Goal: Information Seeking & Learning: Check status

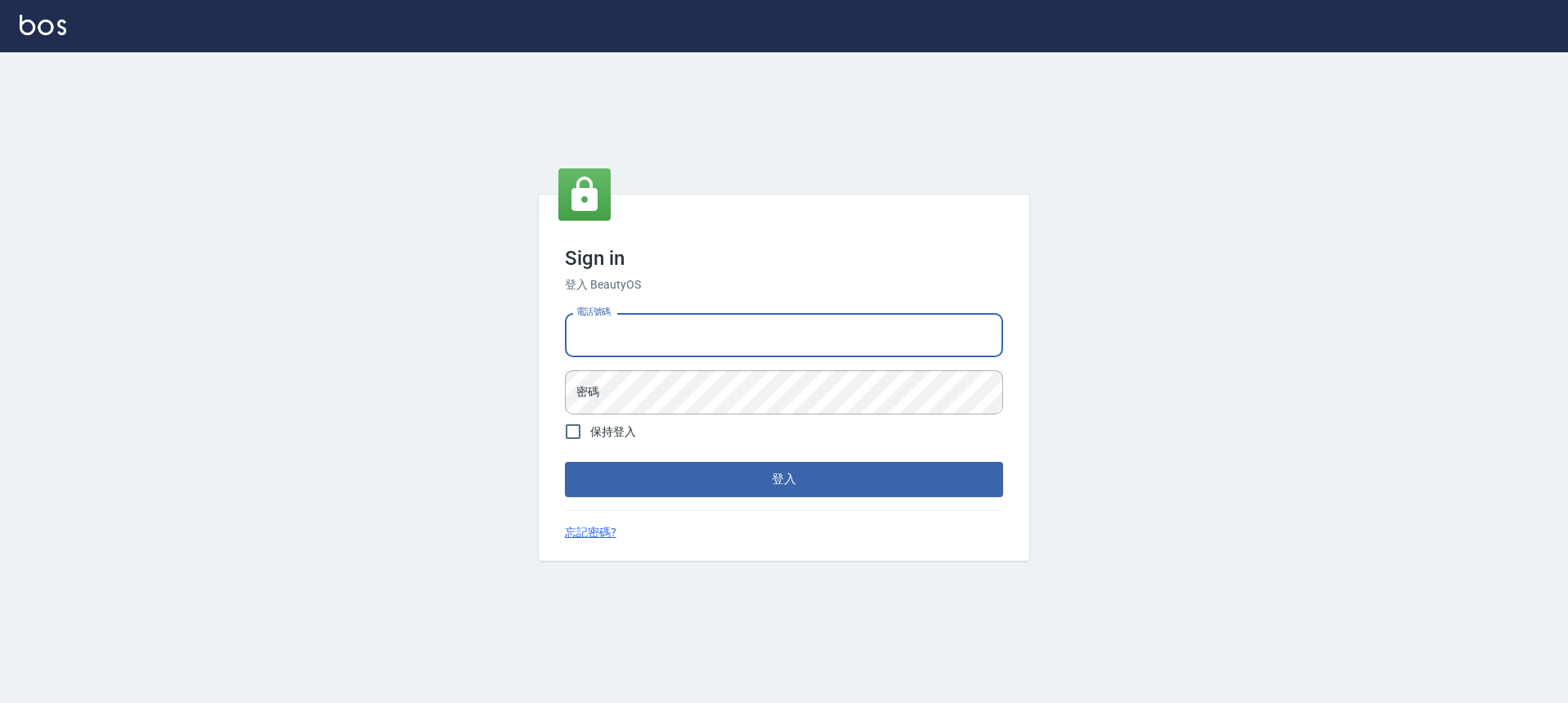
type input "0900345509"
drag, startPoint x: 645, startPoint y: 326, endPoint x: 549, endPoint y: 331, distance: 96.1
click at [549, 331] on div "Sign in 登入 BeautyOS 電話號碼 [PHONE_NUMBER] 電話號碼 密碼 密碼 保持登入 登入 忘記密碼?" at bounding box center [784, 377] width 491 height 366
drag, startPoint x: 631, startPoint y: 340, endPoint x: 647, endPoint y: 340, distance: 16.0
click at [647, 340] on input "0900345509" at bounding box center [783, 335] width 438 height 44
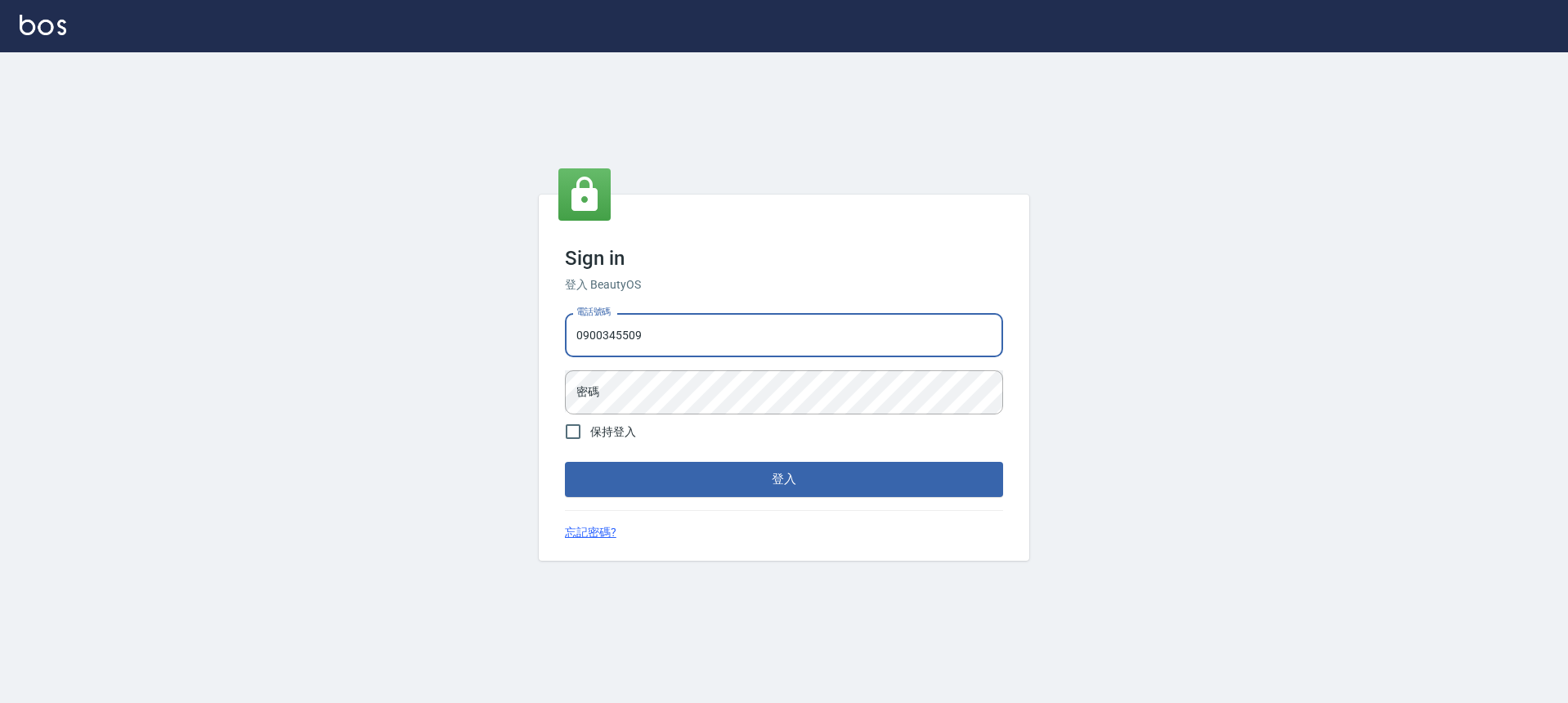
drag, startPoint x: 647, startPoint y: 338, endPoint x: 580, endPoint y: 336, distance: 67.0
click at [580, 336] on input "0900345509" at bounding box center [783, 335] width 438 height 44
drag, startPoint x: 569, startPoint y: 335, endPoint x: 652, endPoint y: 339, distance: 83.1
click at [652, 339] on input "0900345509" at bounding box center [783, 335] width 438 height 44
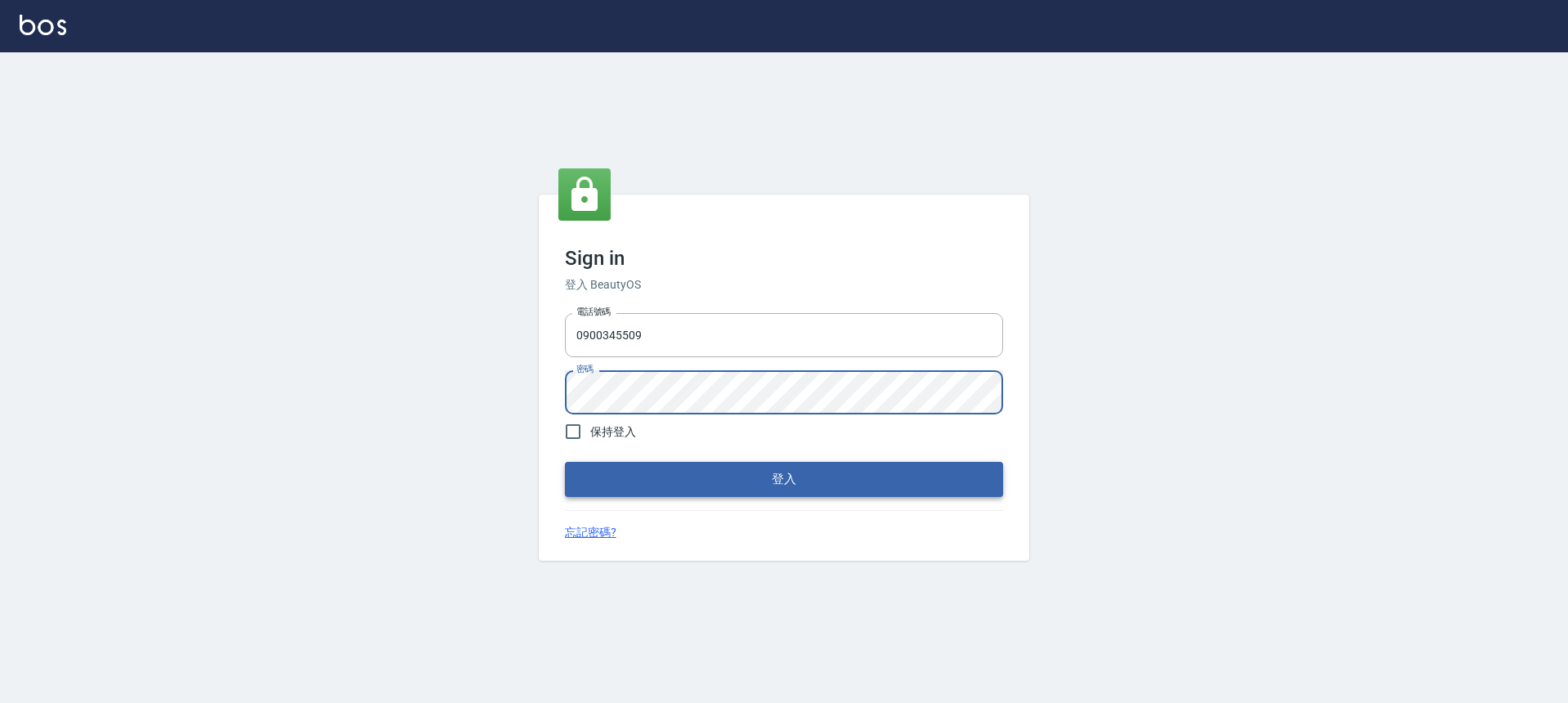
click at [705, 488] on button "登入" at bounding box center [783, 479] width 438 height 35
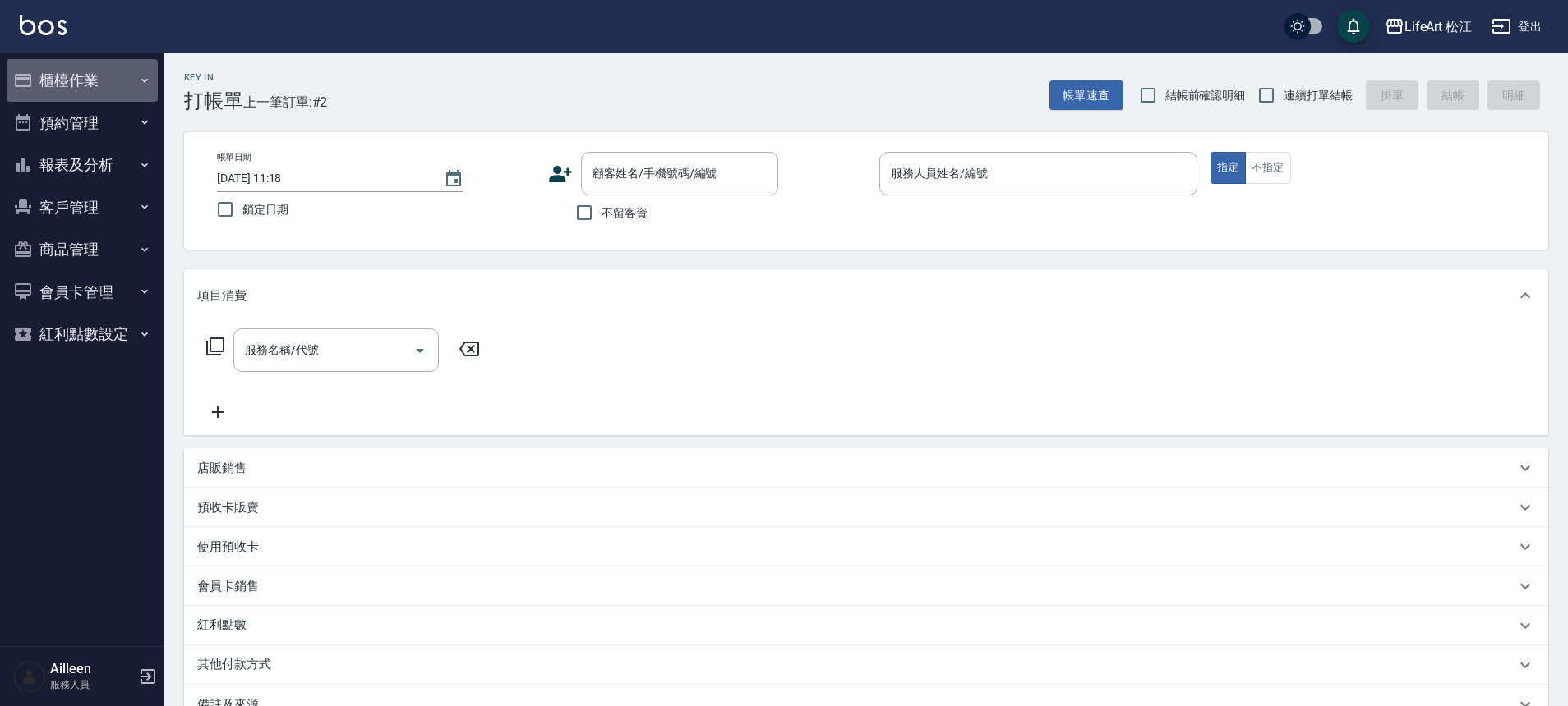
click at [38, 95] on button "櫃檯作業" at bounding box center [82, 81] width 151 height 43
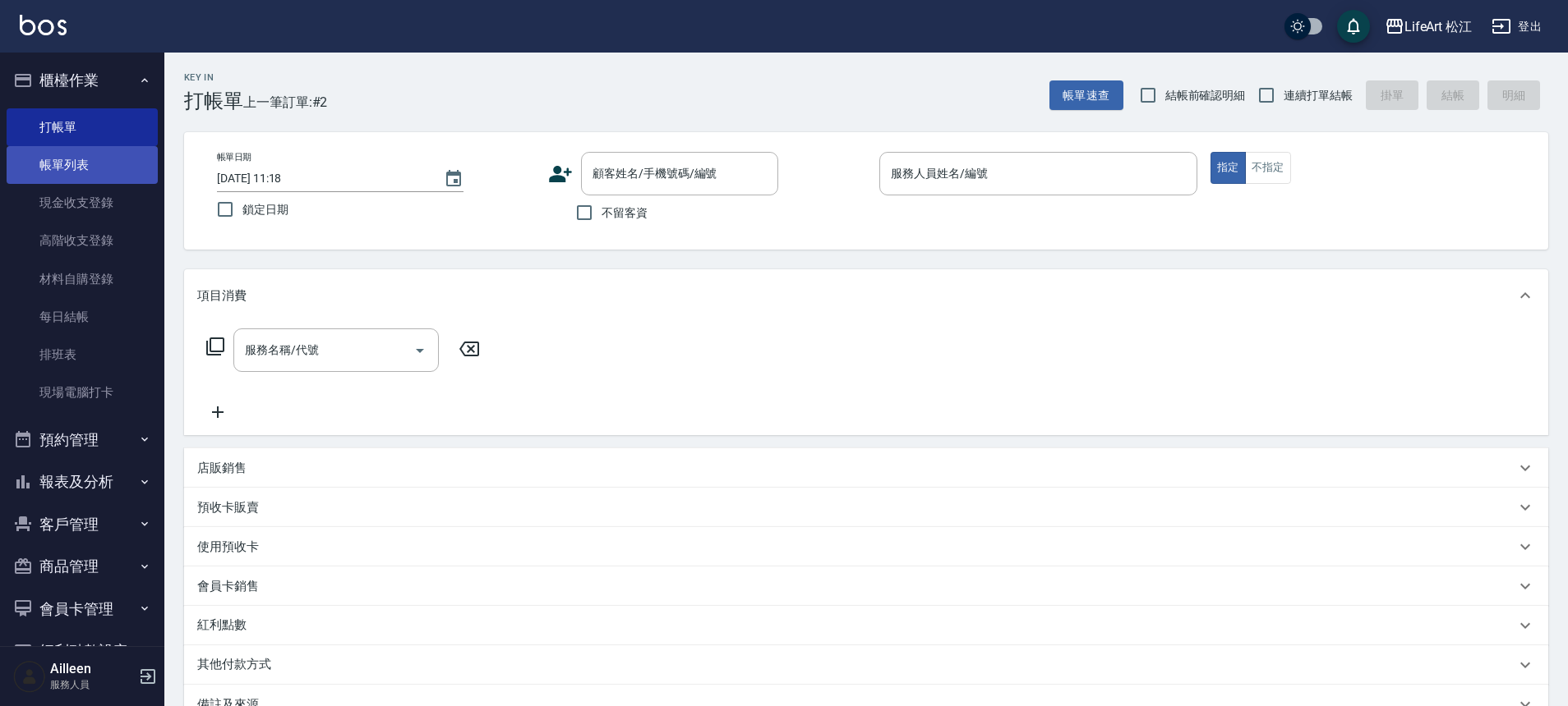
click at [80, 168] on link "帳單列表" at bounding box center [82, 165] width 151 height 38
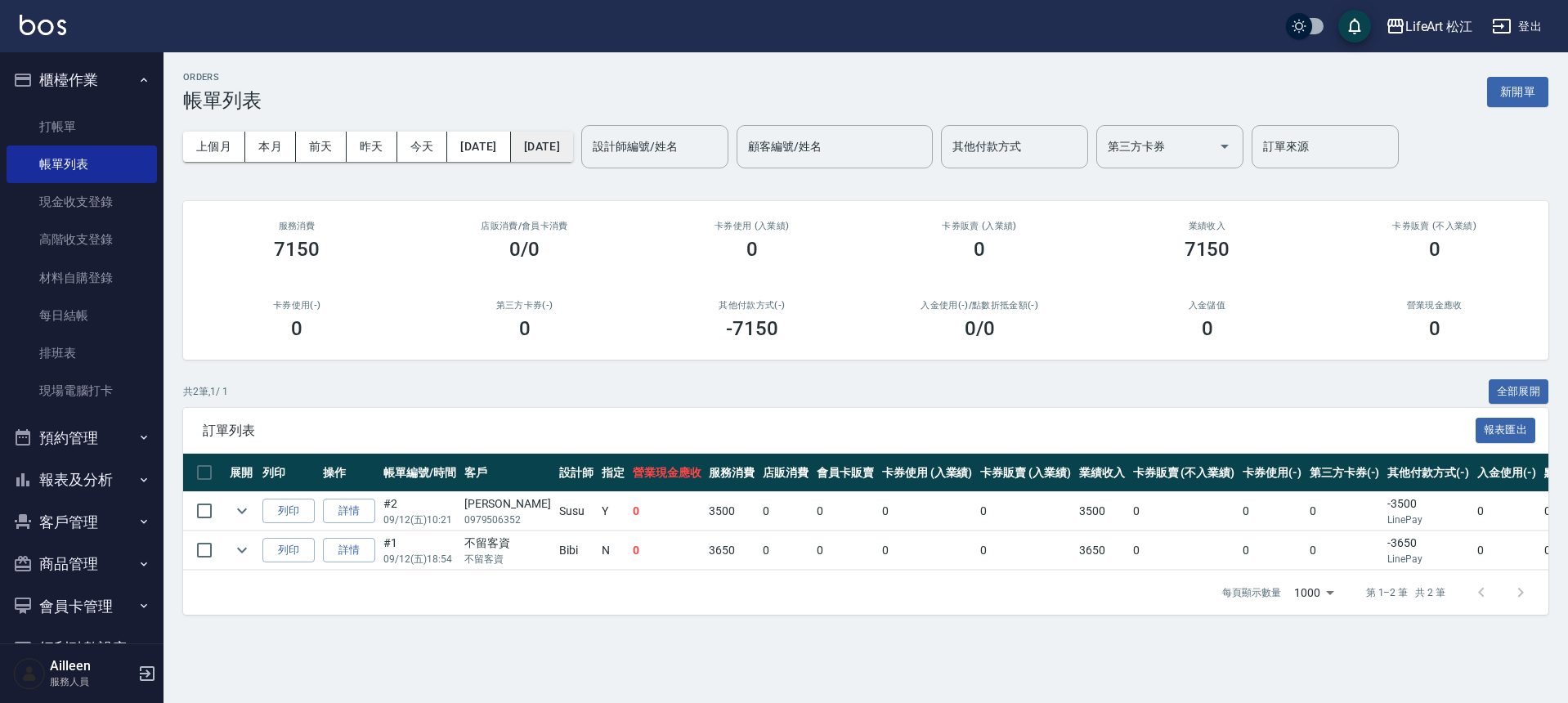
click at [540, 150] on button "[DATE]" at bounding box center [542, 146] width 62 height 30
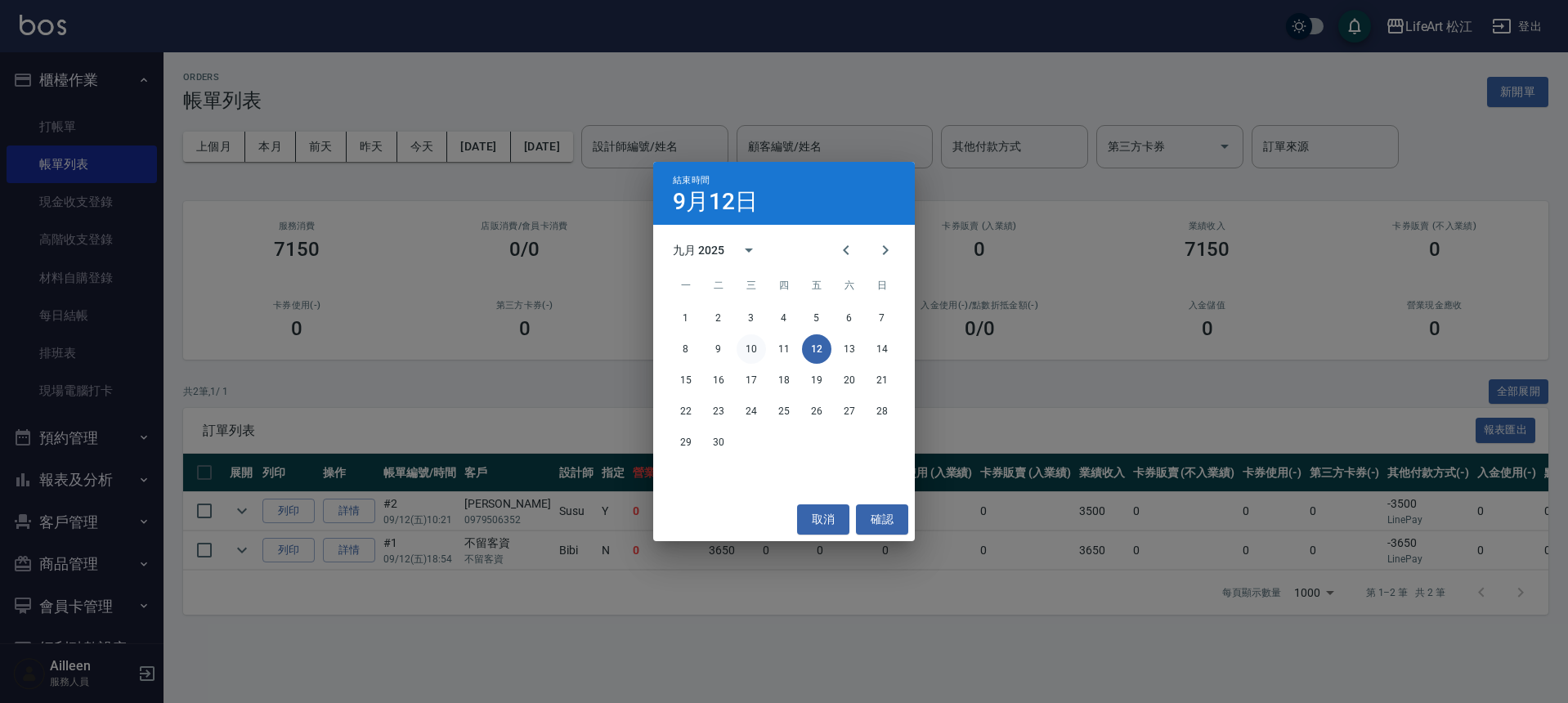
click at [756, 354] on button "10" at bounding box center [751, 349] width 30 height 30
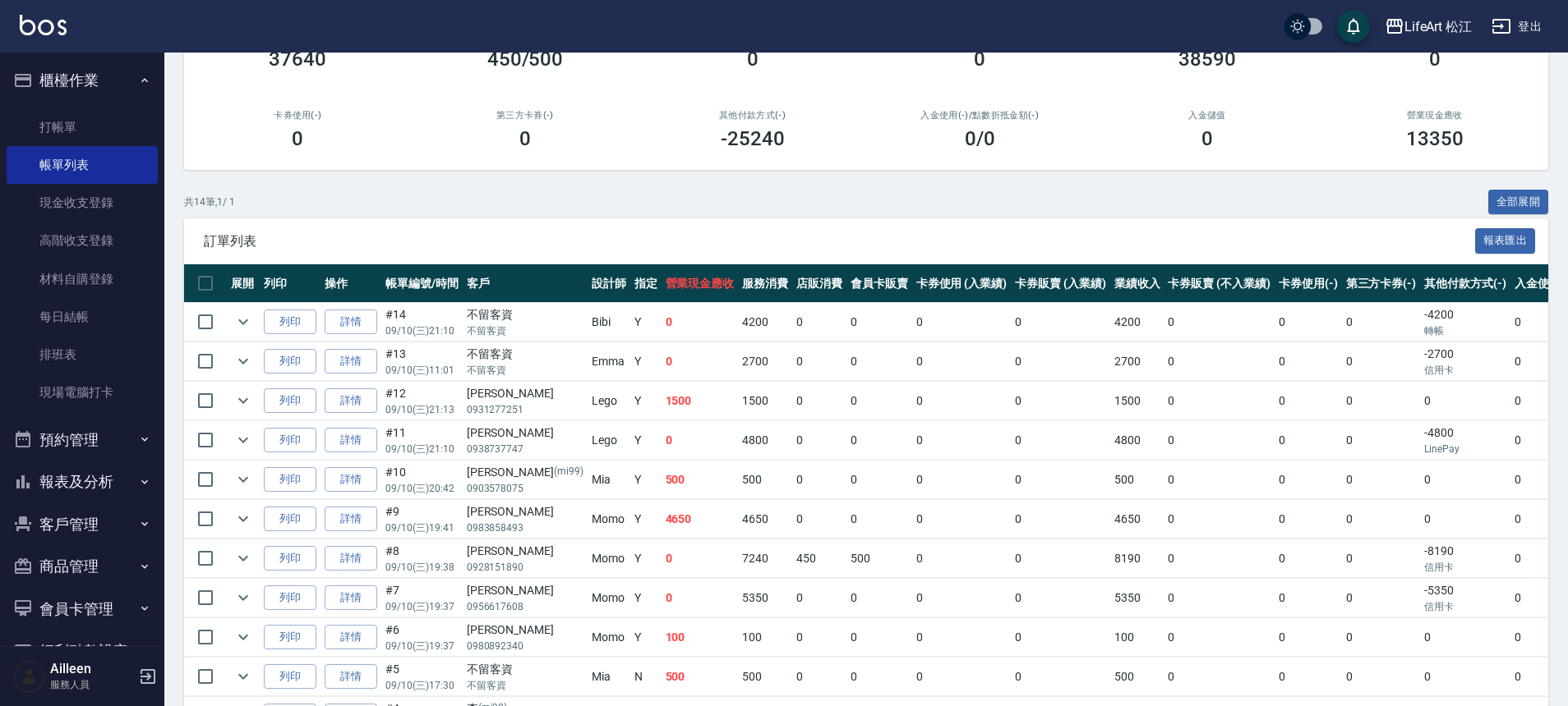
scroll to position [284, 0]
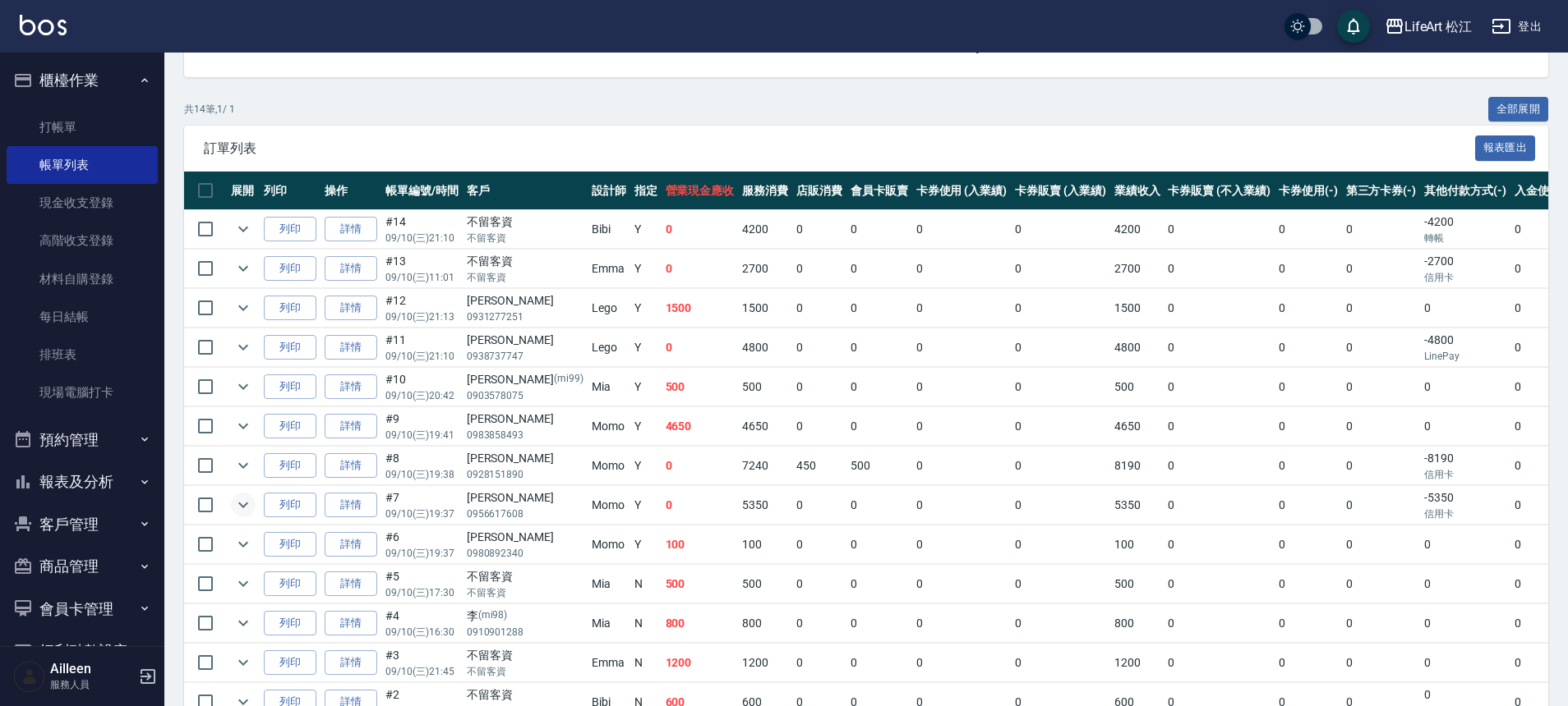
click at [245, 502] on icon "expand row" at bounding box center [244, 505] width 20 height 20
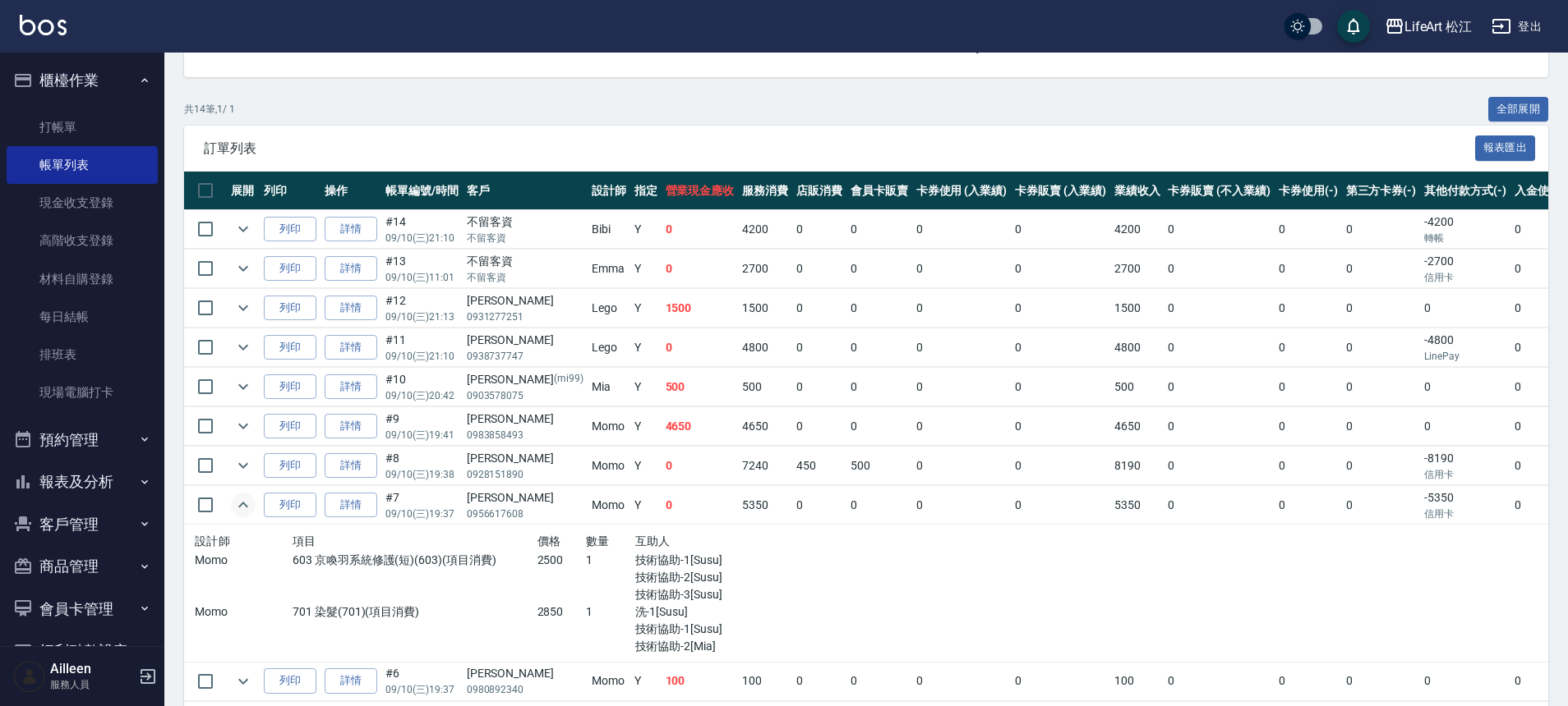
click at [254, 501] on button "expand row" at bounding box center [244, 505] width 25 height 25
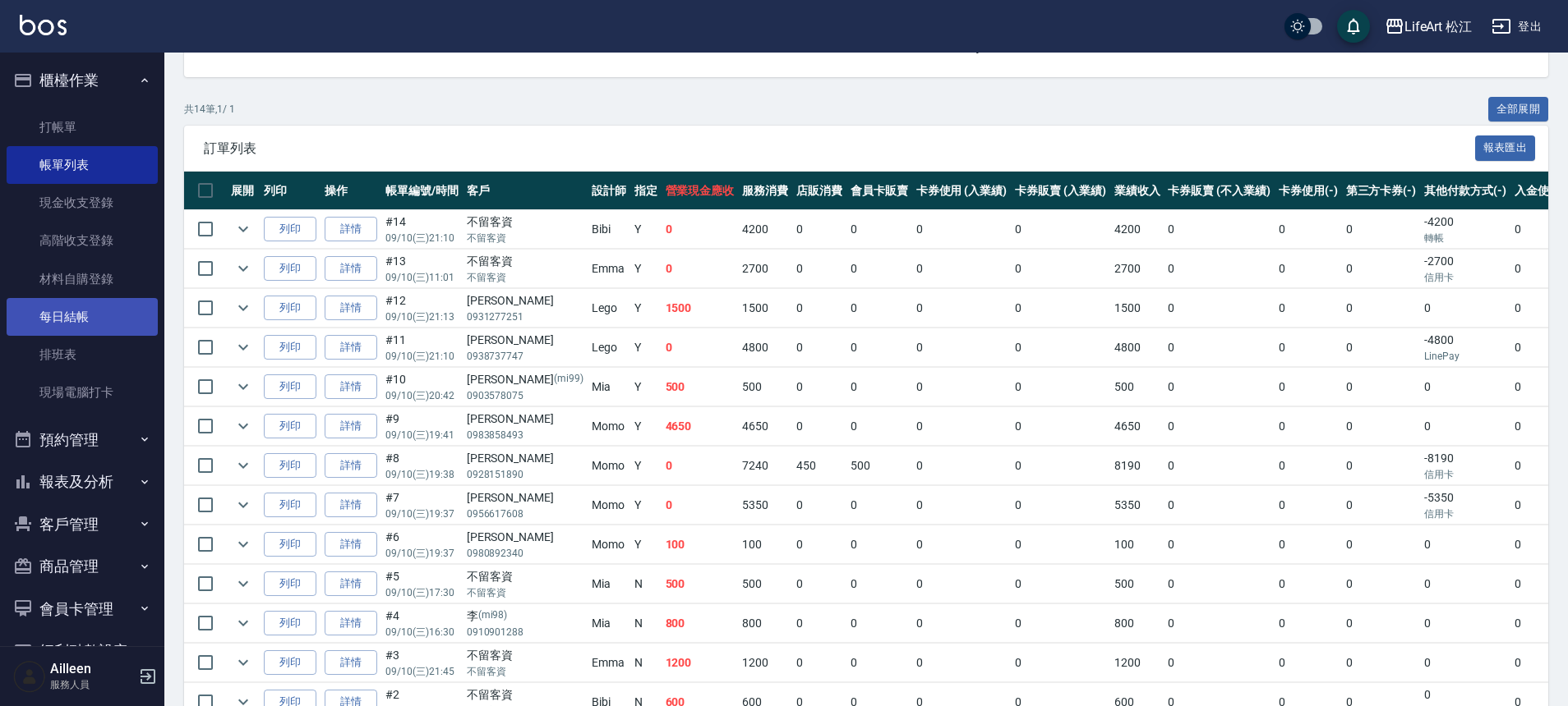
click at [97, 307] on link "每日結帳" at bounding box center [82, 317] width 151 height 38
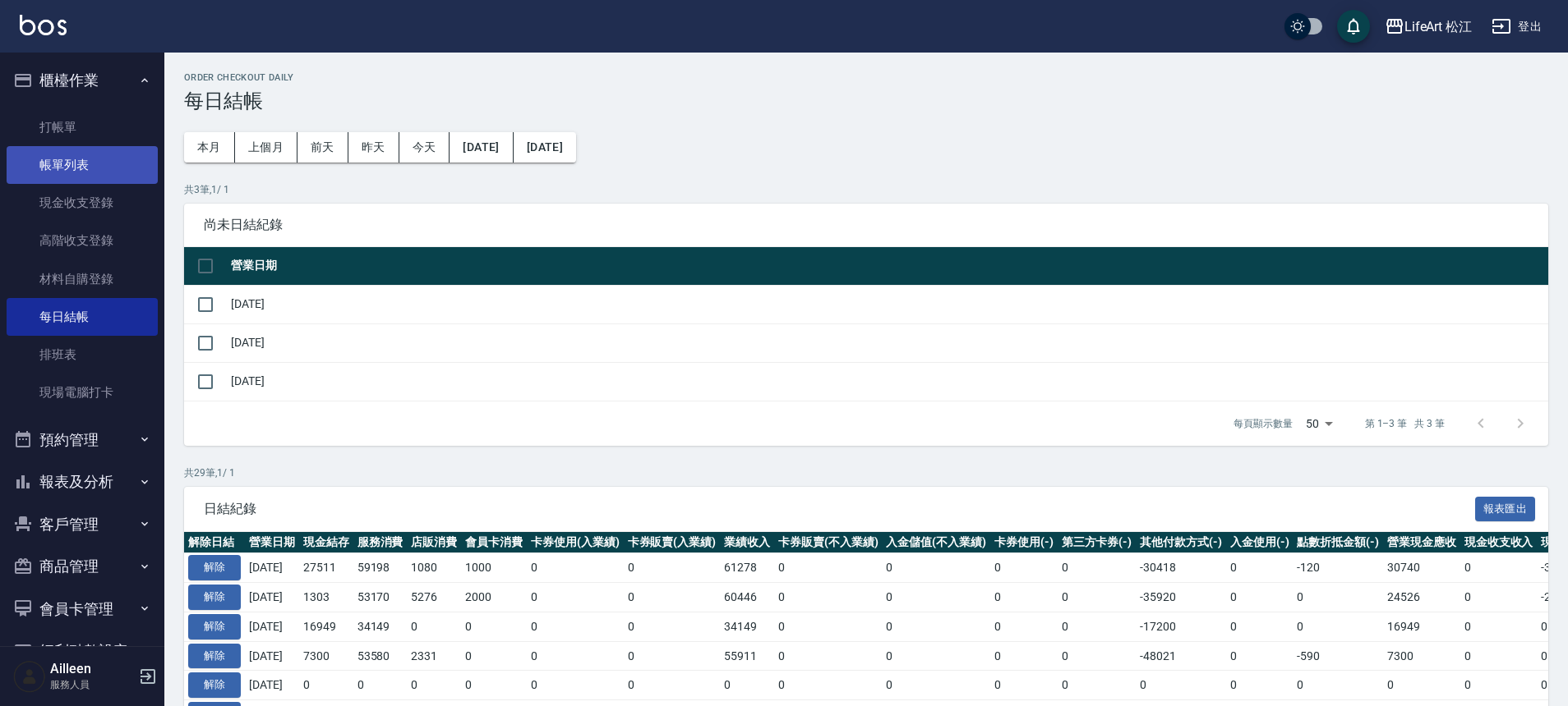
click at [83, 166] on link "帳單列表" at bounding box center [82, 165] width 151 height 38
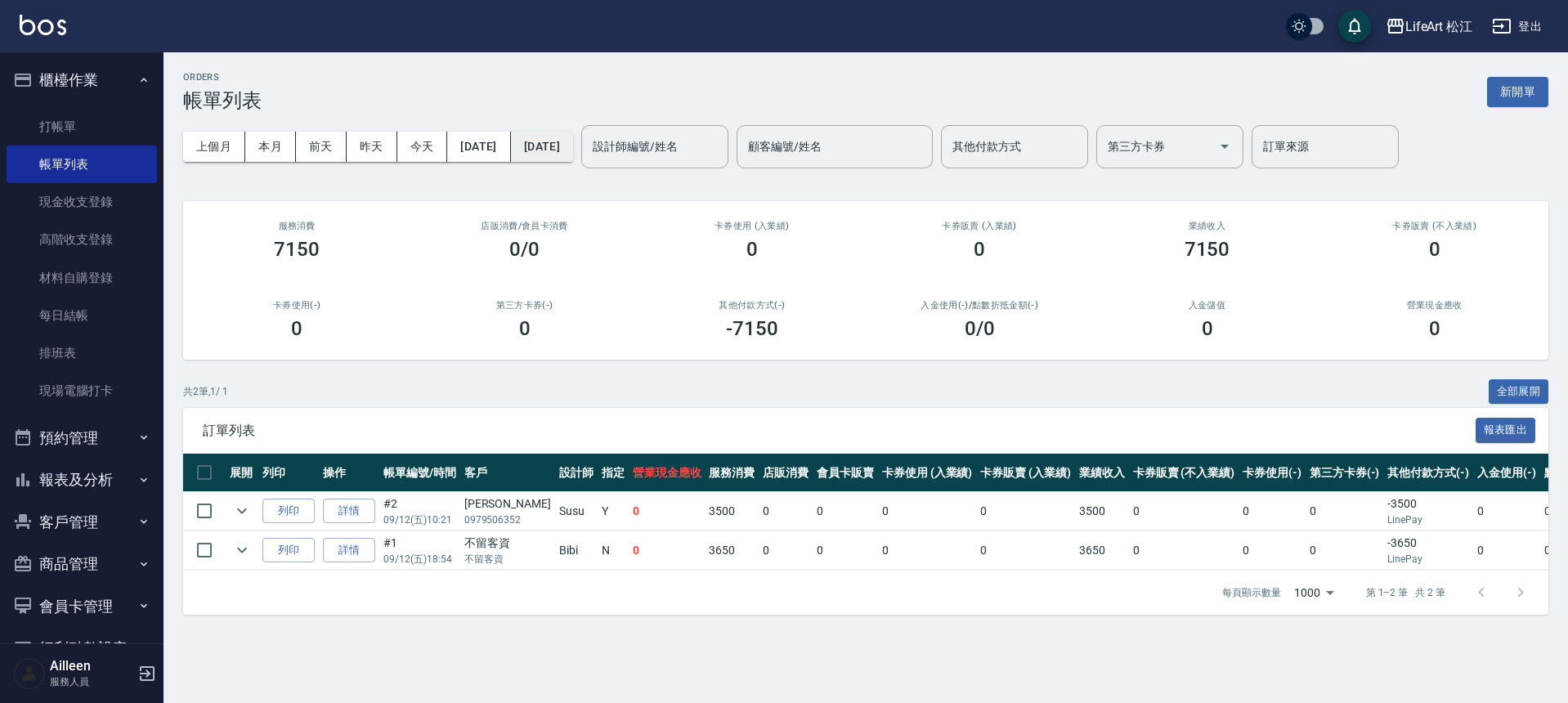
click at [573, 150] on button "[DATE]" at bounding box center [542, 146] width 62 height 30
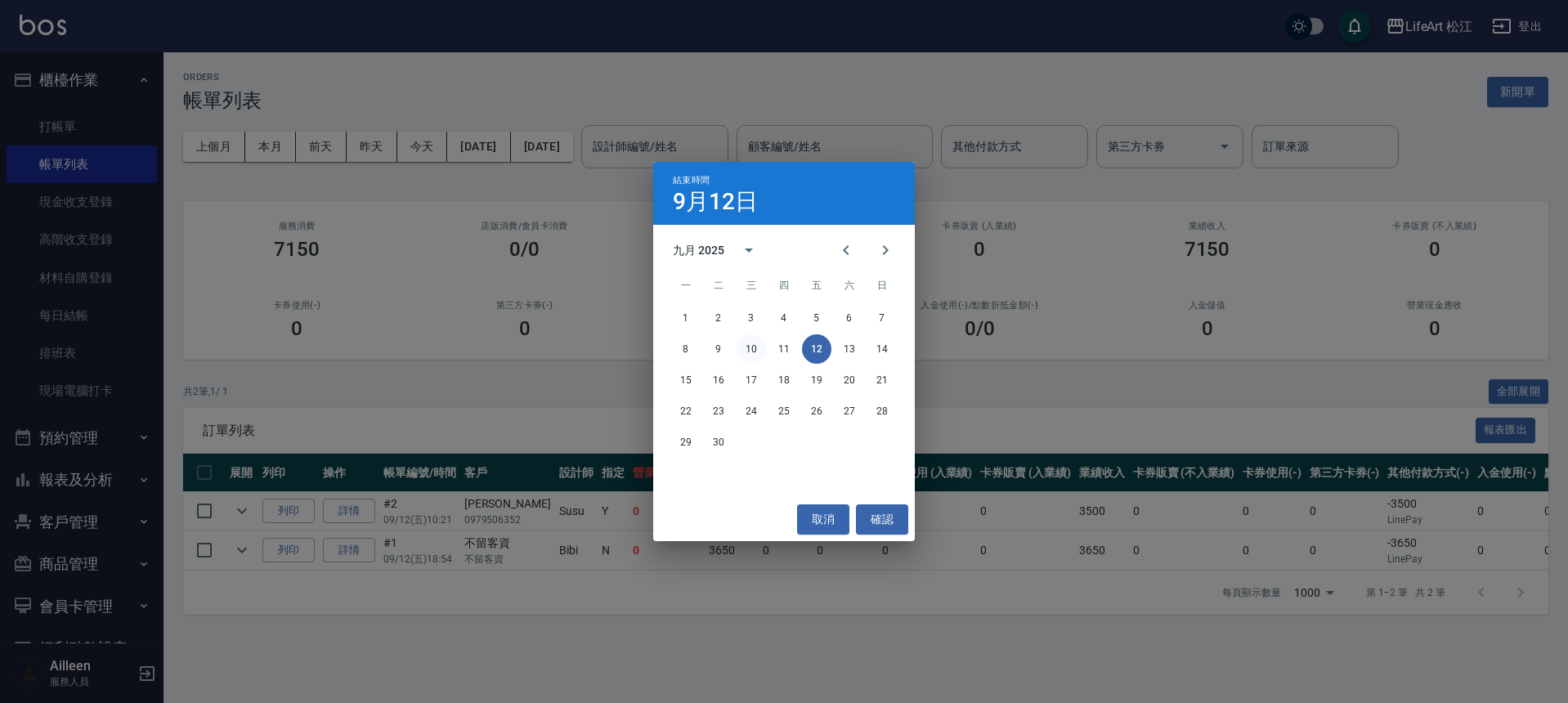
click at [749, 354] on button "10" at bounding box center [751, 349] width 30 height 30
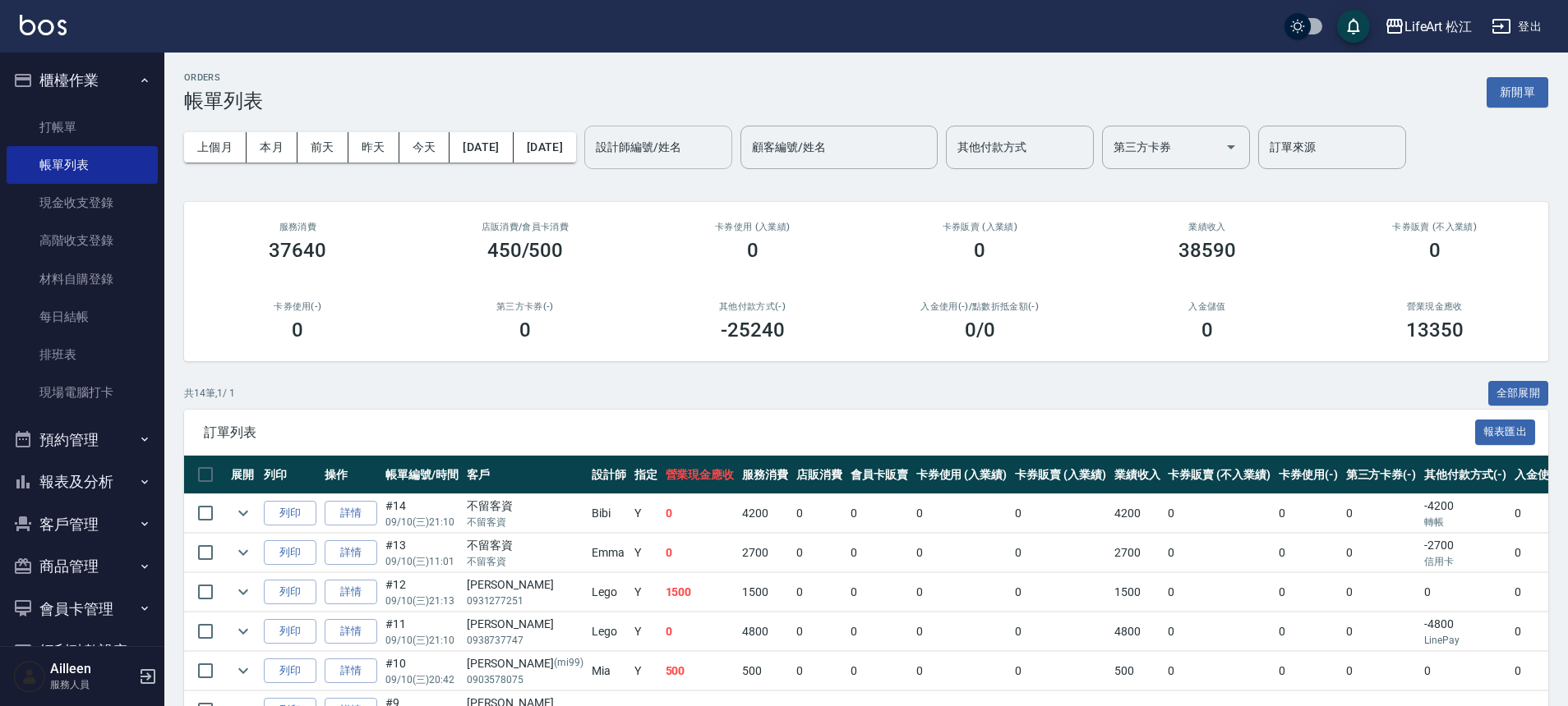
click at [725, 139] on input "設計師編號/姓名" at bounding box center [658, 147] width 133 height 29
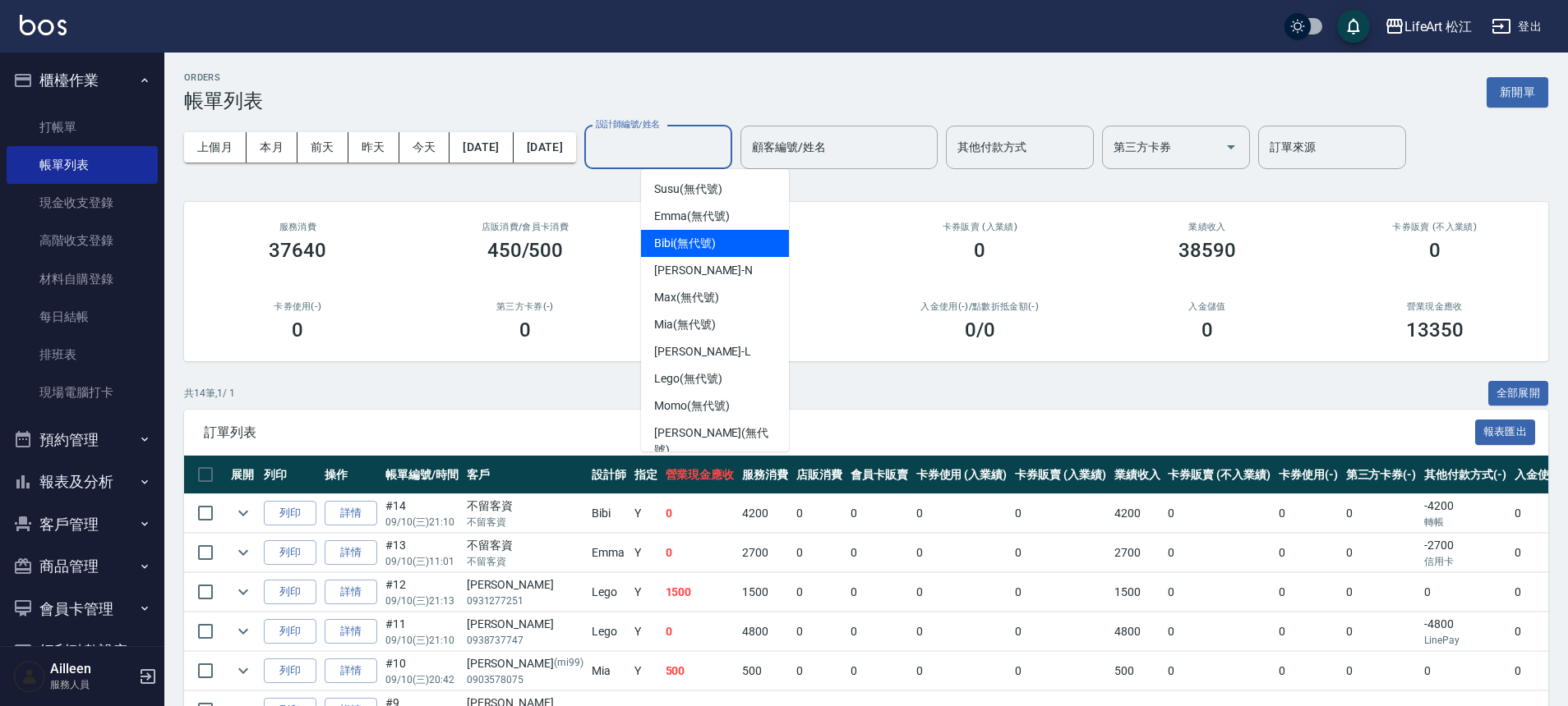
click at [688, 254] on div "Bibi (無代號)" at bounding box center [715, 244] width 148 height 27
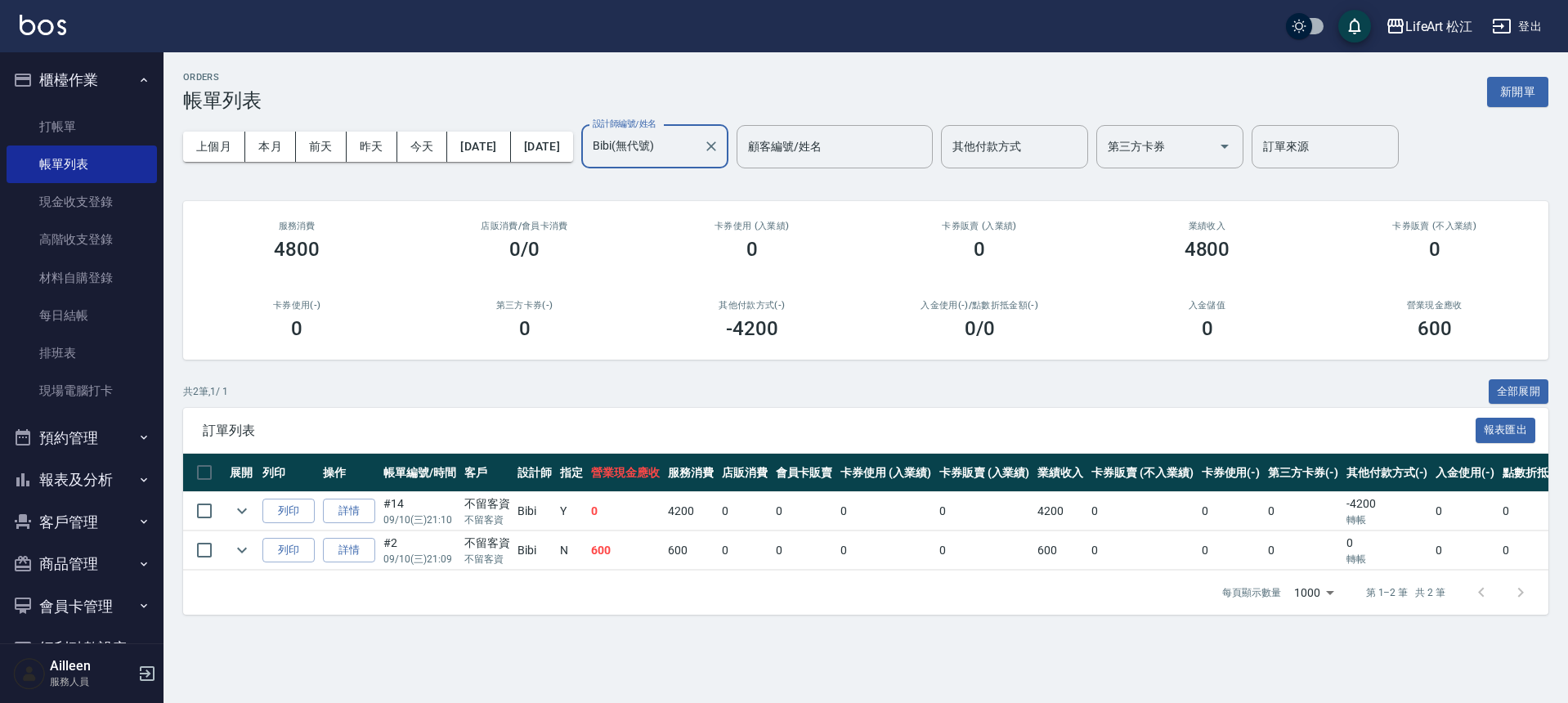
click at [689, 152] on input "Bibi(無代號)" at bounding box center [642, 146] width 108 height 29
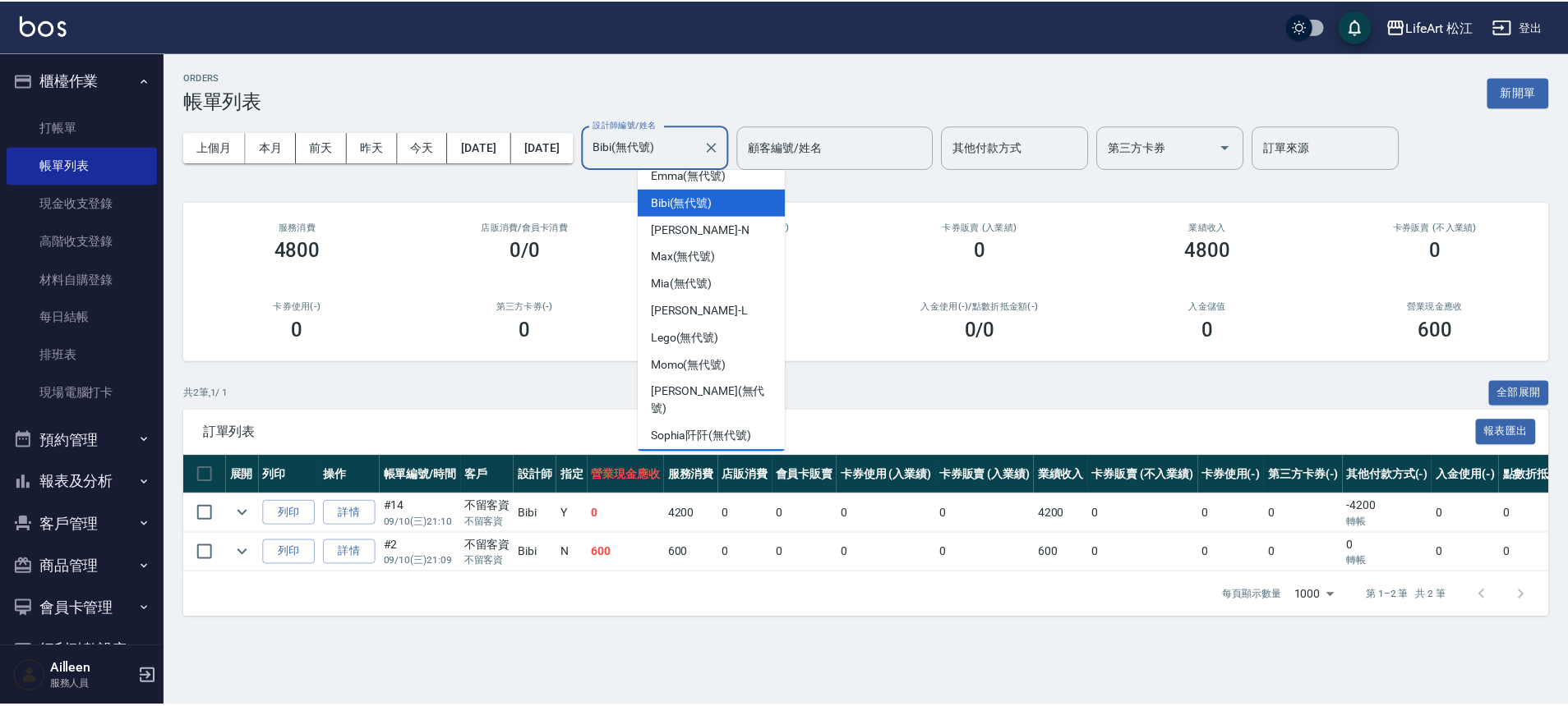
scroll to position [71, 0]
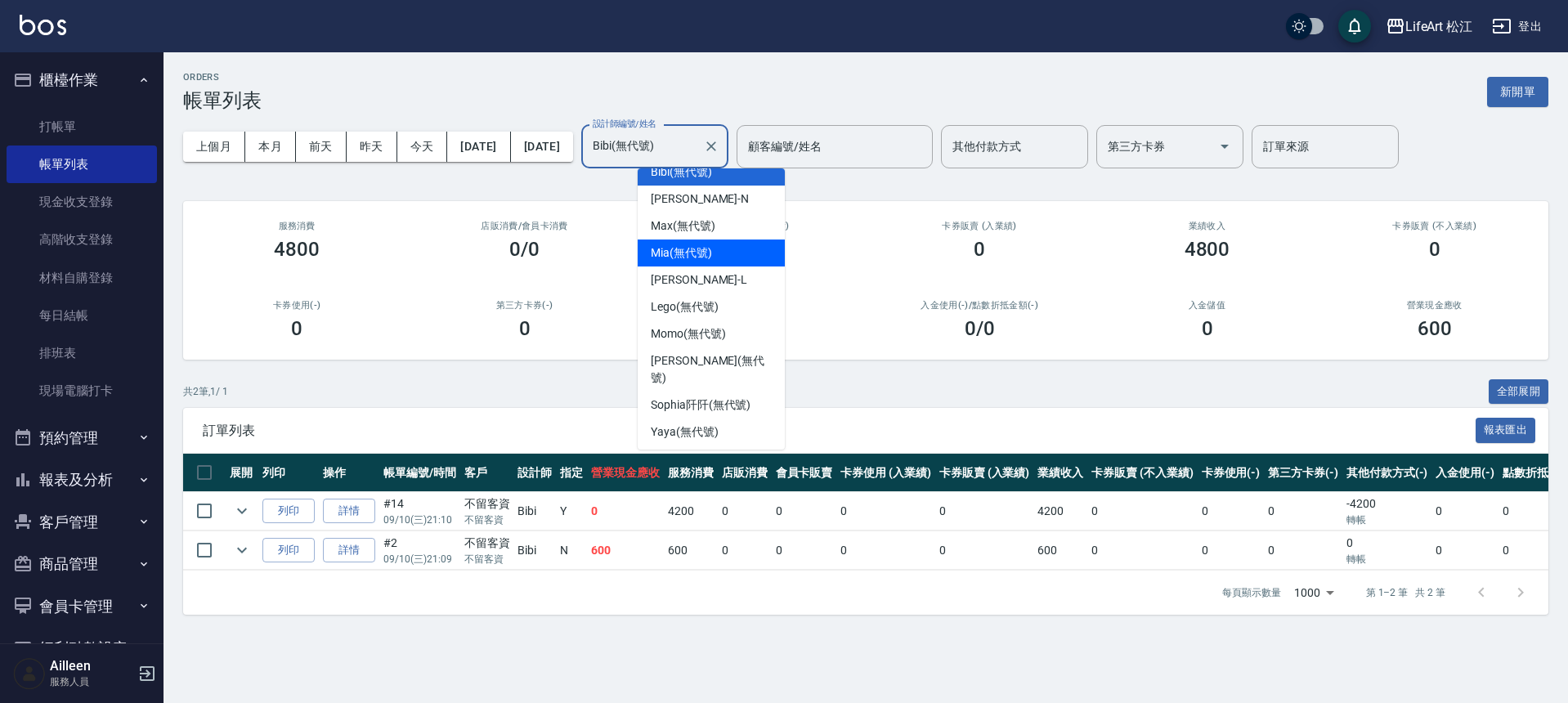
click at [717, 258] on div "Mia (無代號)" at bounding box center [711, 252] width 147 height 27
type input "Mia(無代號)"
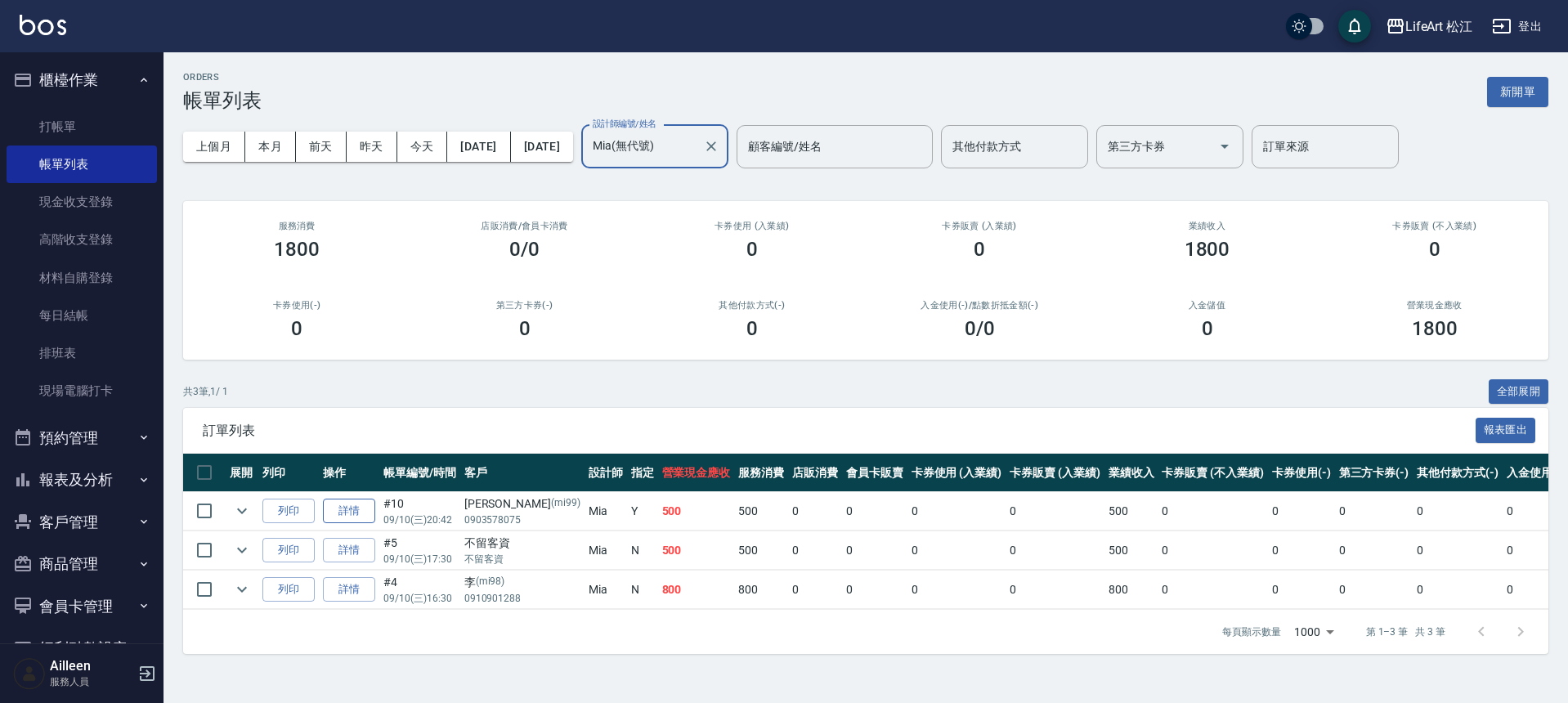
click at [360, 517] on link "詳情" at bounding box center [349, 511] width 53 height 25
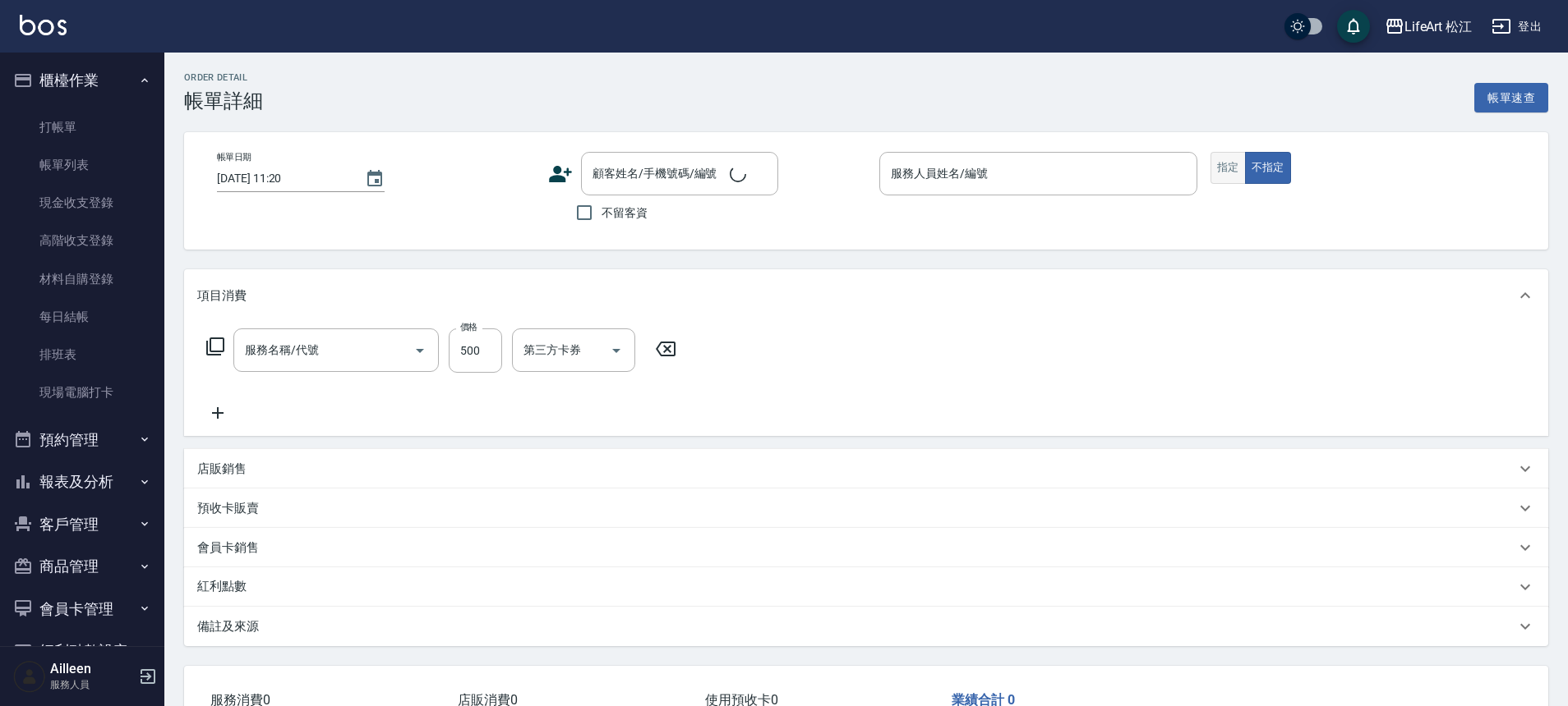
click at [1245, 176] on button "不指定" at bounding box center [1268, 168] width 46 height 32
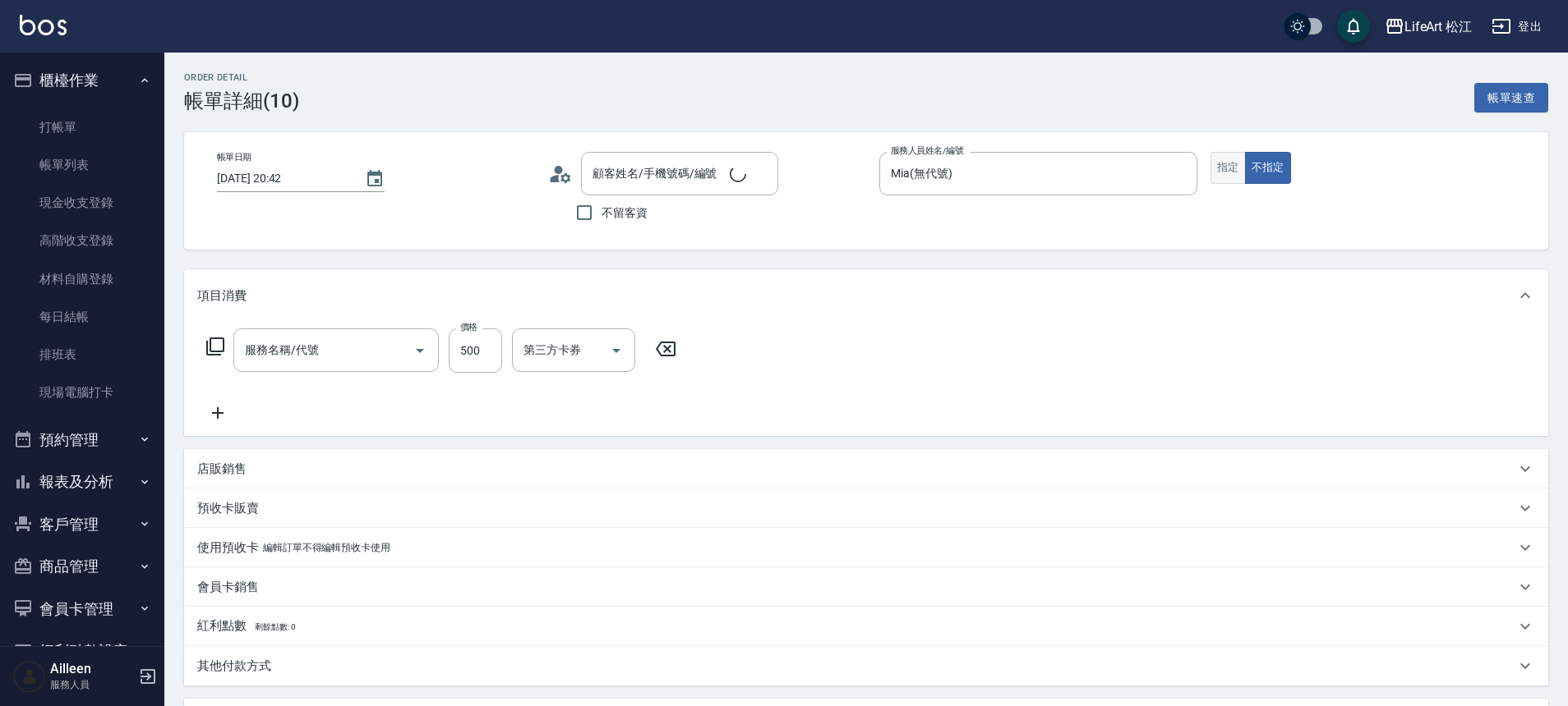
type input "[DATE] 20:42"
type input "Mia(無代號)"
type input "過路客"
type input "基礎髮浴 (101)"
type input "[PERSON_NAME]/0903578075/mi99"
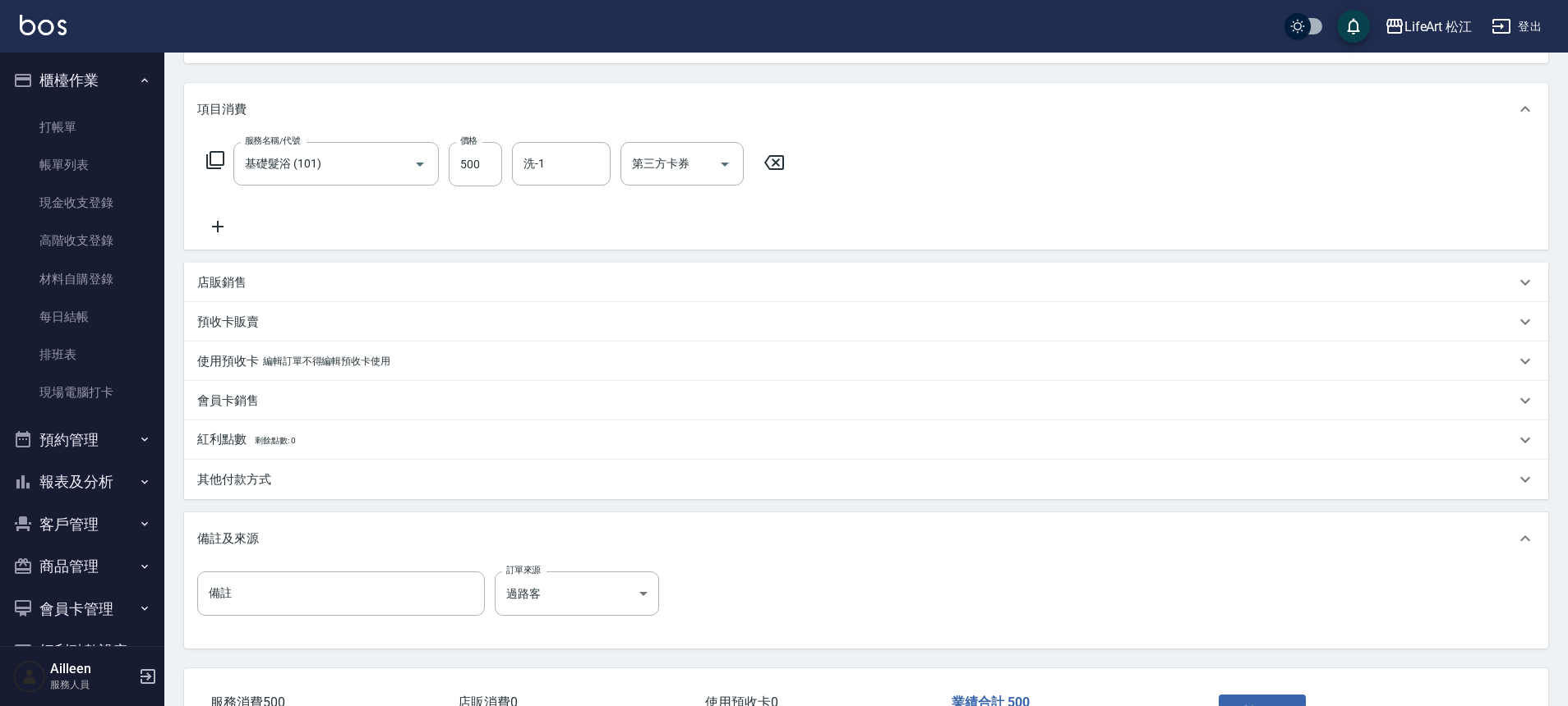
scroll to position [306, 0]
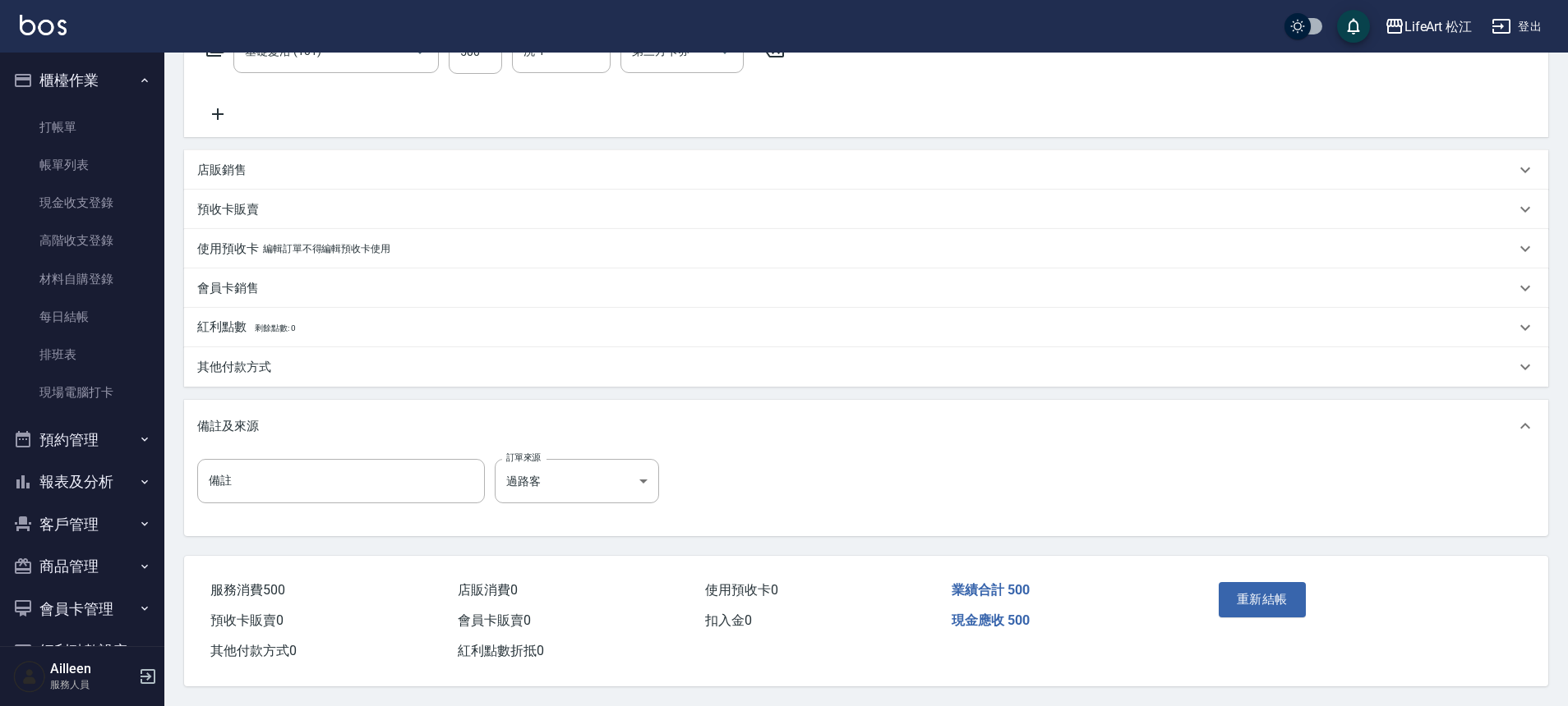
click at [1250, 586] on button "重新結帳" at bounding box center [1262, 599] width 87 height 35
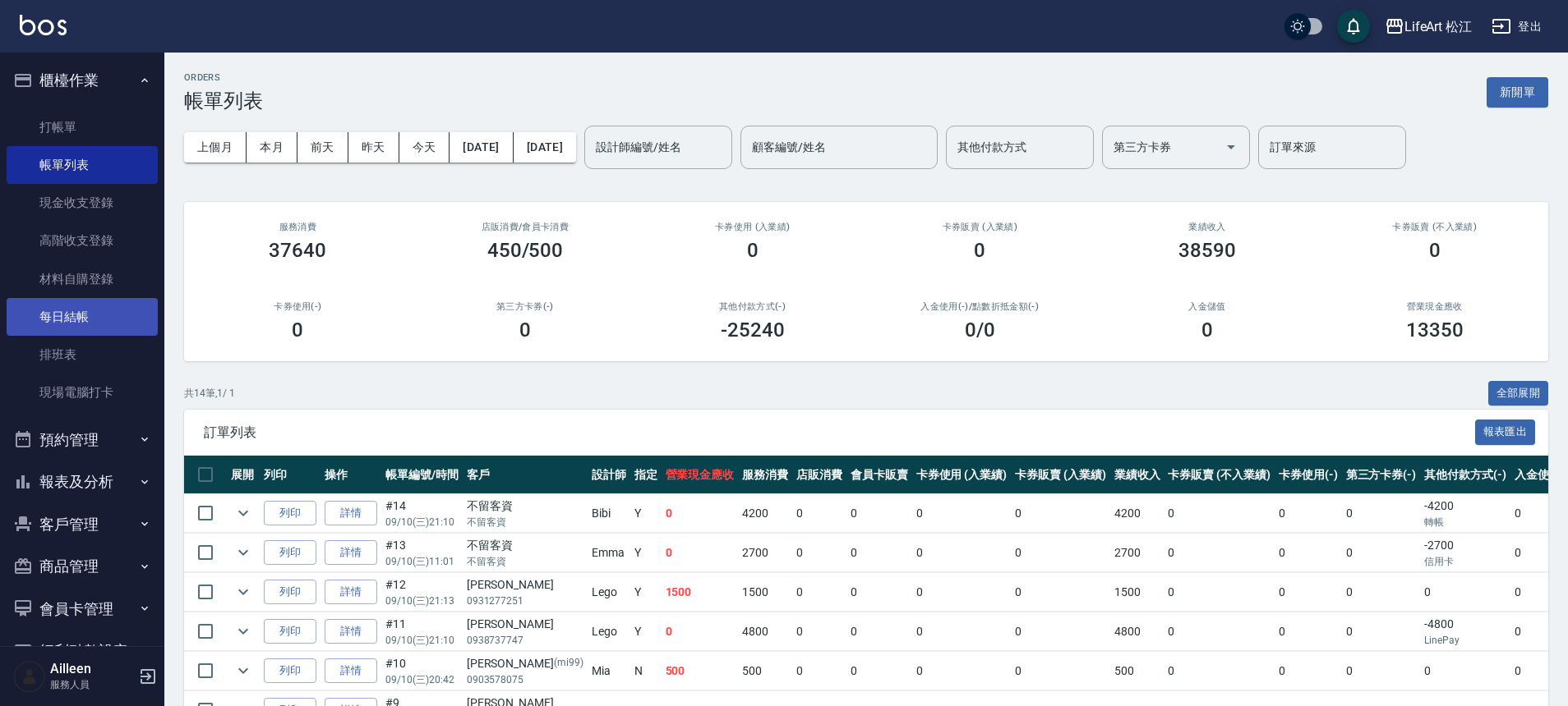
click at [82, 322] on link "每日結帳" at bounding box center [82, 317] width 151 height 38
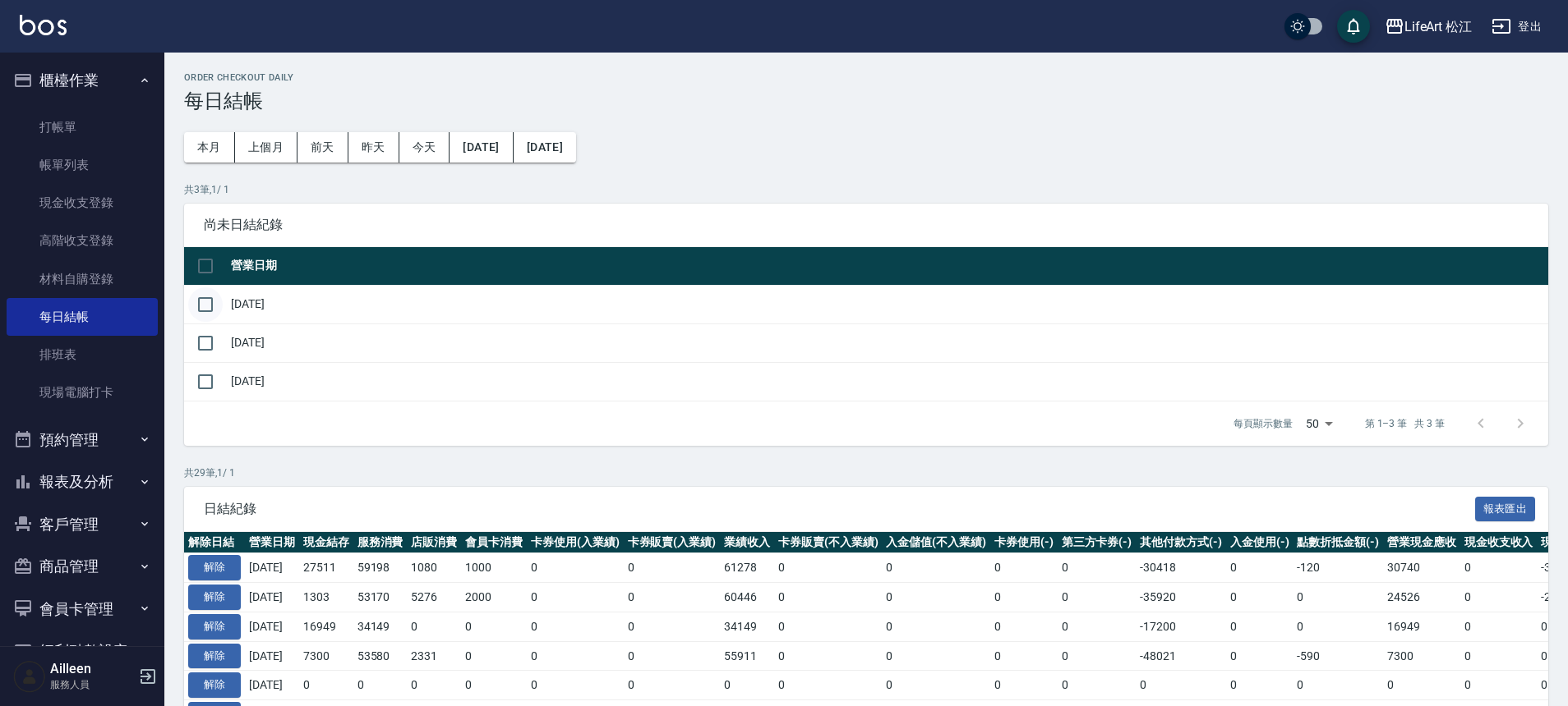
click at [204, 307] on input "checkbox" at bounding box center [206, 305] width 35 height 35
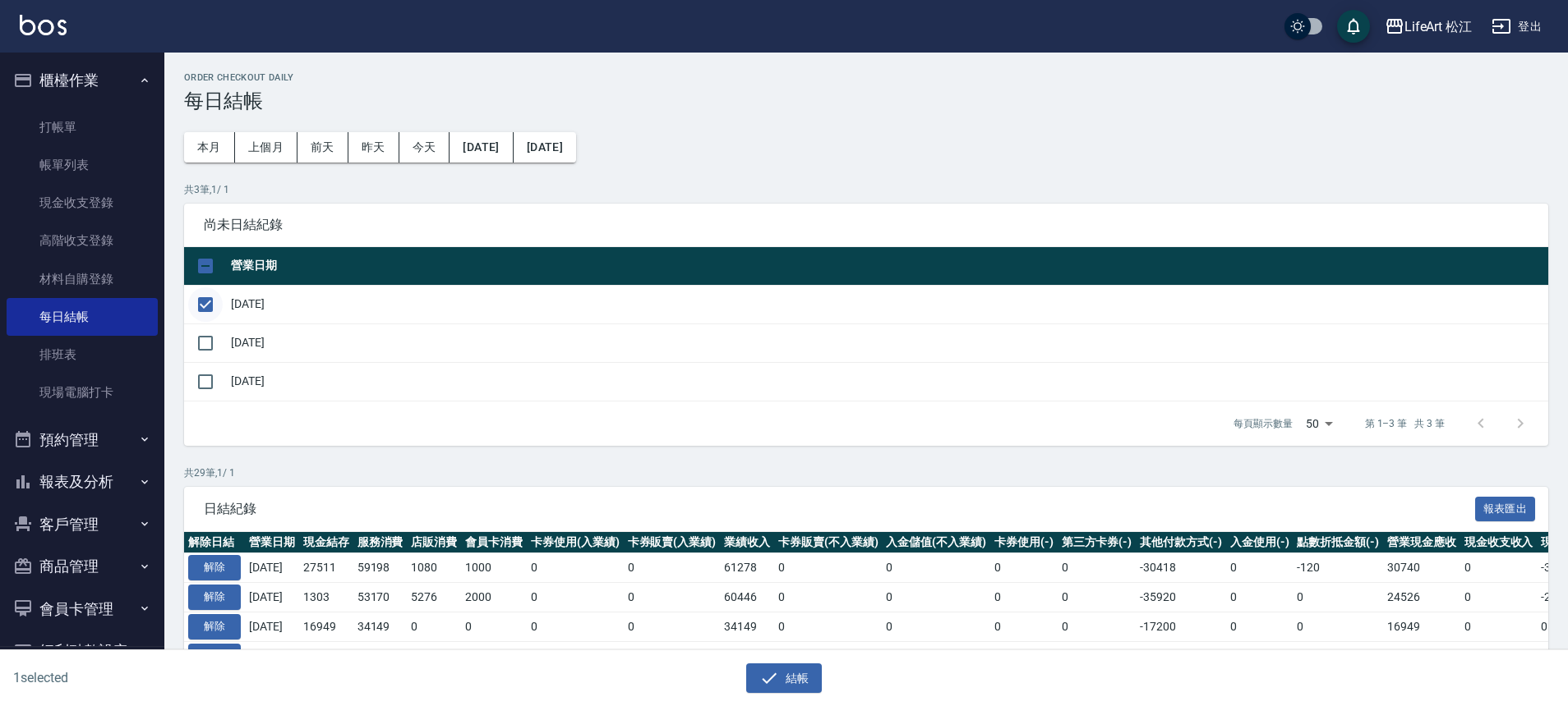
click at [205, 310] on input "checkbox" at bounding box center [206, 305] width 35 height 35
checkbox input "false"
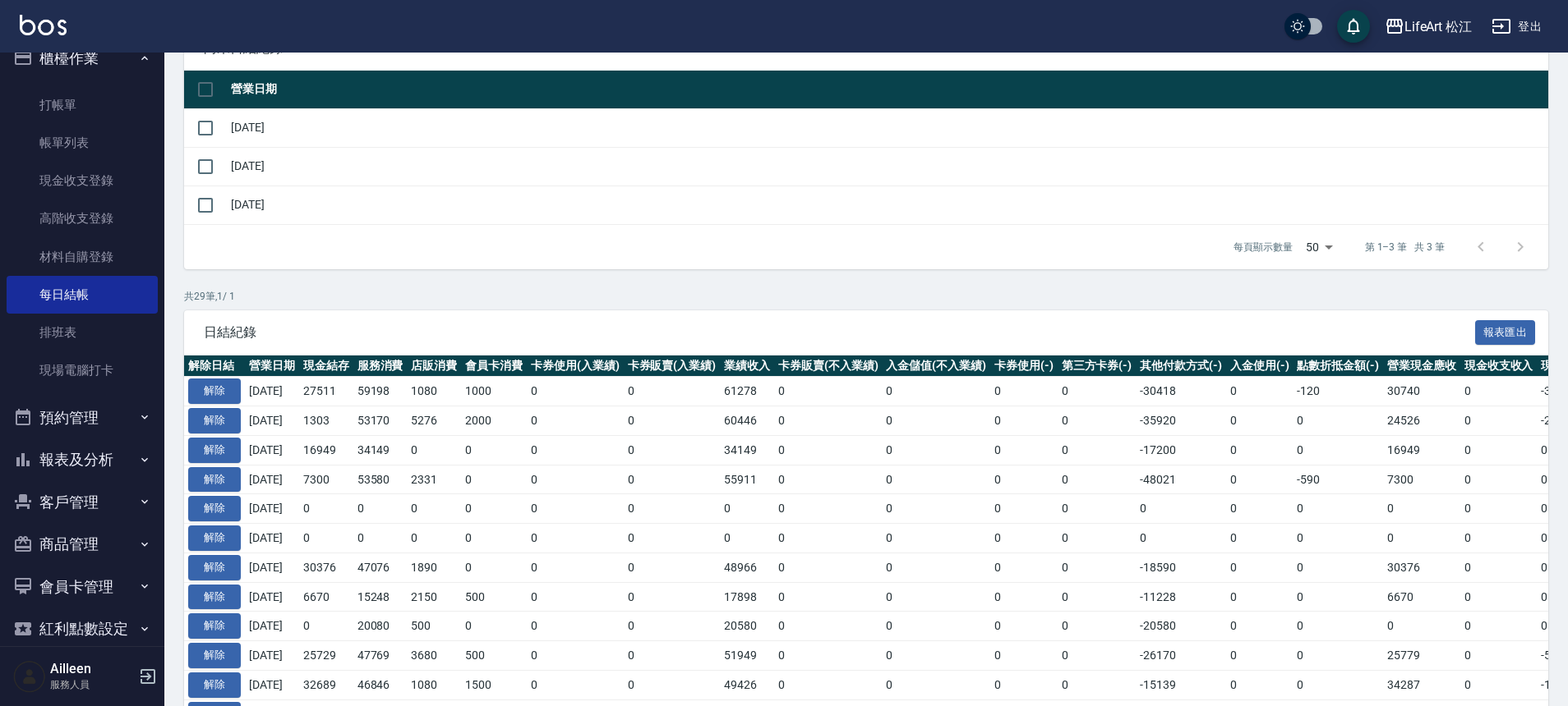
scroll to position [46, 0]
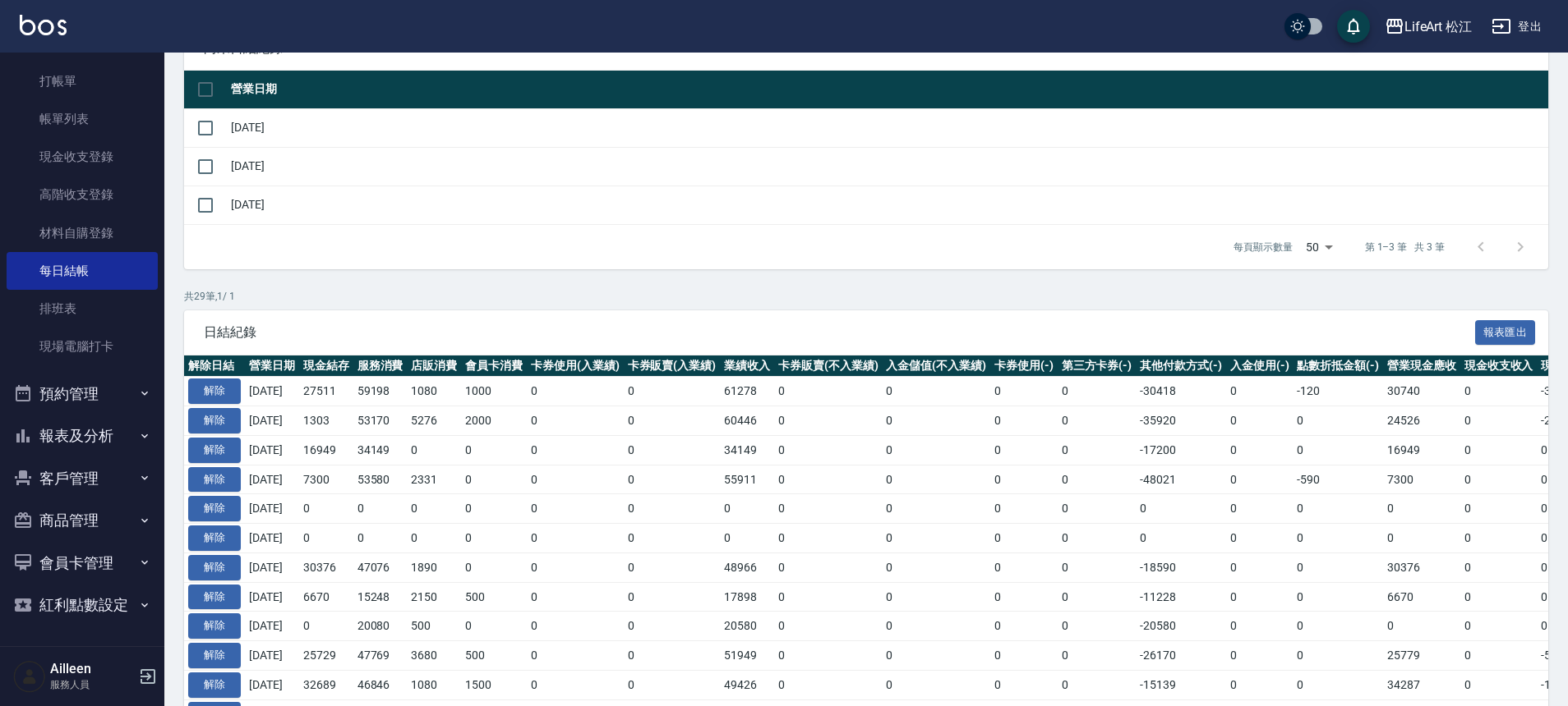
click at [138, 392] on icon "button" at bounding box center [145, 394] width 13 height 13
click at [138, 393] on icon "button" at bounding box center [145, 394] width 13 height 13
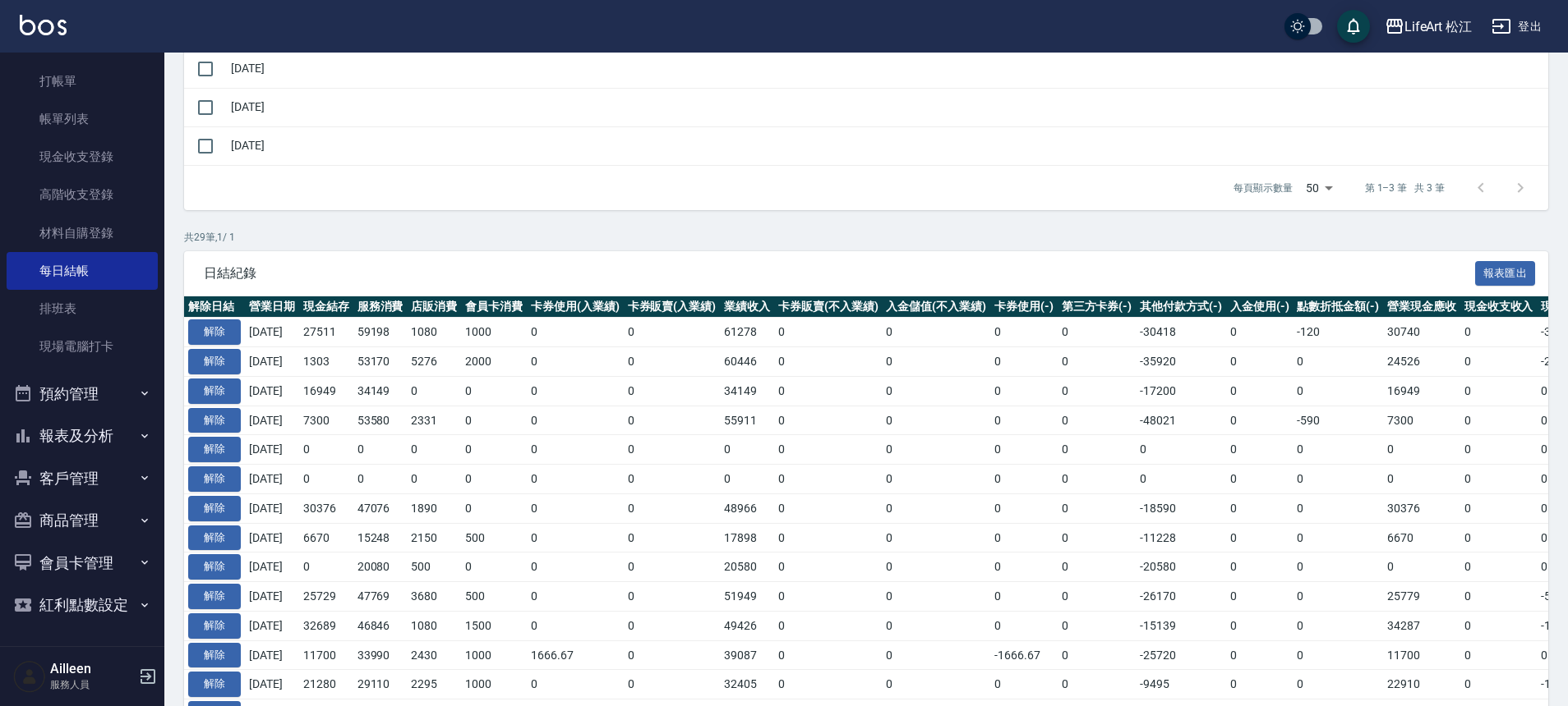
scroll to position [344, 0]
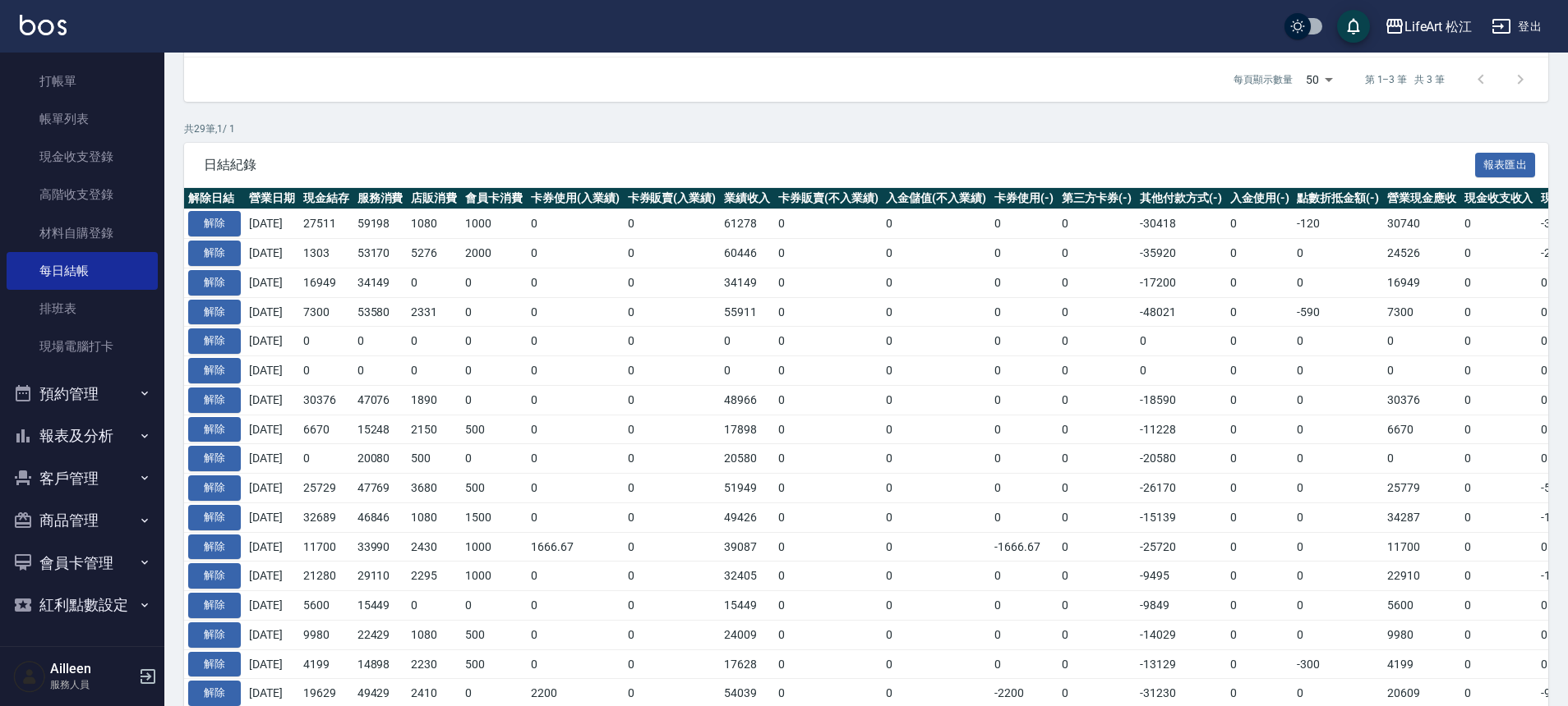
click at [127, 385] on button "預約管理" at bounding box center [82, 395] width 151 height 43
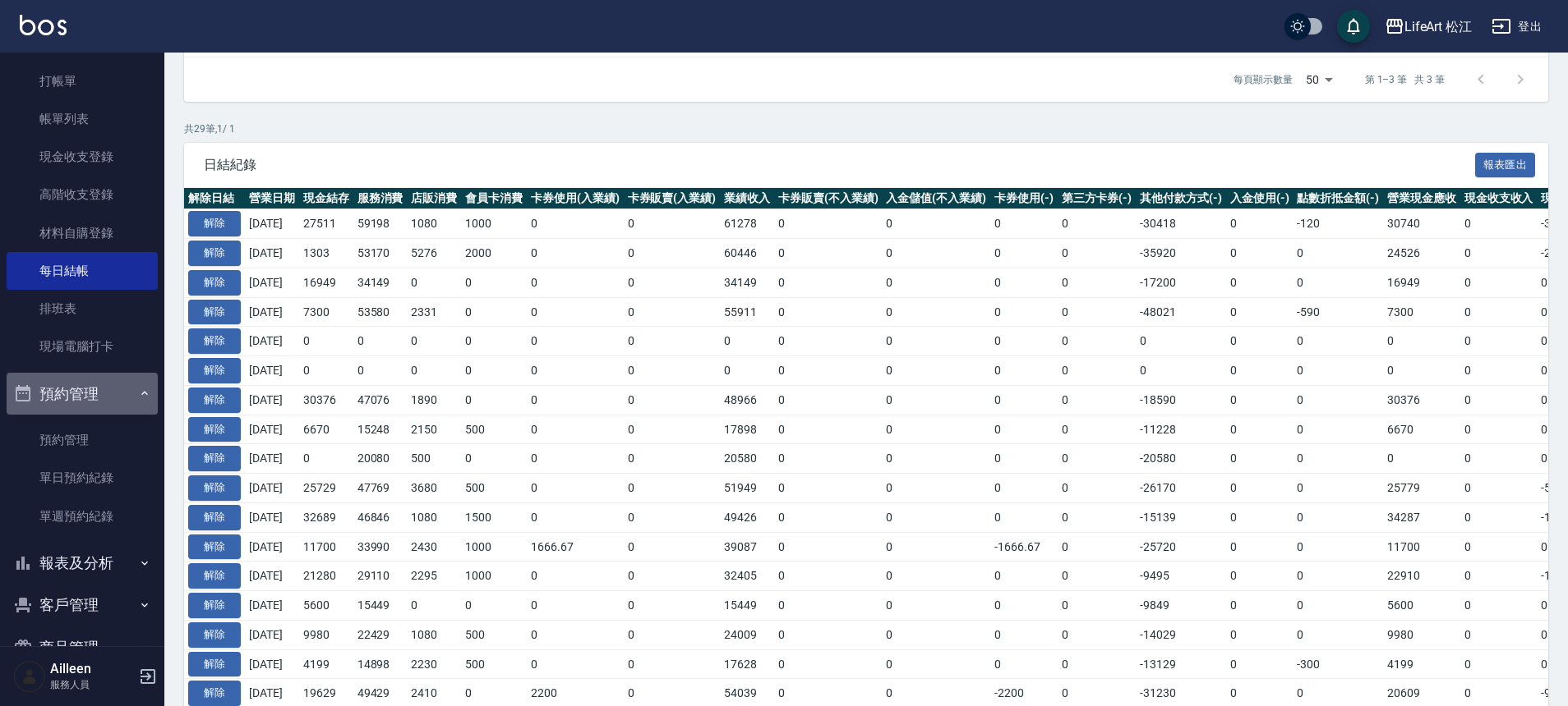
click at [138, 394] on icon "button" at bounding box center [145, 394] width 13 height 13
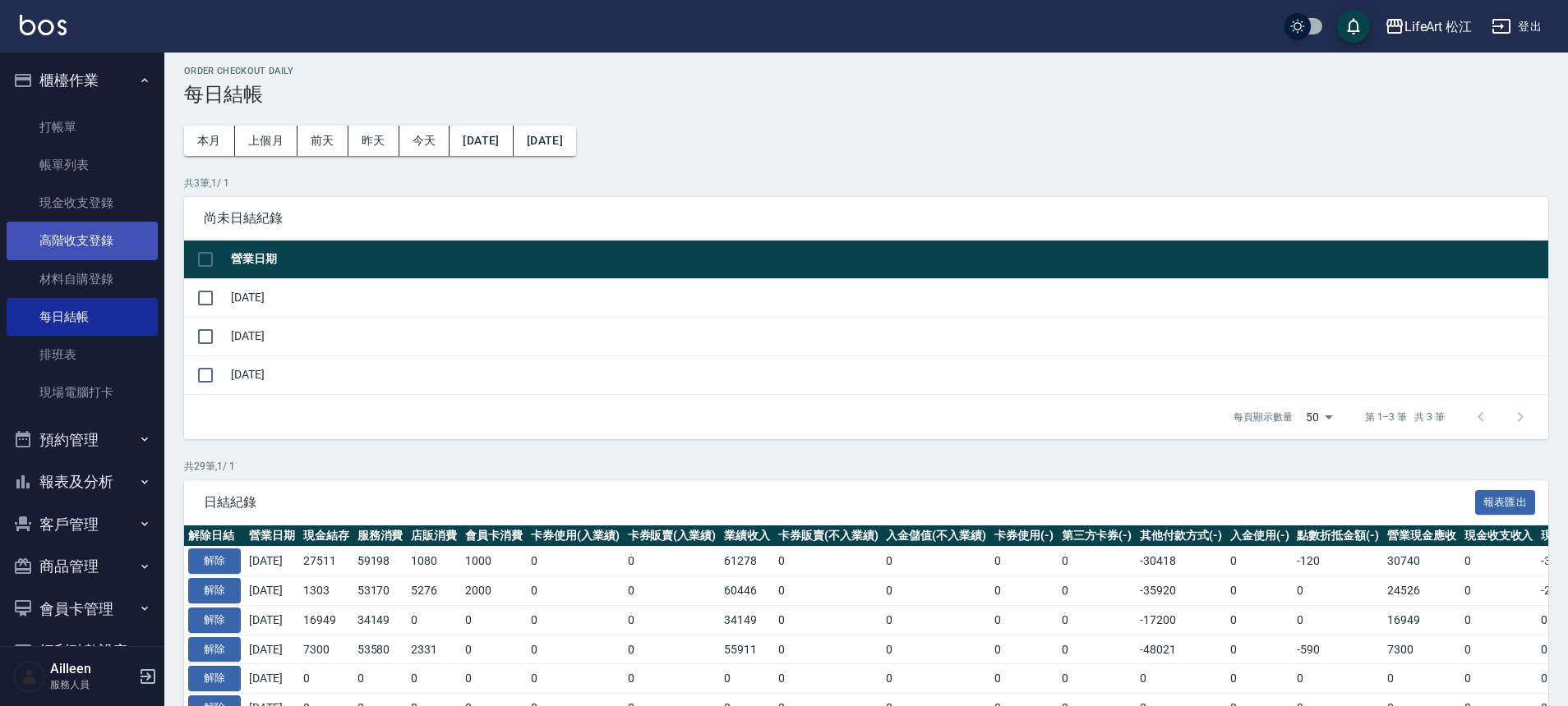
scroll to position [0, 0]
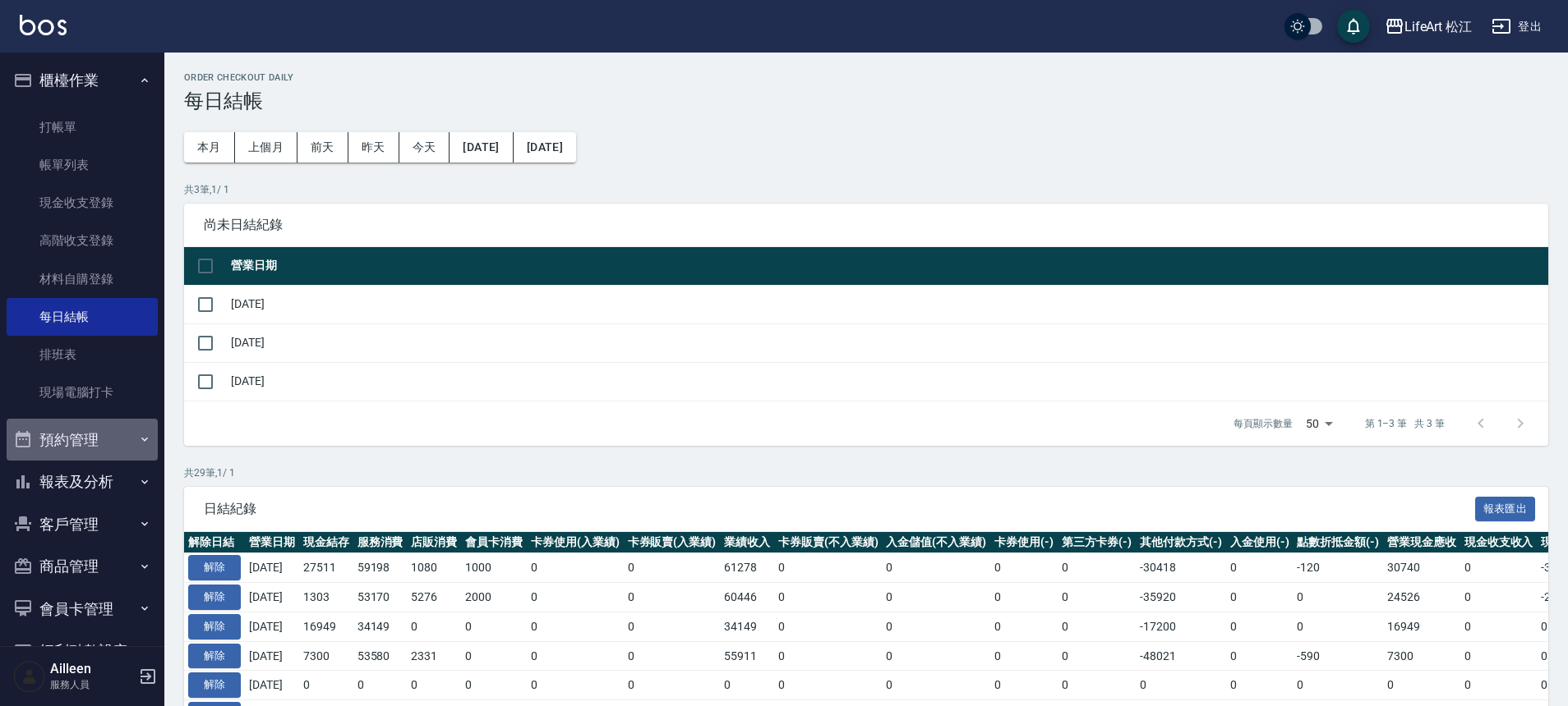
click at [126, 442] on button "預約管理" at bounding box center [82, 440] width 151 height 43
click at [138, 485] on icon "button" at bounding box center [145, 482] width 13 height 13
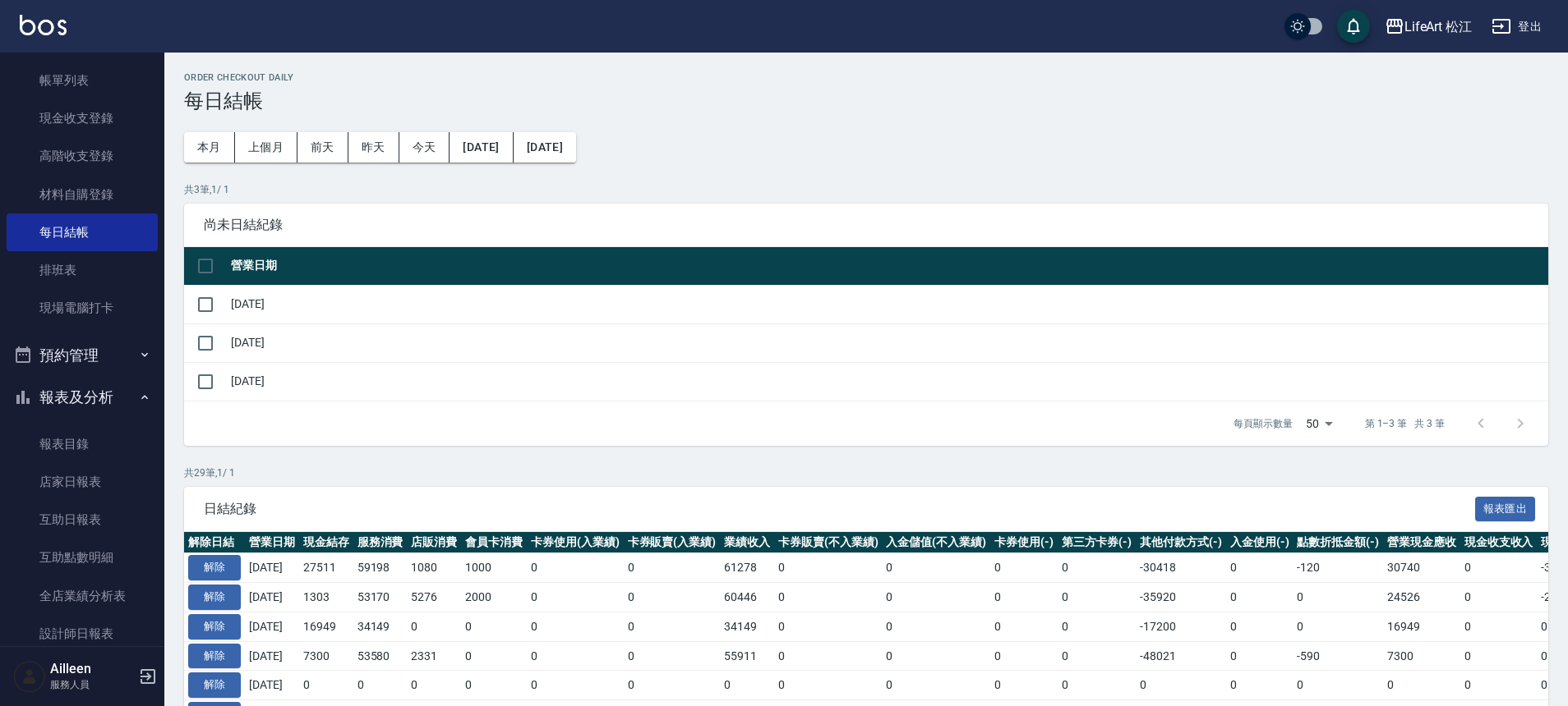
scroll to position [163, 0]
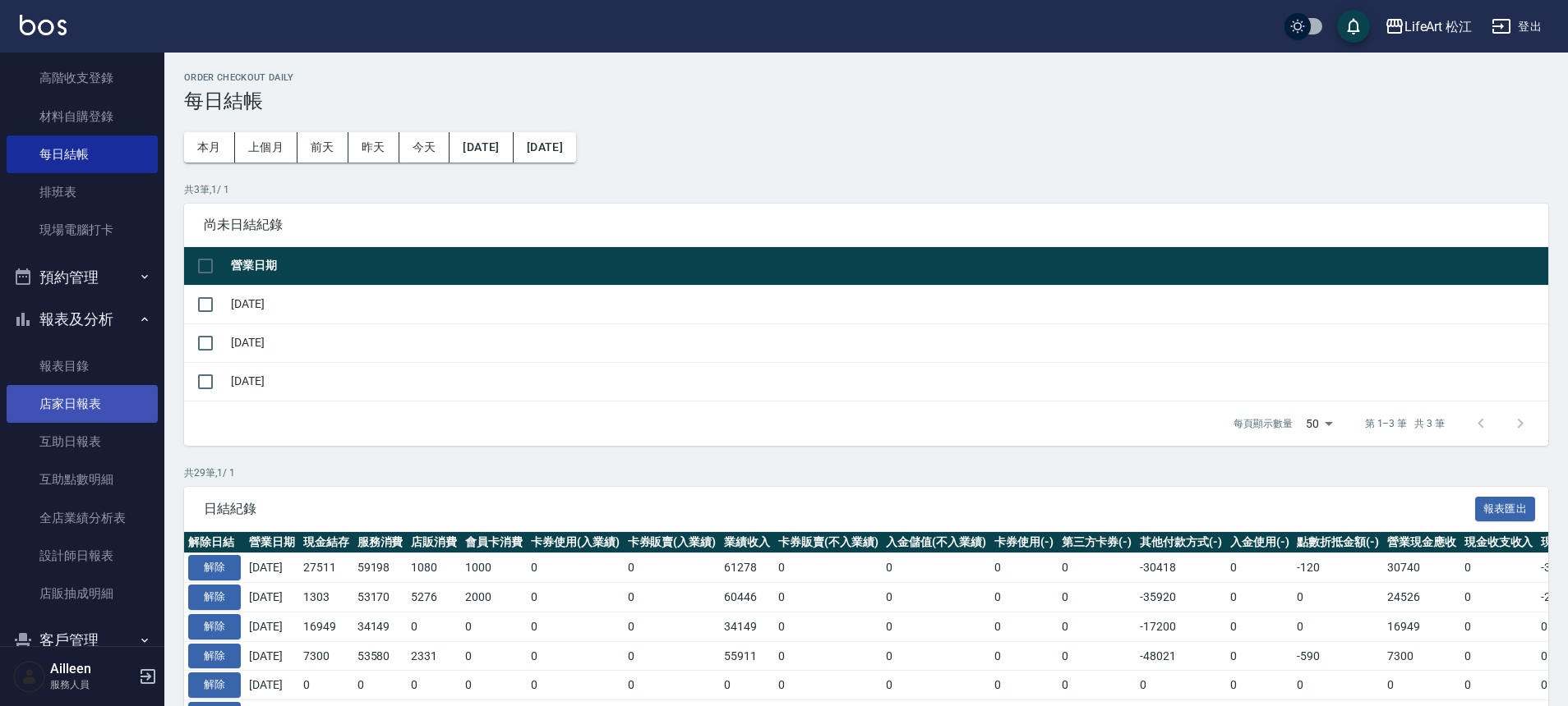
click at [77, 410] on link "店家日報表" at bounding box center [82, 405] width 151 height 38
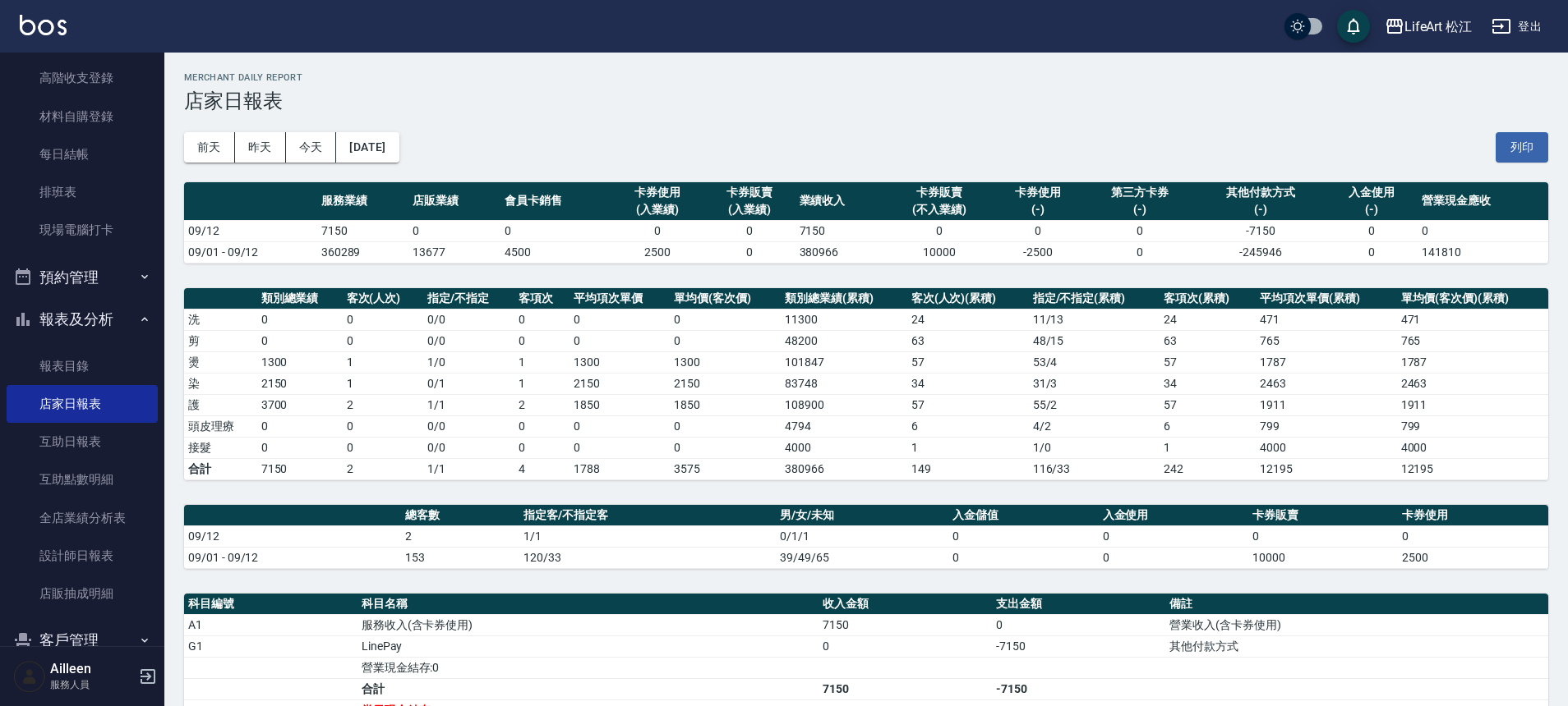
click at [385, 149] on button "[DATE]" at bounding box center [368, 147] width 63 height 31
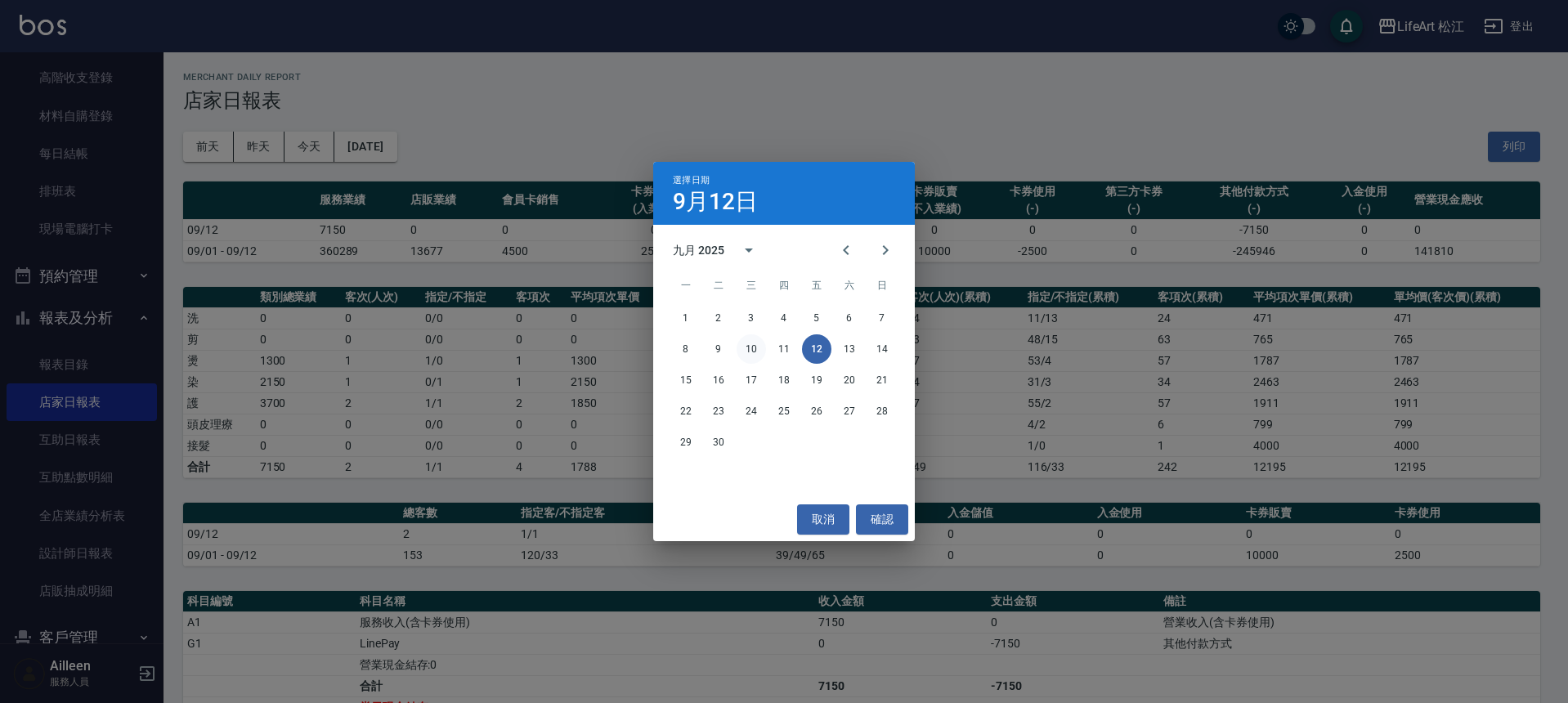
click at [757, 352] on button "10" at bounding box center [751, 349] width 30 height 30
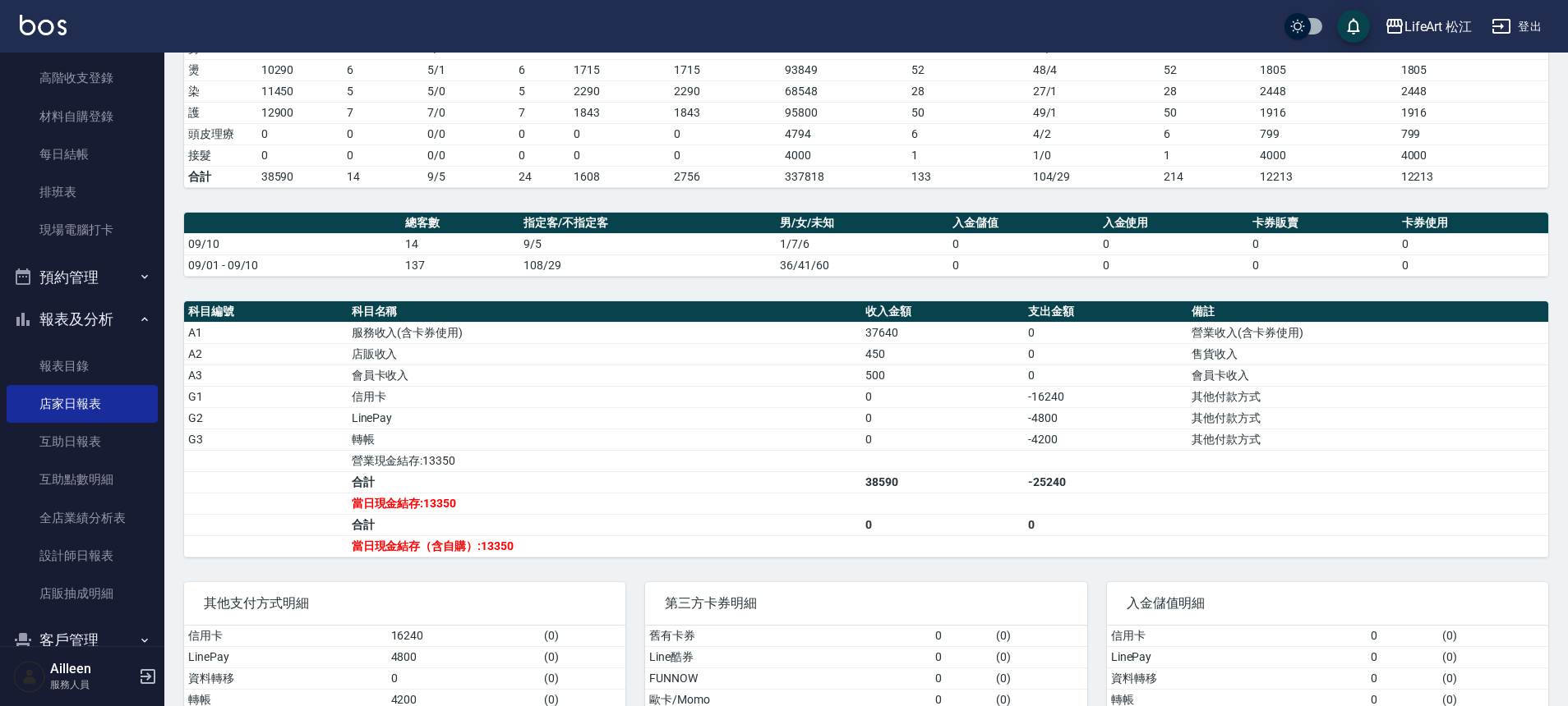
scroll to position [296, 0]
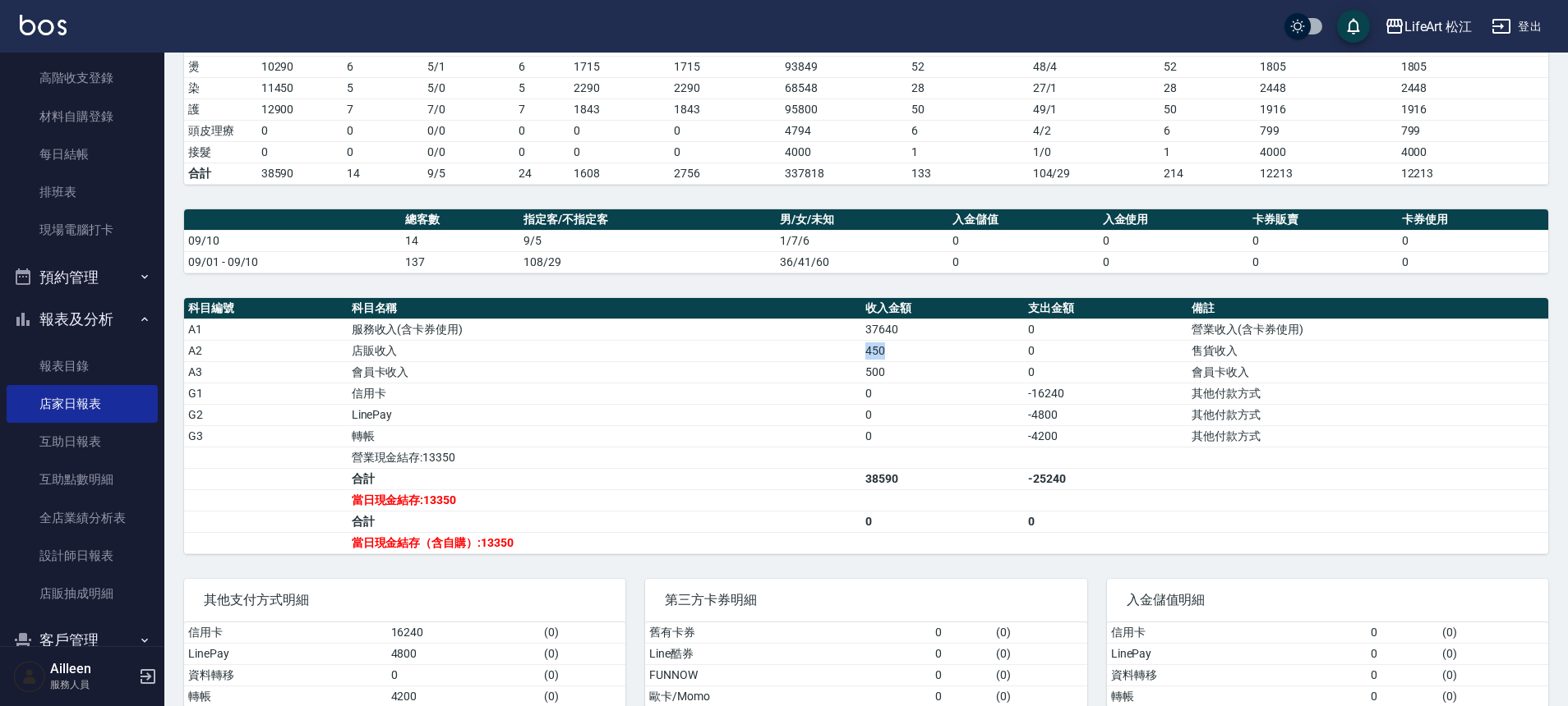
drag, startPoint x: 915, startPoint y: 349, endPoint x: 827, endPoint y: 354, distance: 88.1
click at [827, 354] on tr "A2 店販收入 450 0 售貨收入" at bounding box center [866, 351] width 1364 height 21
click at [827, 354] on td "店販收入" at bounding box center [605, 351] width 514 height 21
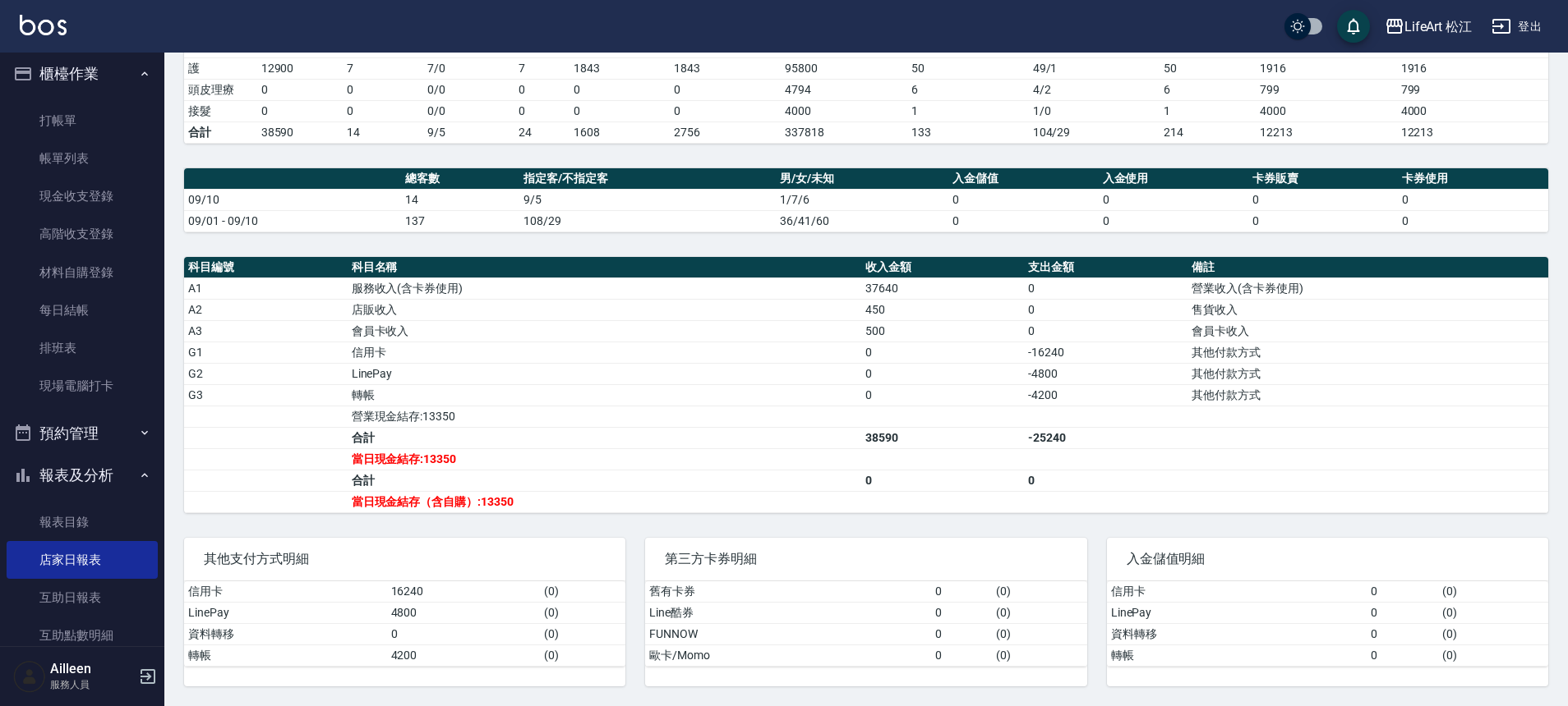
scroll to position [0, 0]
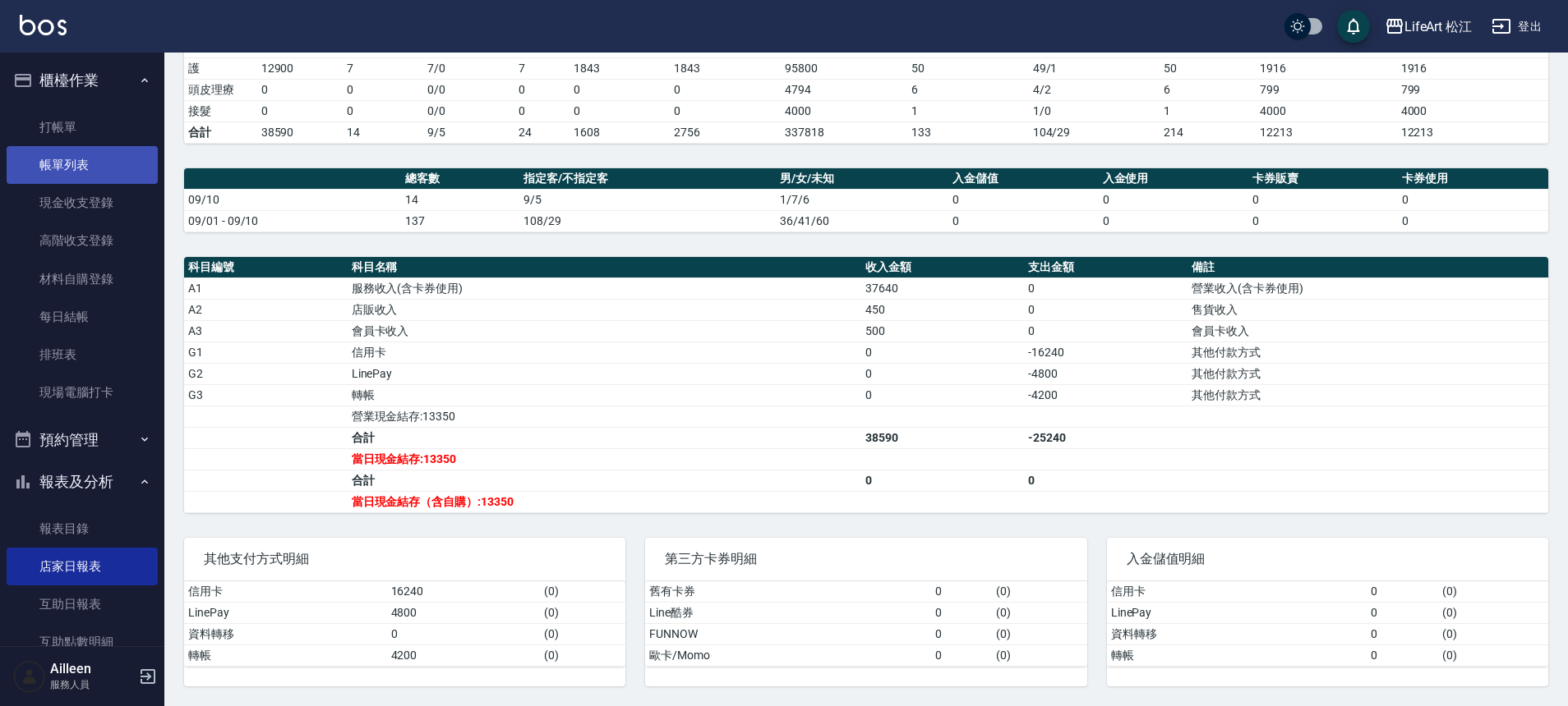
click at [83, 172] on link "帳單列表" at bounding box center [82, 165] width 151 height 38
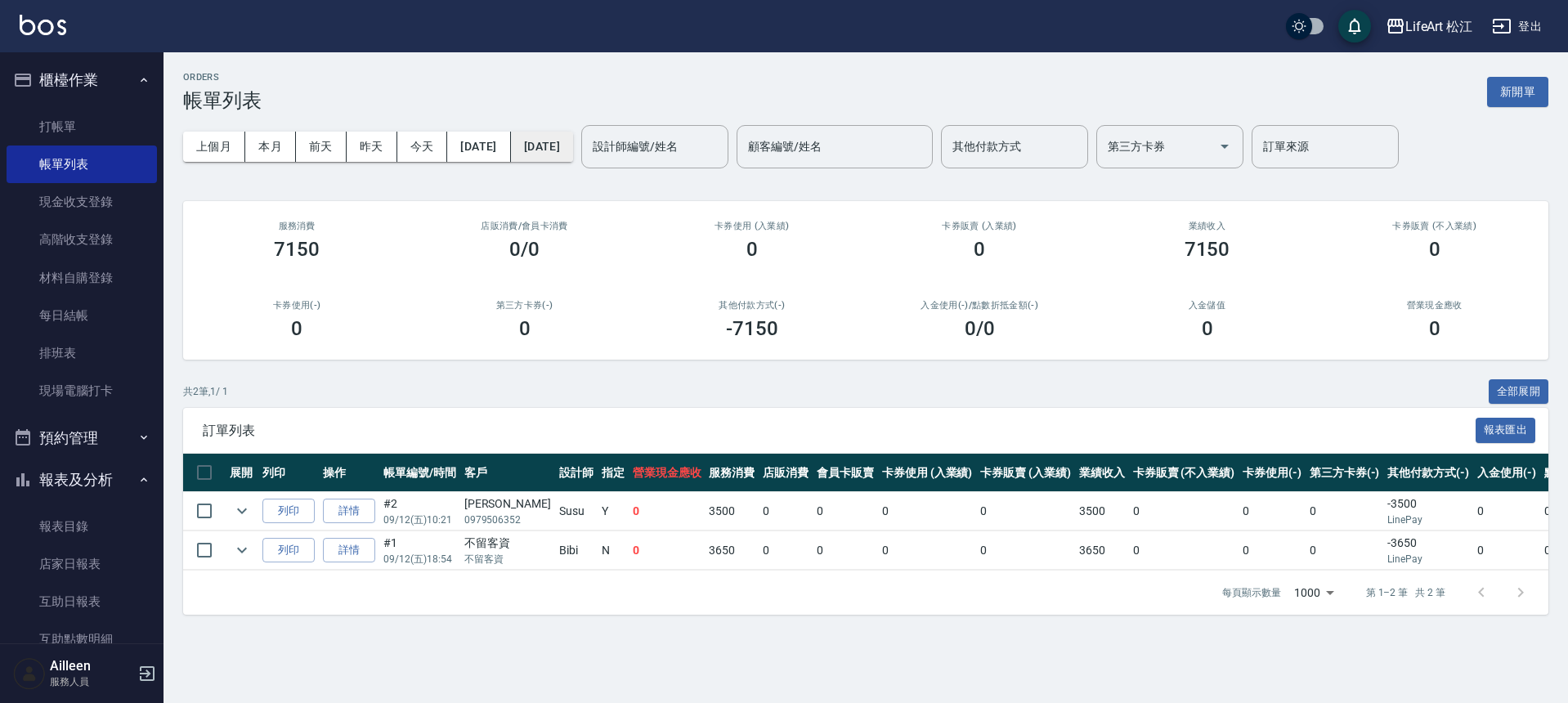
click at [569, 141] on button "[DATE]" at bounding box center [542, 146] width 62 height 30
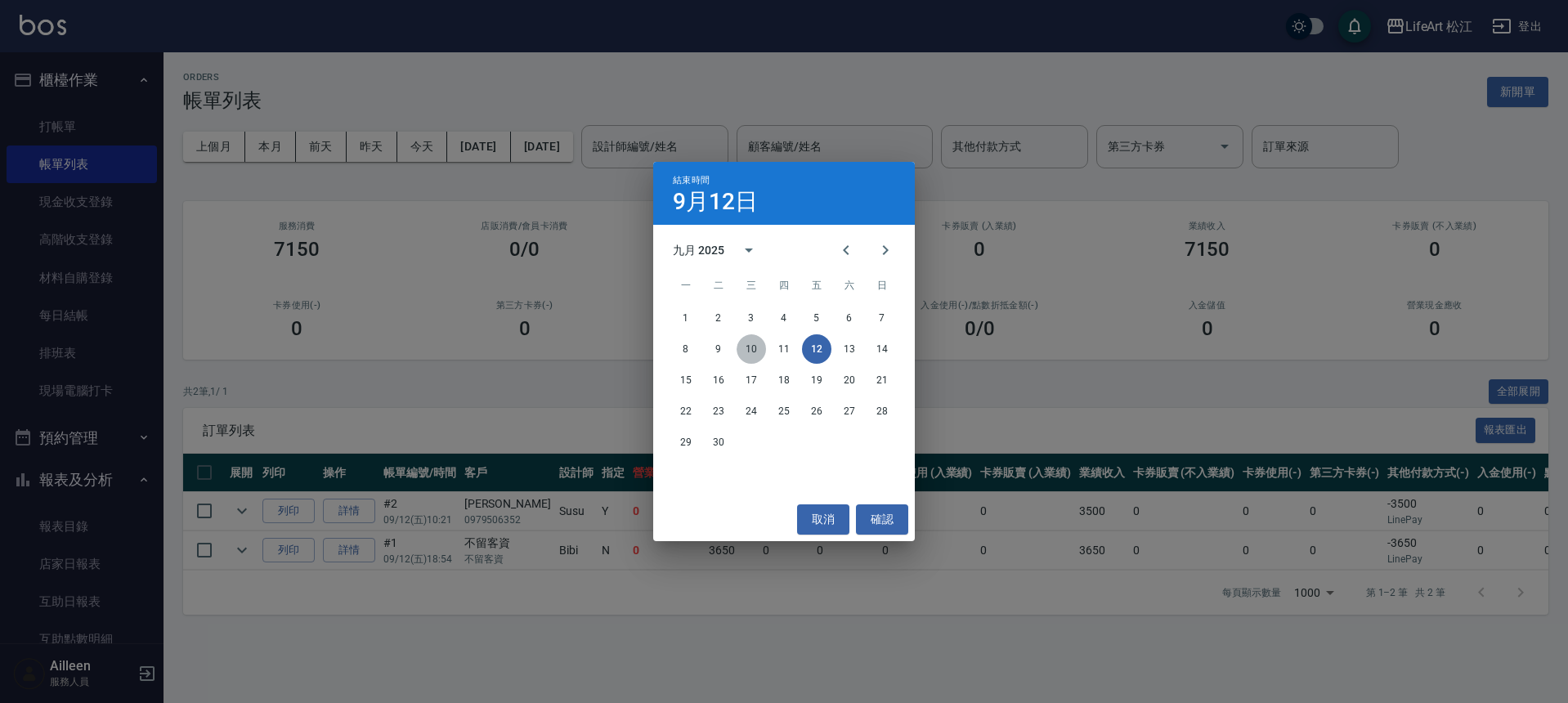
click at [754, 342] on button "10" at bounding box center [751, 349] width 30 height 30
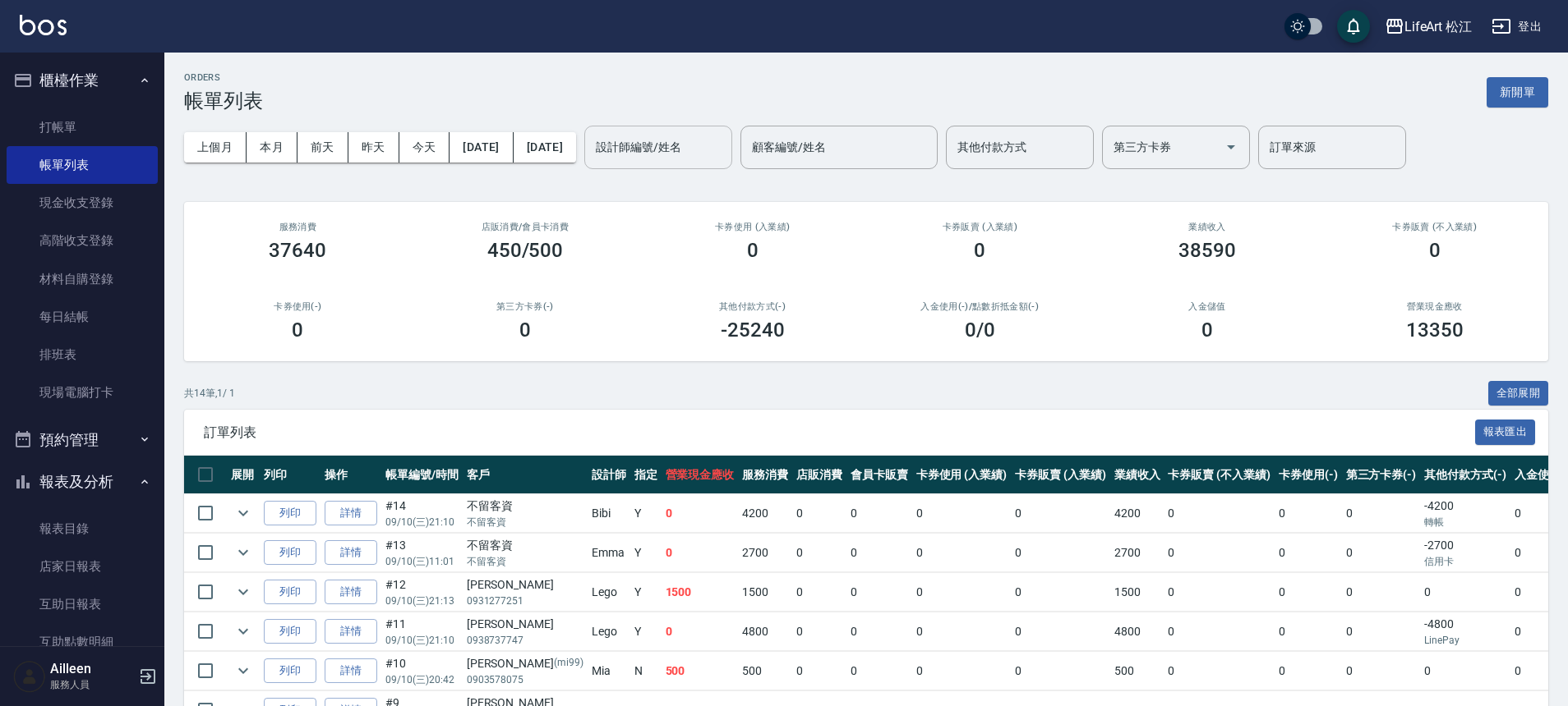
click at [732, 163] on div "設計師編號/姓名" at bounding box center [658, 147] width 148 height 44
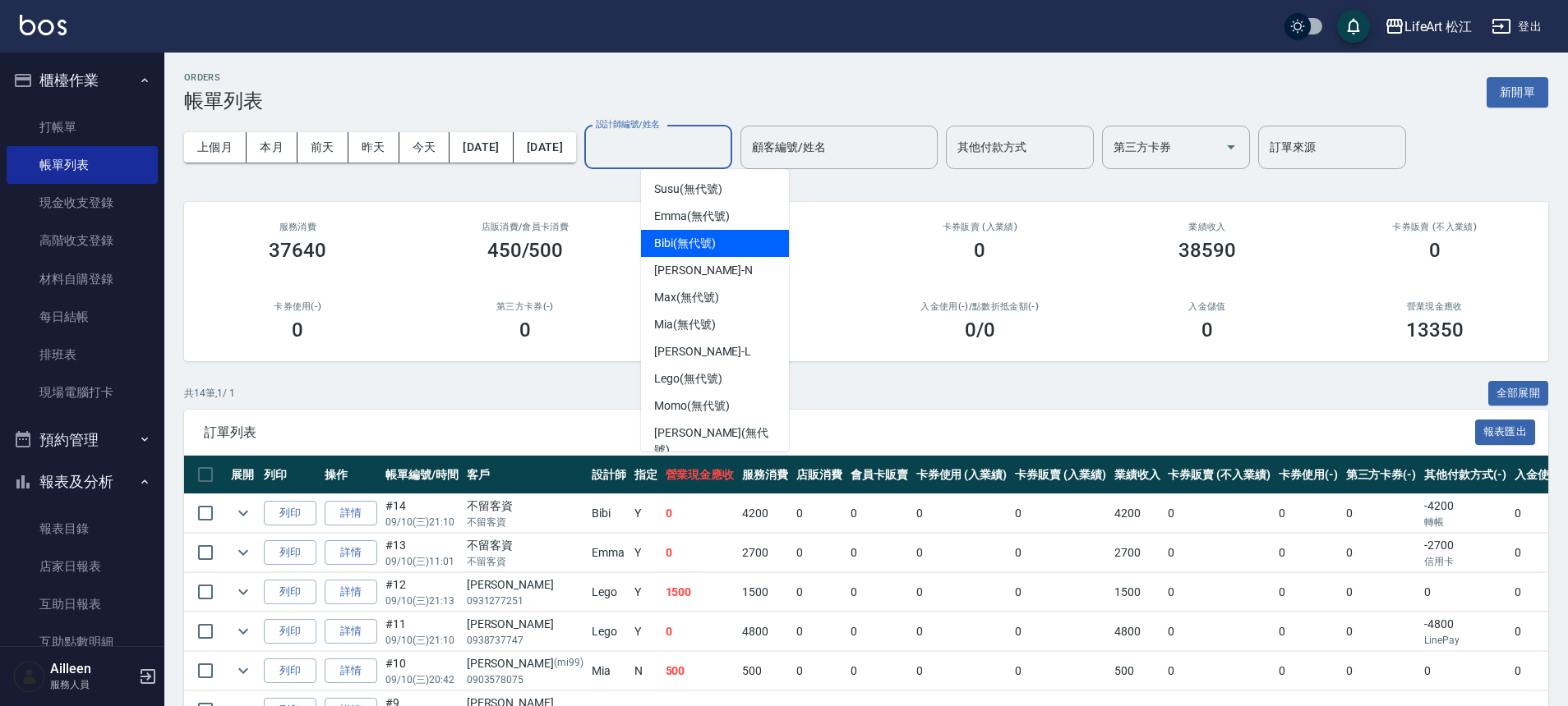
click at [726, 241] on div "Bibi (無代號)" at bounding box center [715, 244] width 148 height 27
type input "Bibi(無代號)"
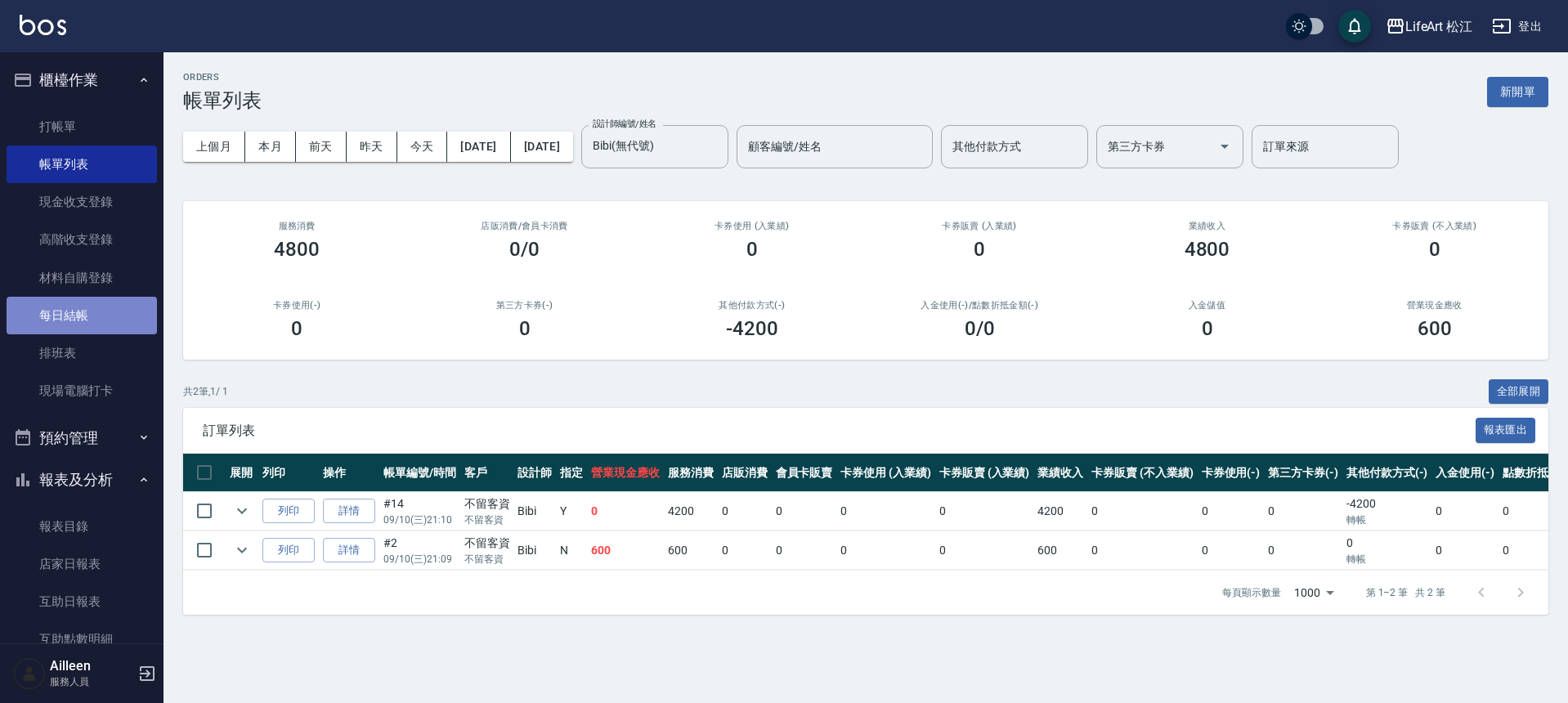
click at [103, 308] on link "每日結帳" at bounding box center [81, 316] width 150 height 38
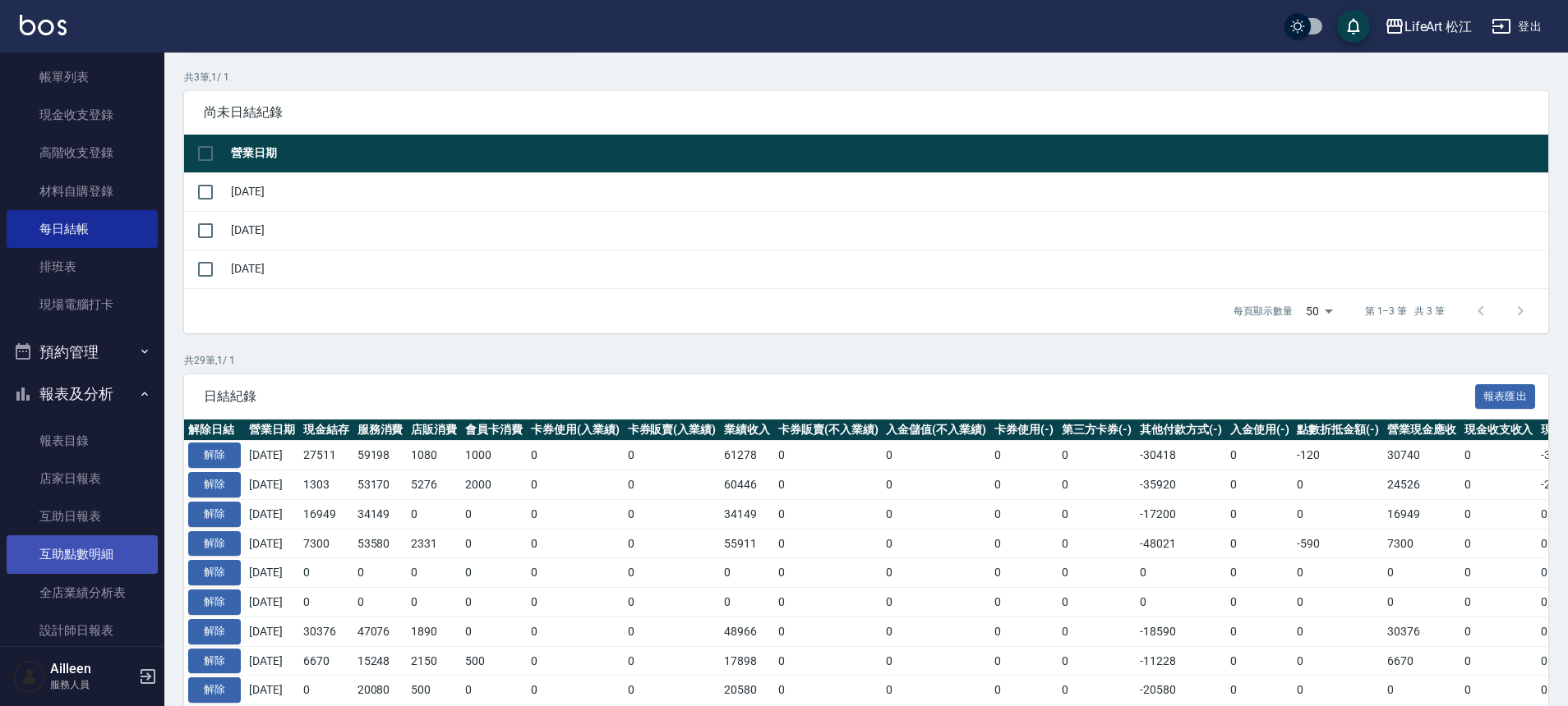
scroll to position [101, 0]
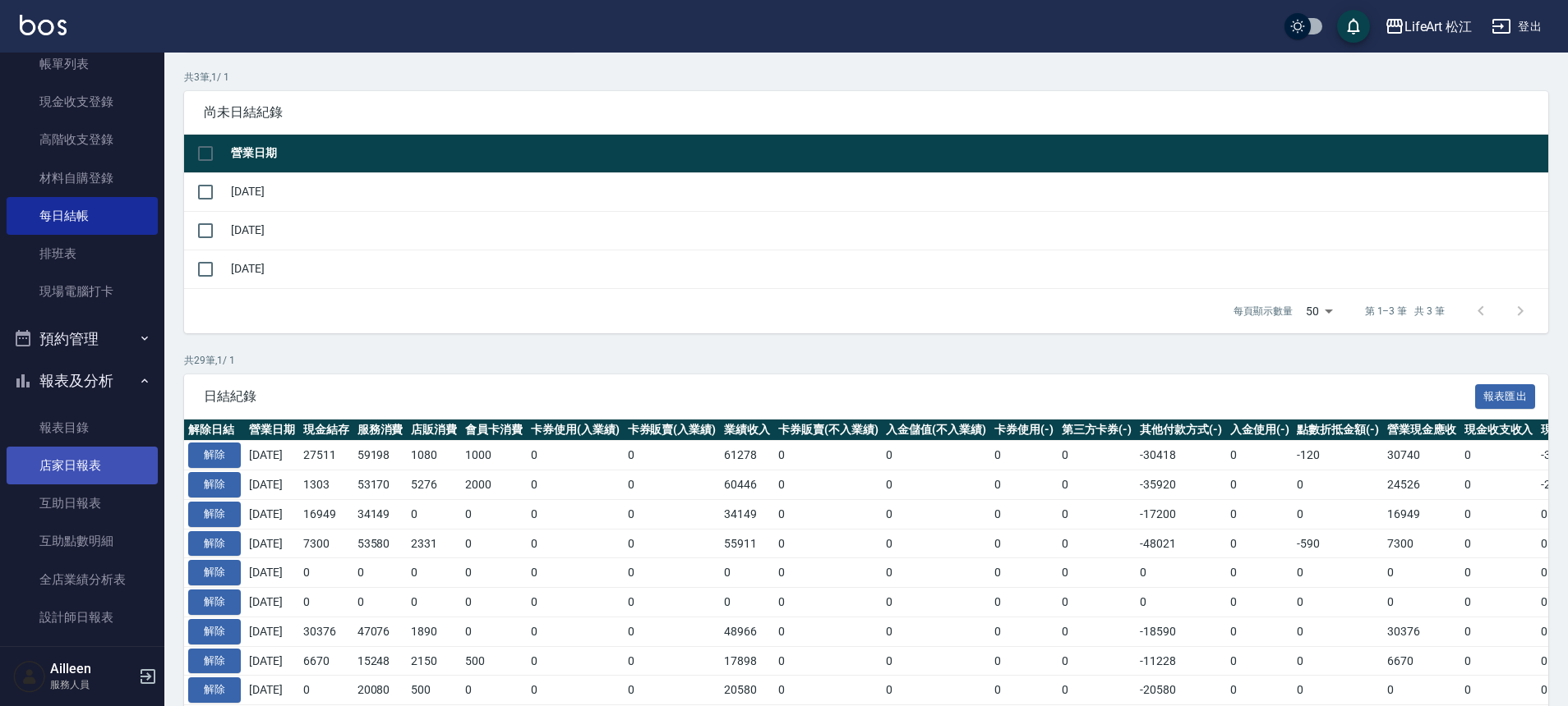
click at [86, 469] on link "店家日報表" at bounding box center [82, 466] width 151 height 38
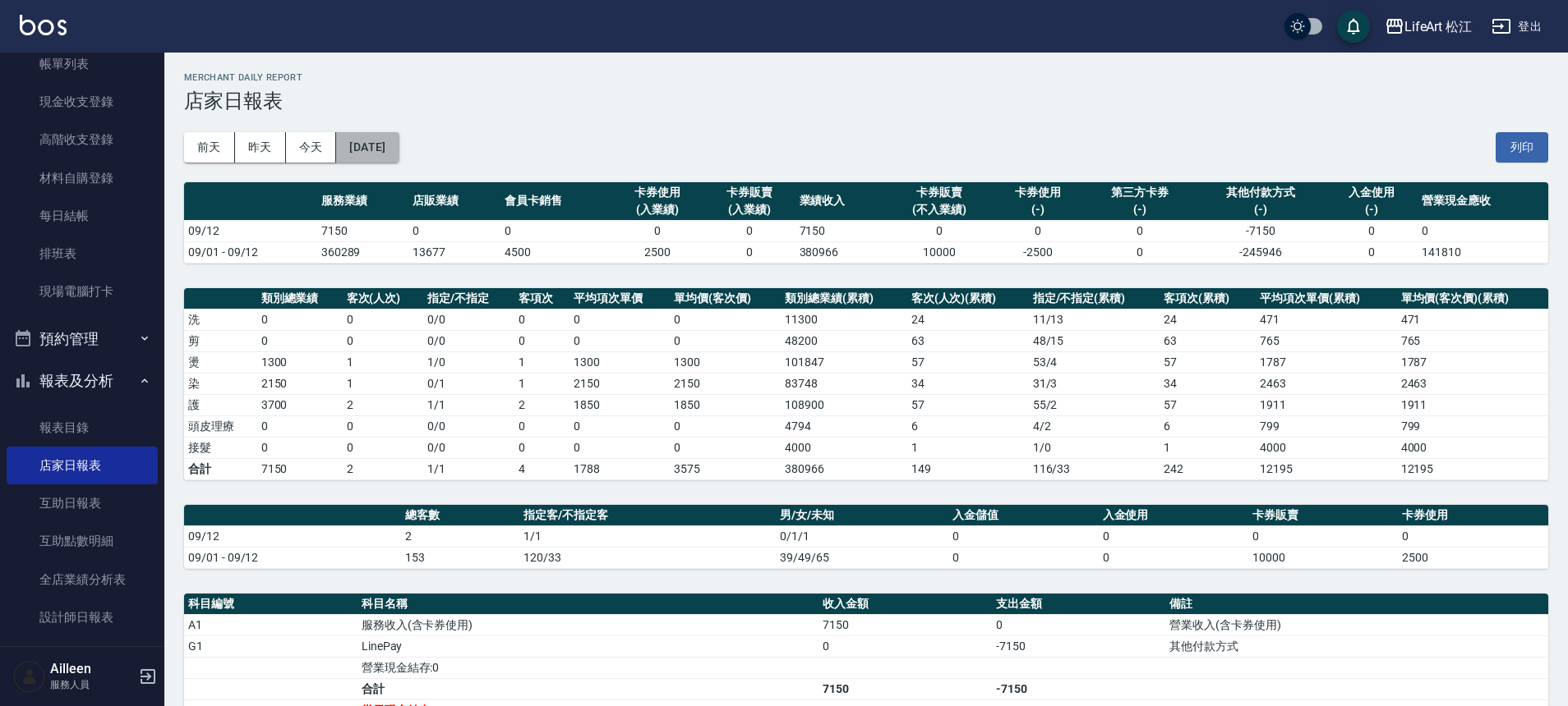
click at [383, 146] on button "[DATE]" at bounding box center [368, 147] width 63 height 31
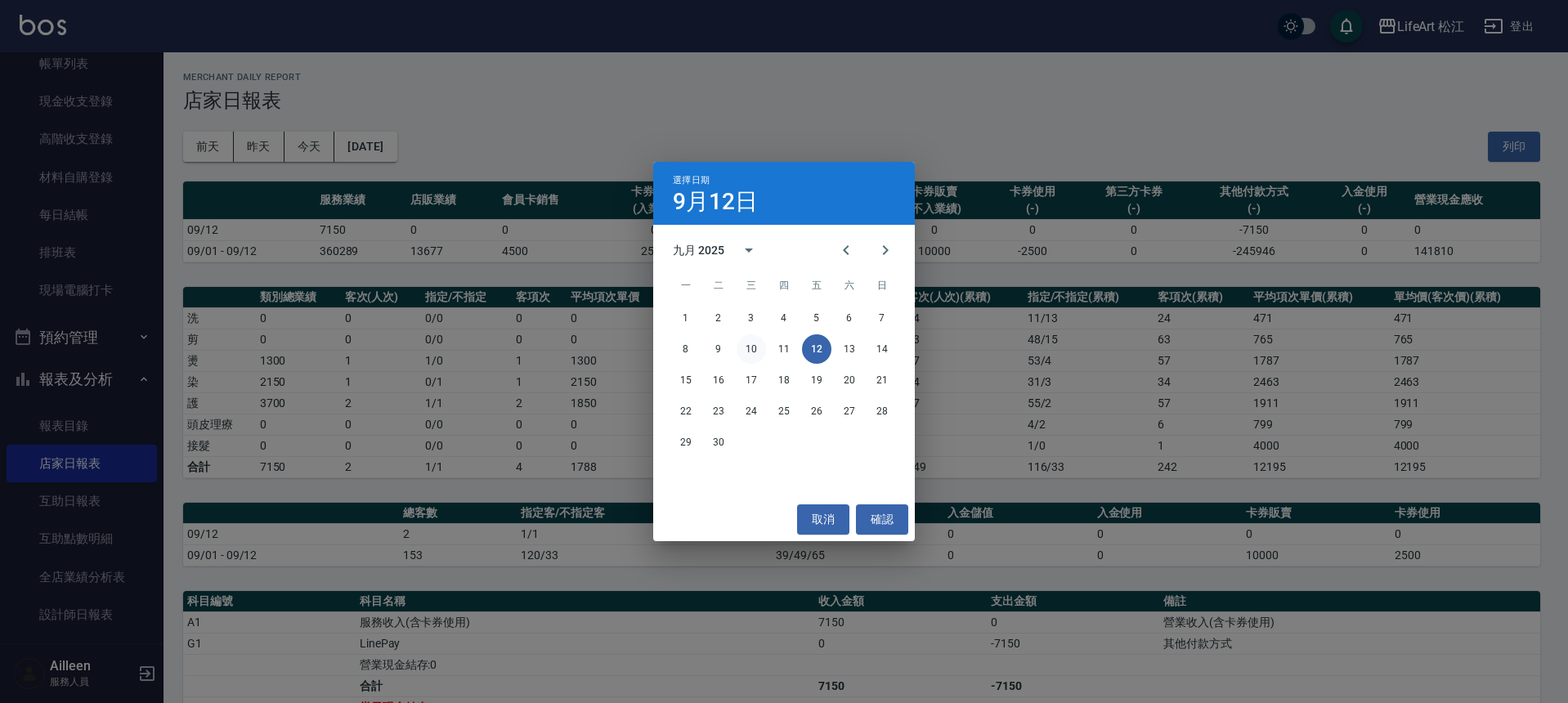
click at [741, 348] on button "10" at bounding box center [751, 349] width 30 height 30
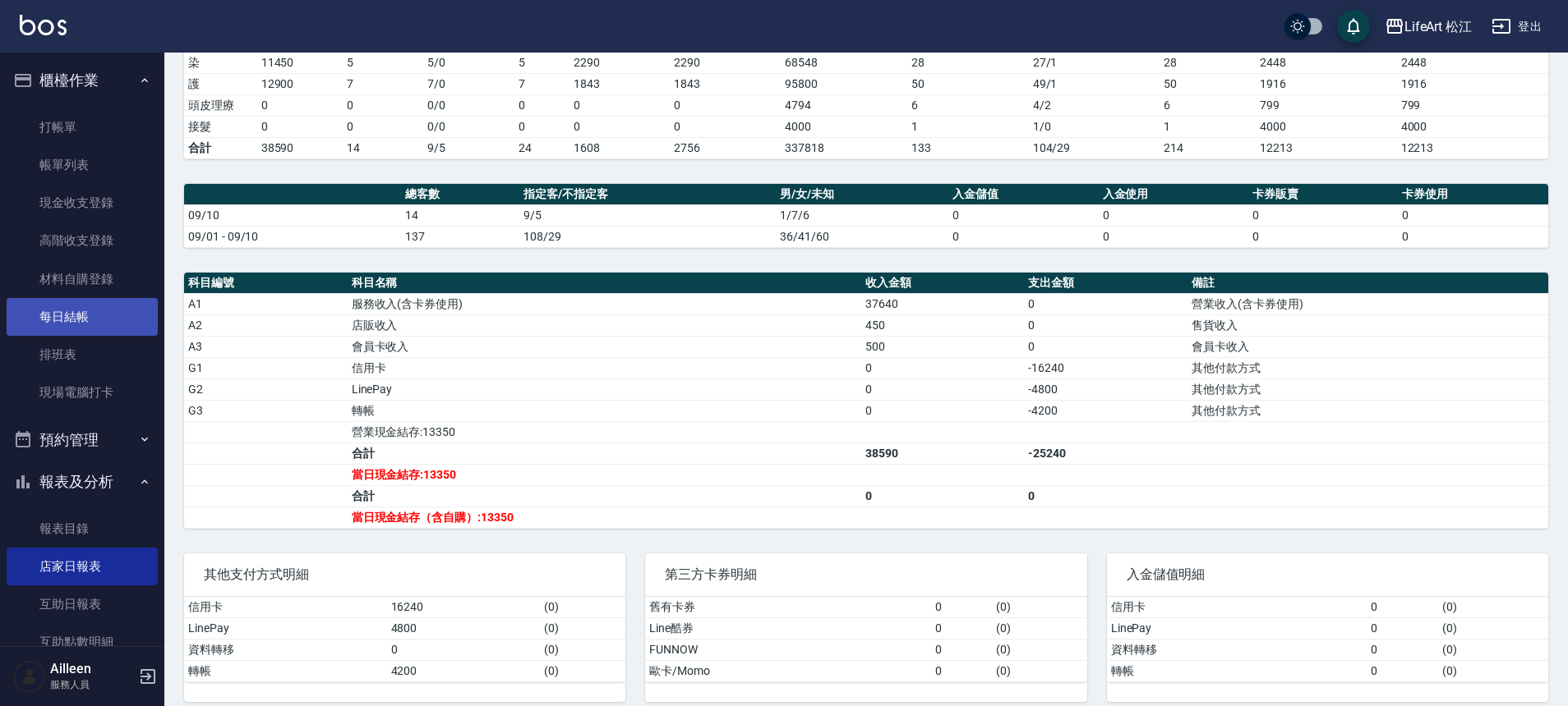
click at [95, 328] on link "每日結帳" at bounding box center [82, 317] width 151 height 38
click at [73, 301] on link "每日結帳" at bounding box center [82, 317] width 151 height 38
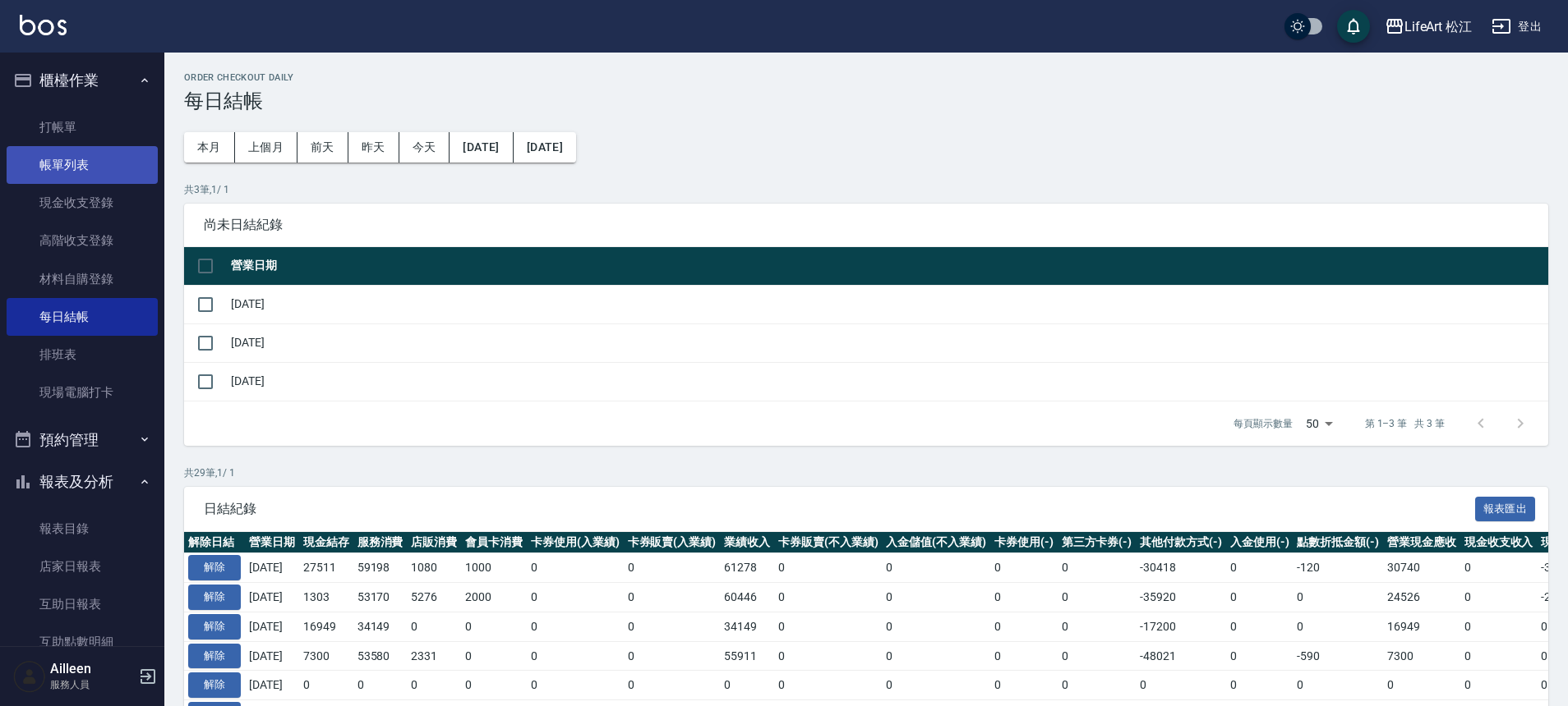
click at [88, 176] on link "帳單列表" at bounding box center [82, 165] width 151 height 38
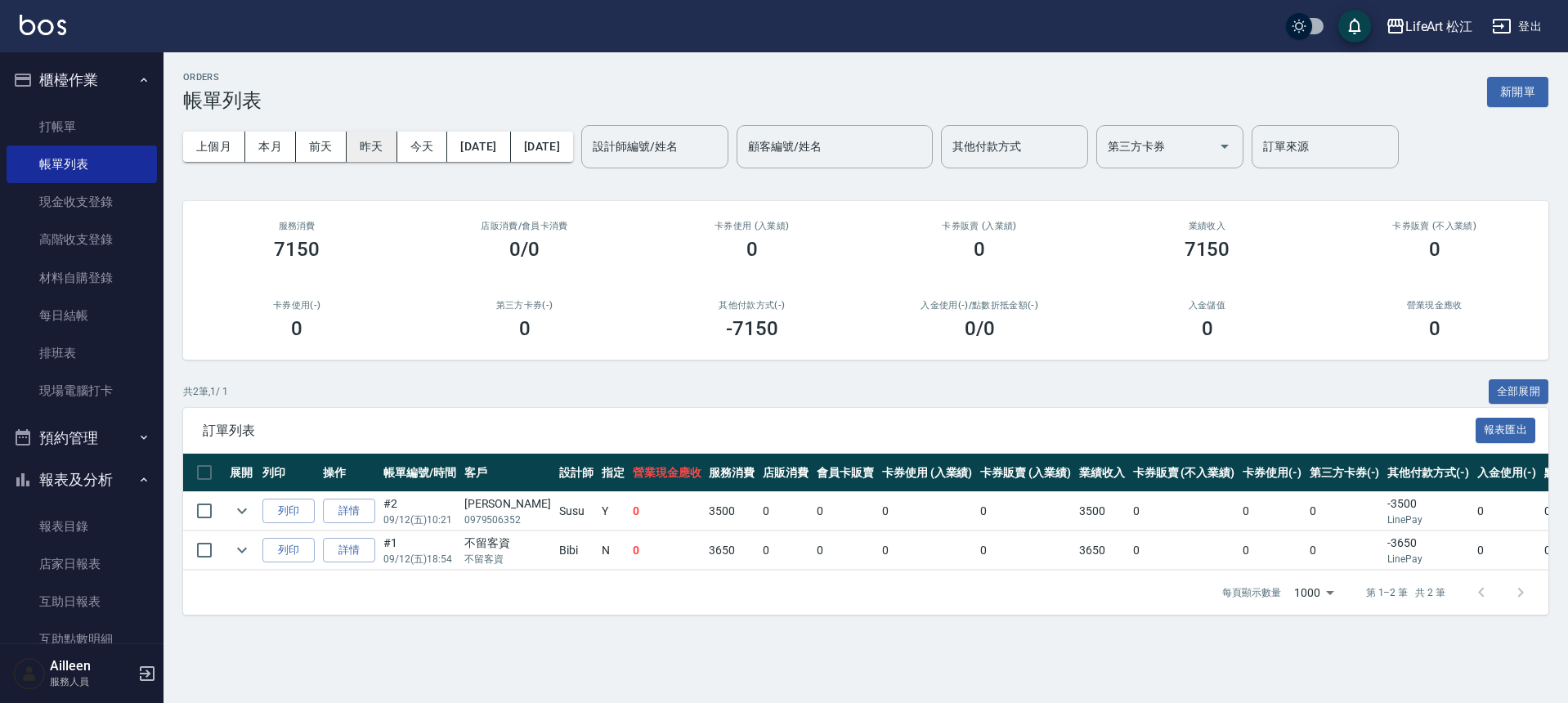
click at [374, 139] on button "昨天" at bounding box center [372, 146] width 51 height 30
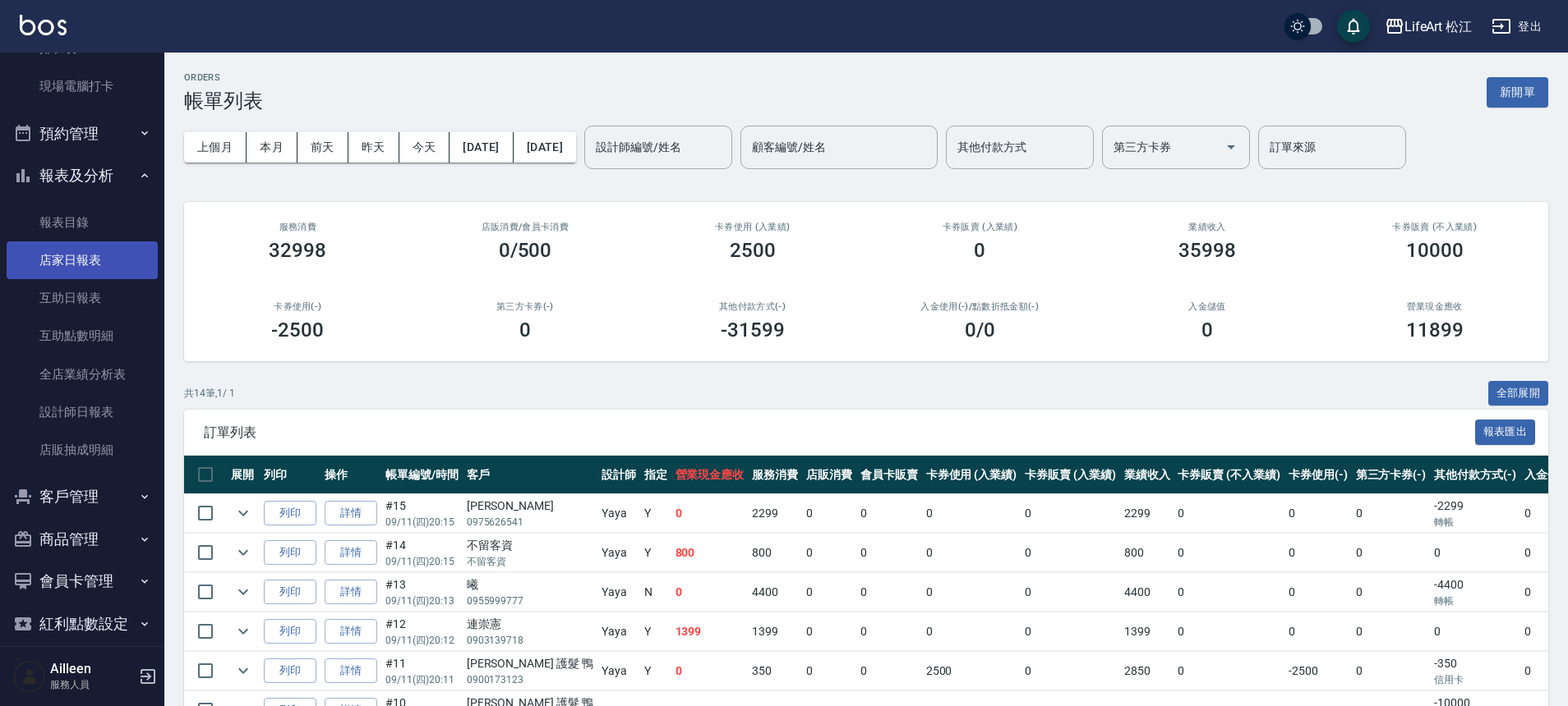
scroll to position [325, 0]
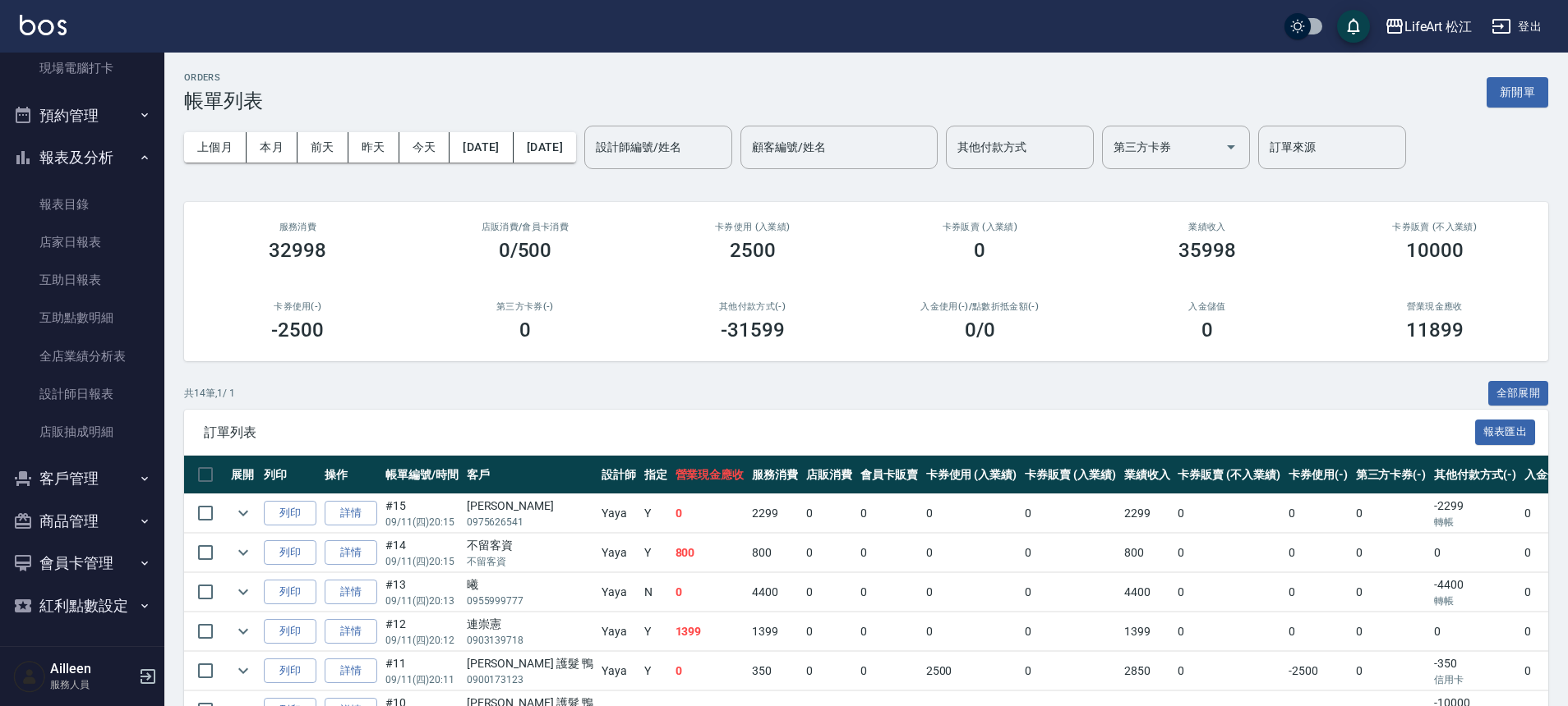
click at [107, 492] on button "客戶管理" at bounding box center [82, 479] width 151 height 43
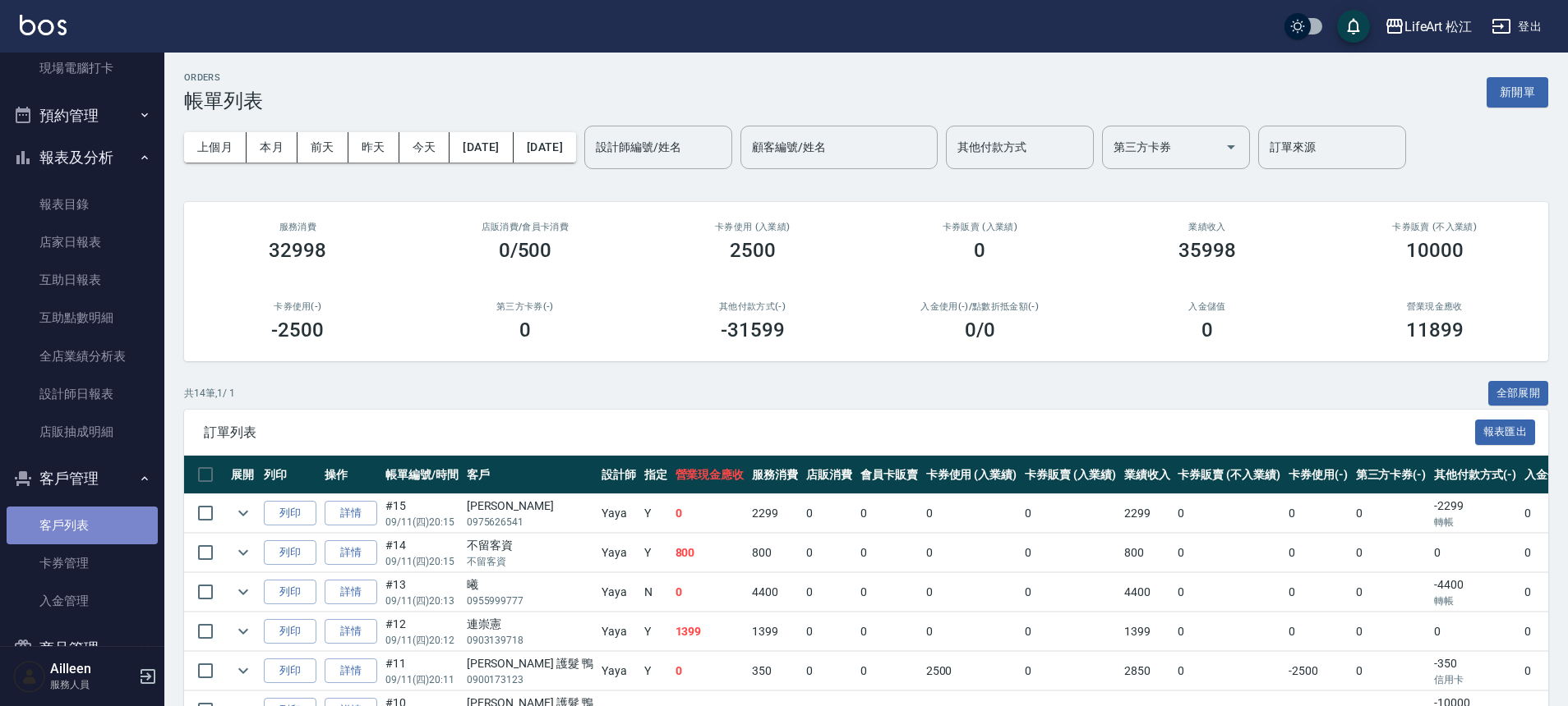
click at [96, 521] on link "客戶列表" at bounding box center [82, 526] width 151 height 38
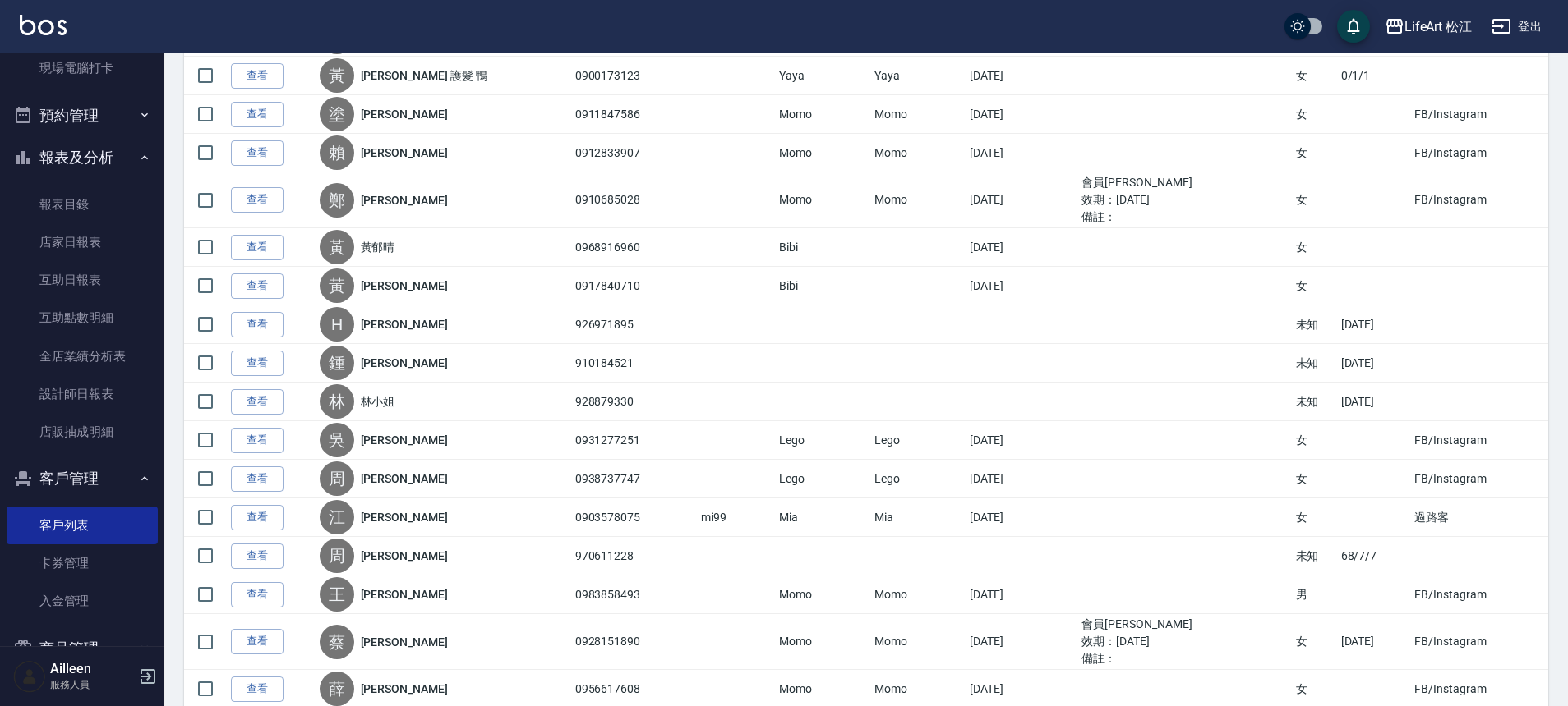
scroll to position [527, 0]
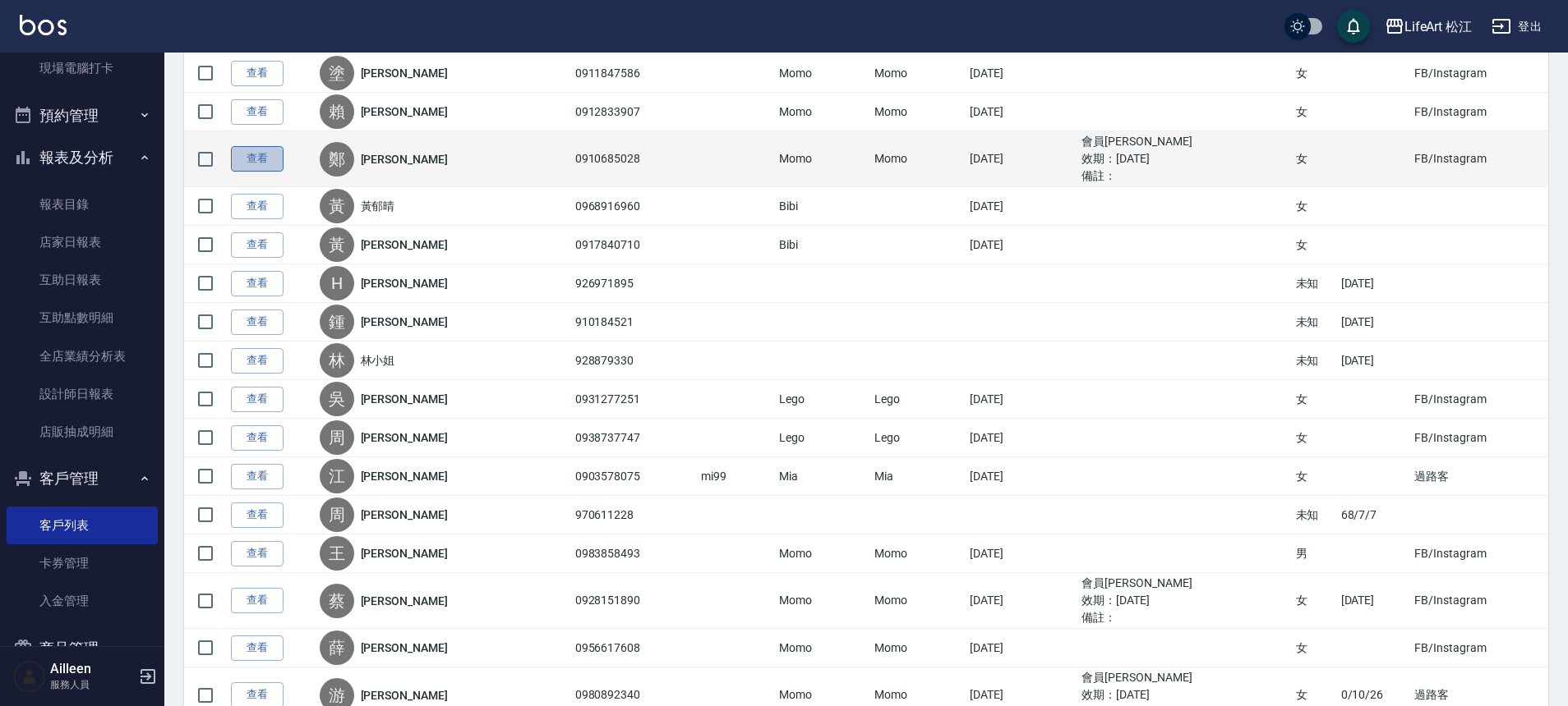
click at [256, 160] on link "查看" at bounding box center [258, 159] width 53 height 26
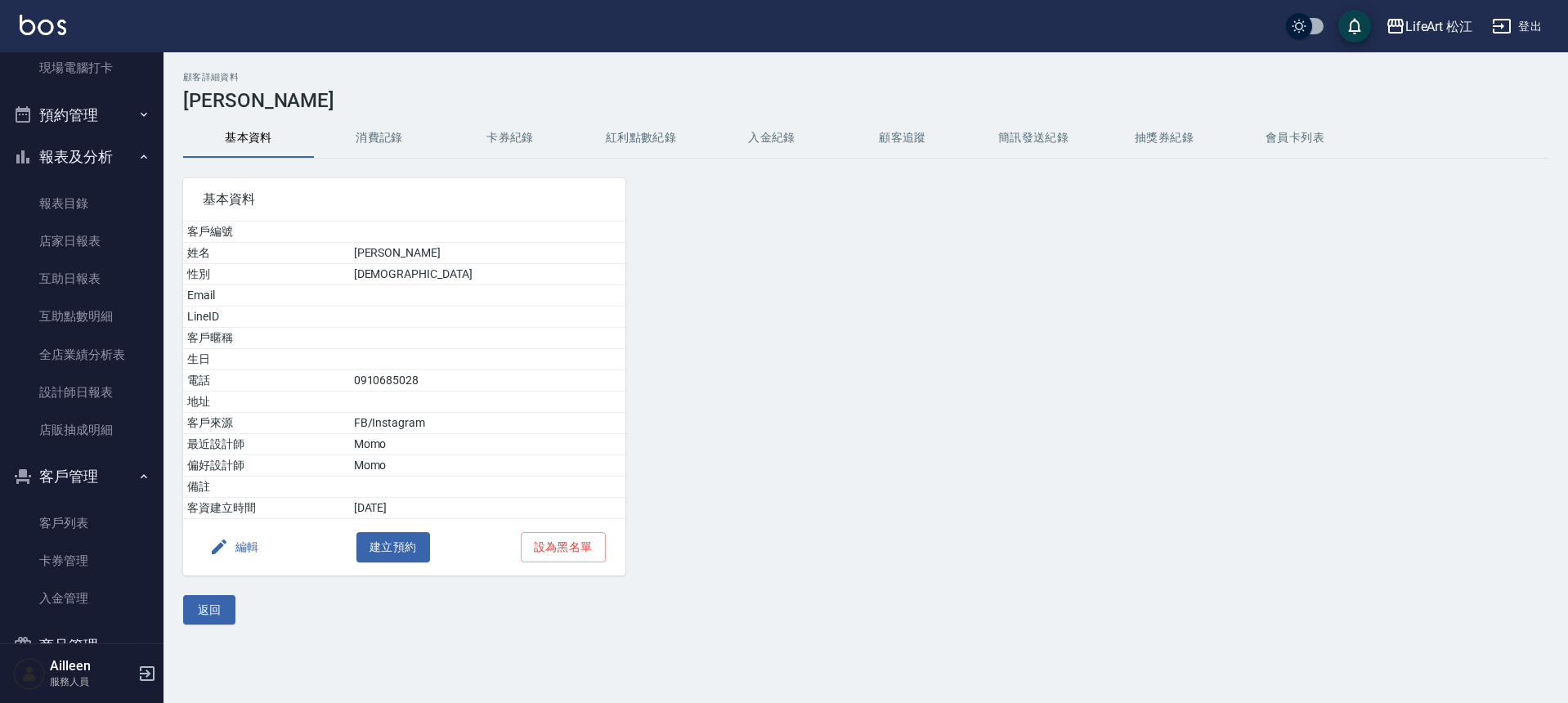
click at [252, 549] on button "編輯" at bounding box center [234, 548] width 63 height 30
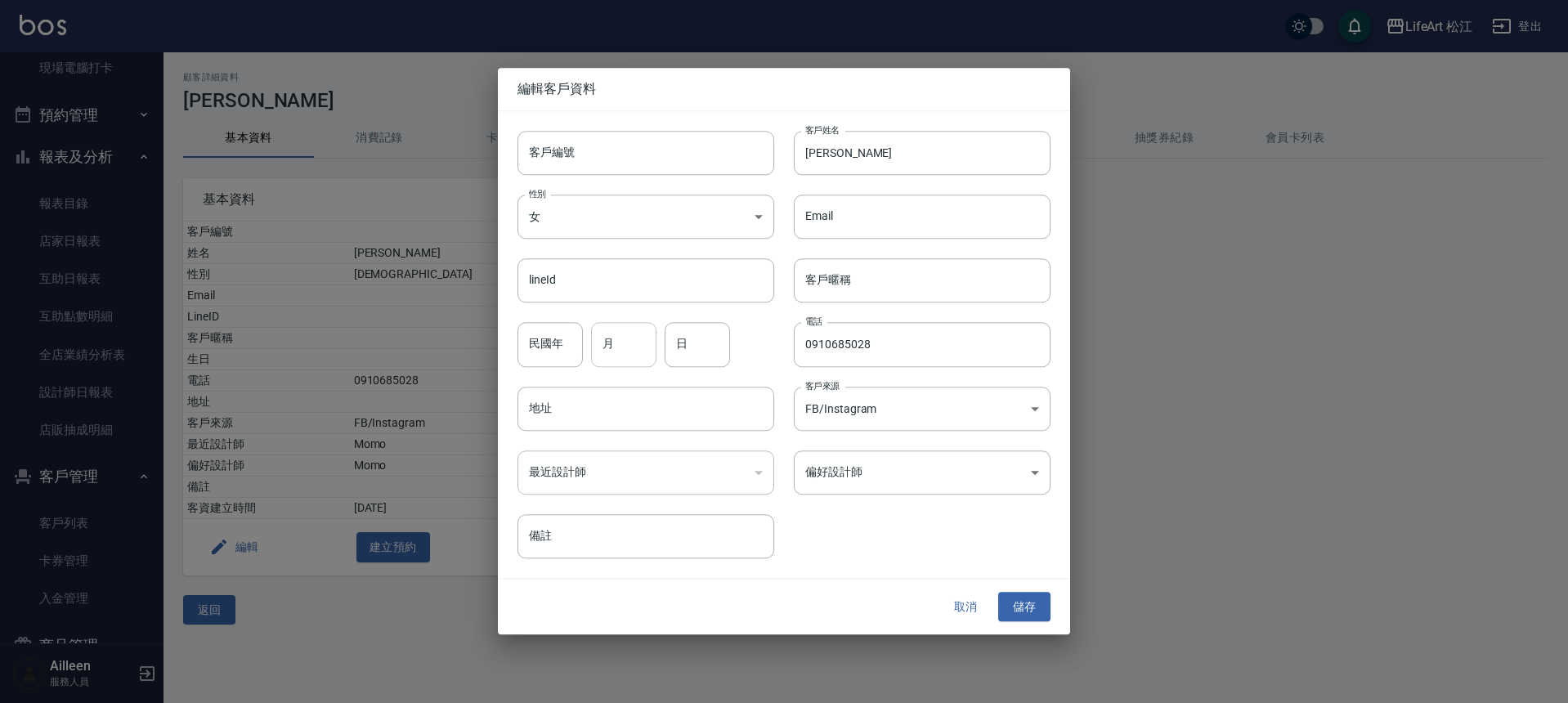
click at [643, 346] on input "月" at bounding box center [624, 345] width 66 height 44
type input "12"
click at [676, 334] on div "日 日" at bounding box center [698, 345] width 66 height 44
type input "20"
click at [1038, 600] on button "儲存" at bounding box center [1025, 607] width 53 height 30
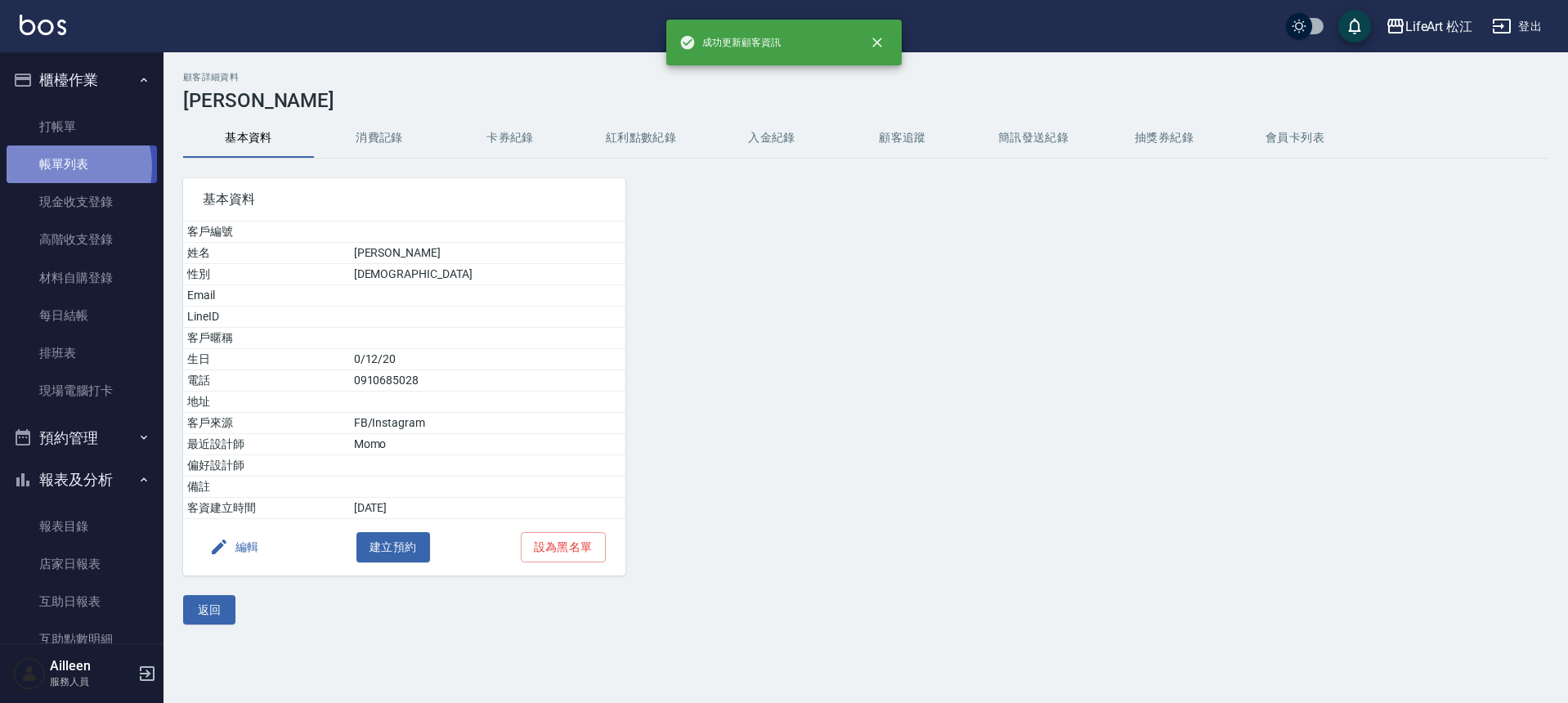
click at [60, 167] on link "帳單列表" at bounding box center [81, 164] width 150 height 38
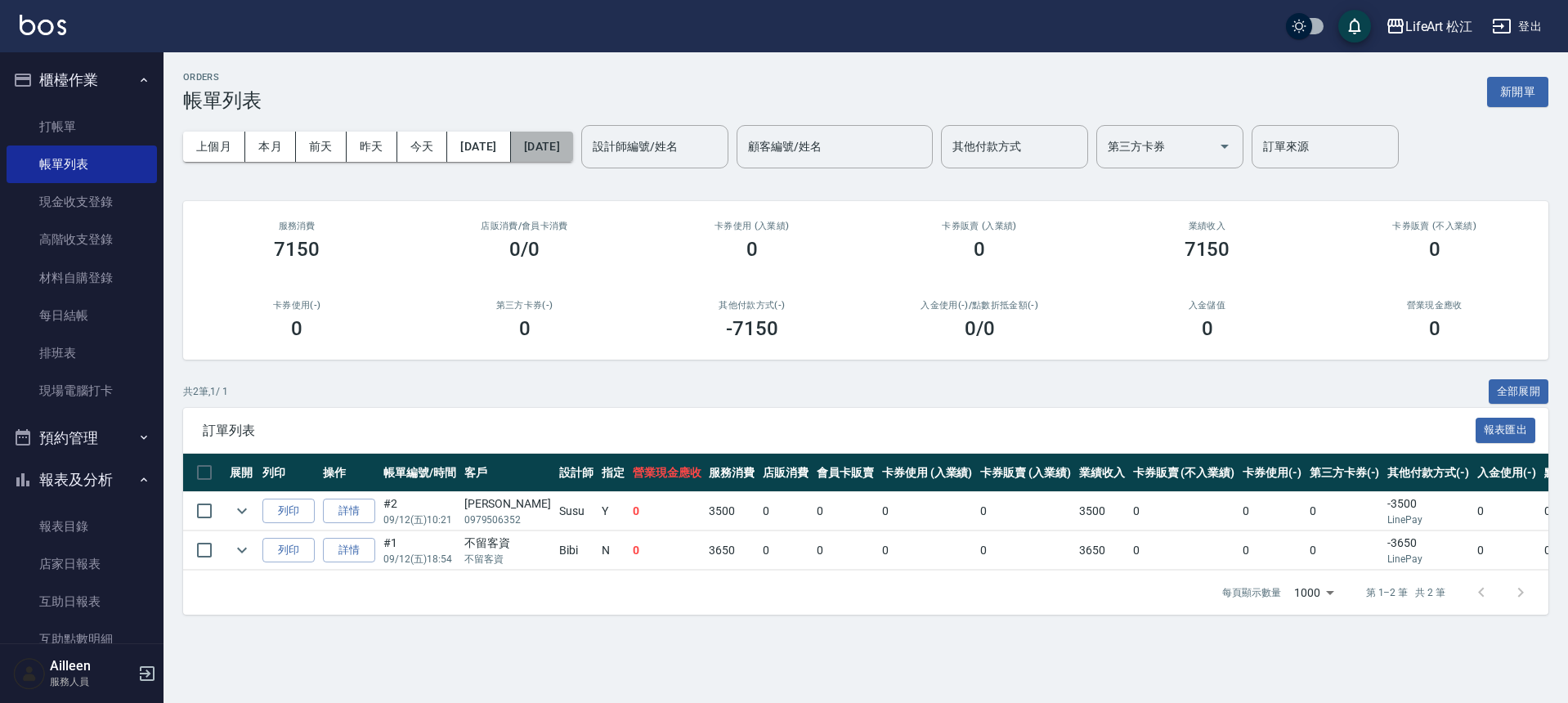
click at [573, 146] on button "[DATE]" at bounding box center [542, 146] width 62 height 30
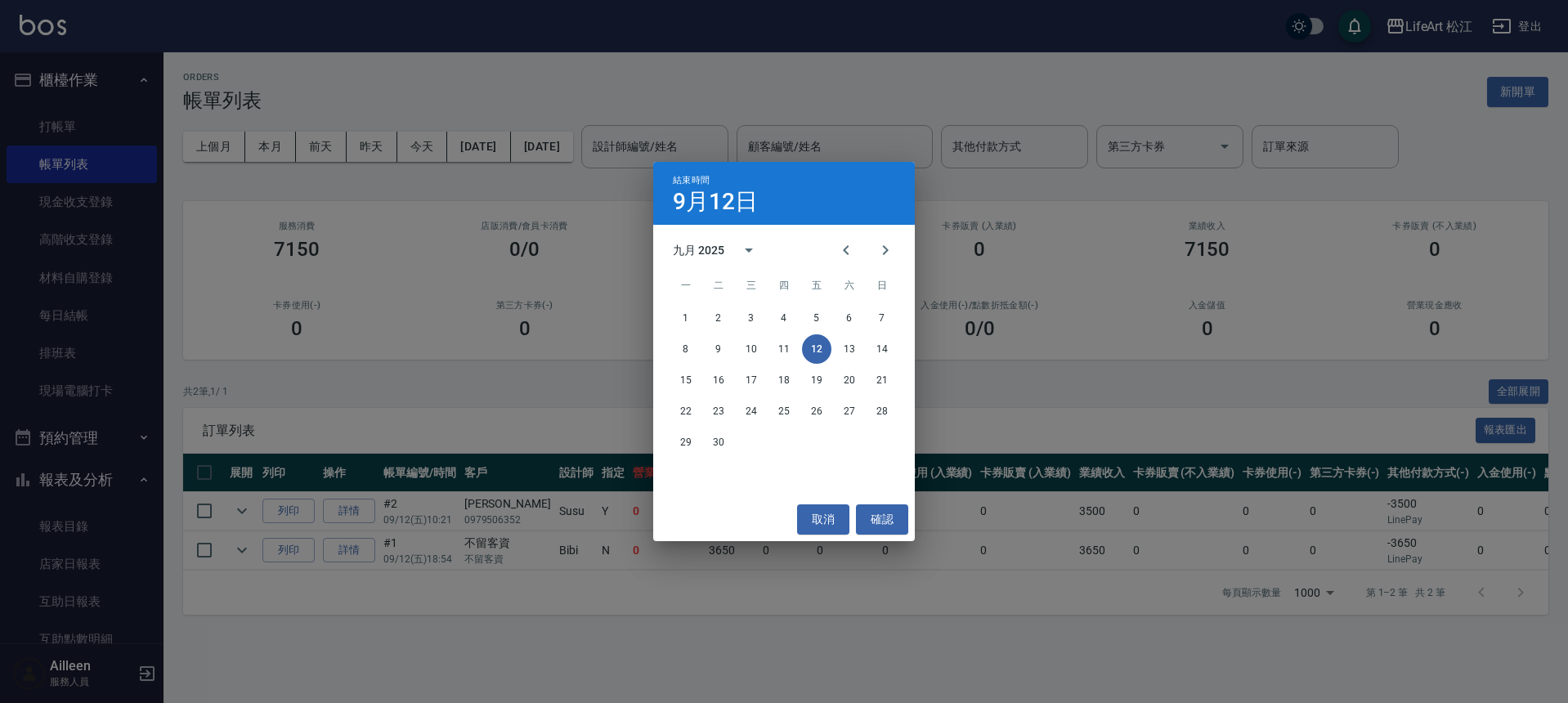
click at [321, 322] on div "結束時間 [DATE] 九月 2025 一 二 三 四 五 六 日 1 2 3 4 5 6 7 8 9 10 11 12 13 14 15 16 17 18 …" at bounding box center [784, 351] width 1568 height 703
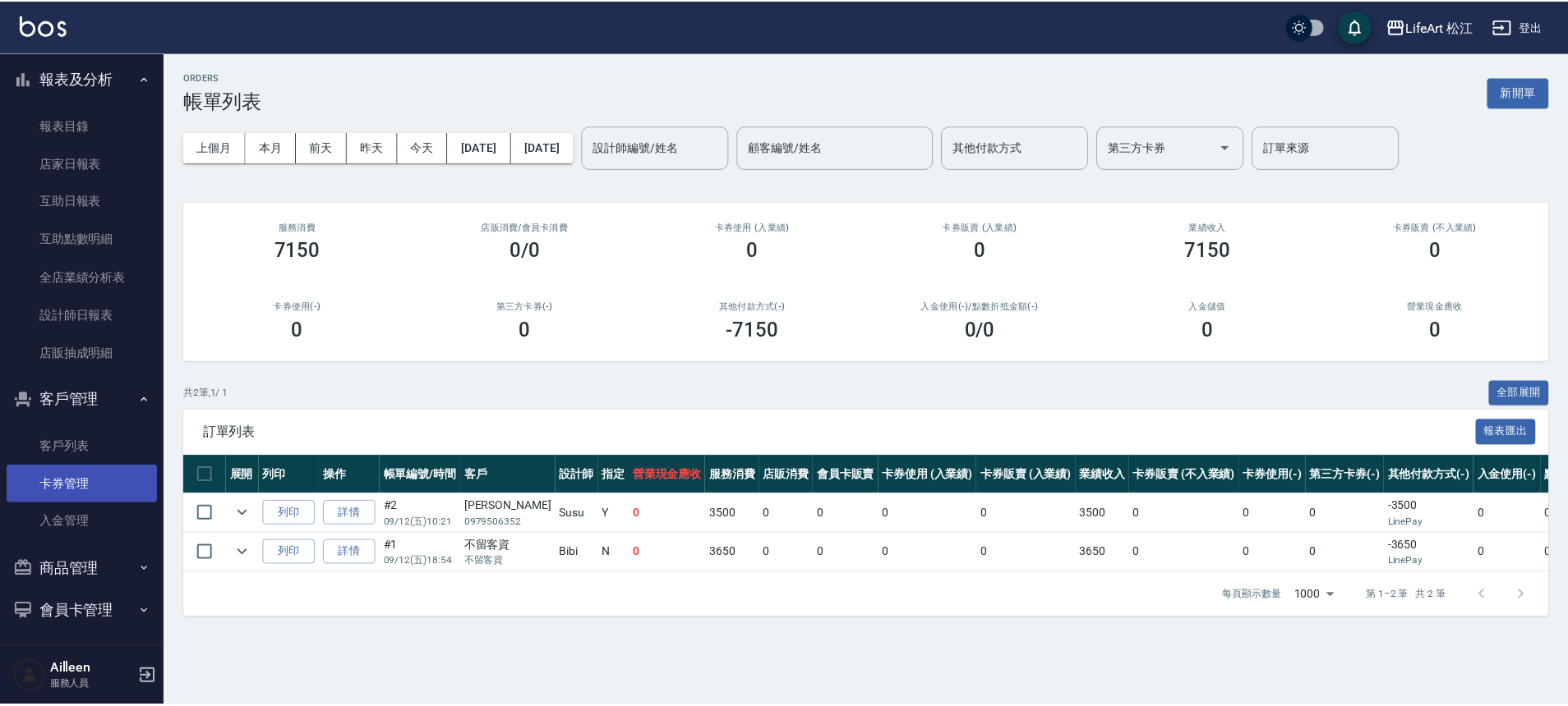
scroll to position [452, 0]
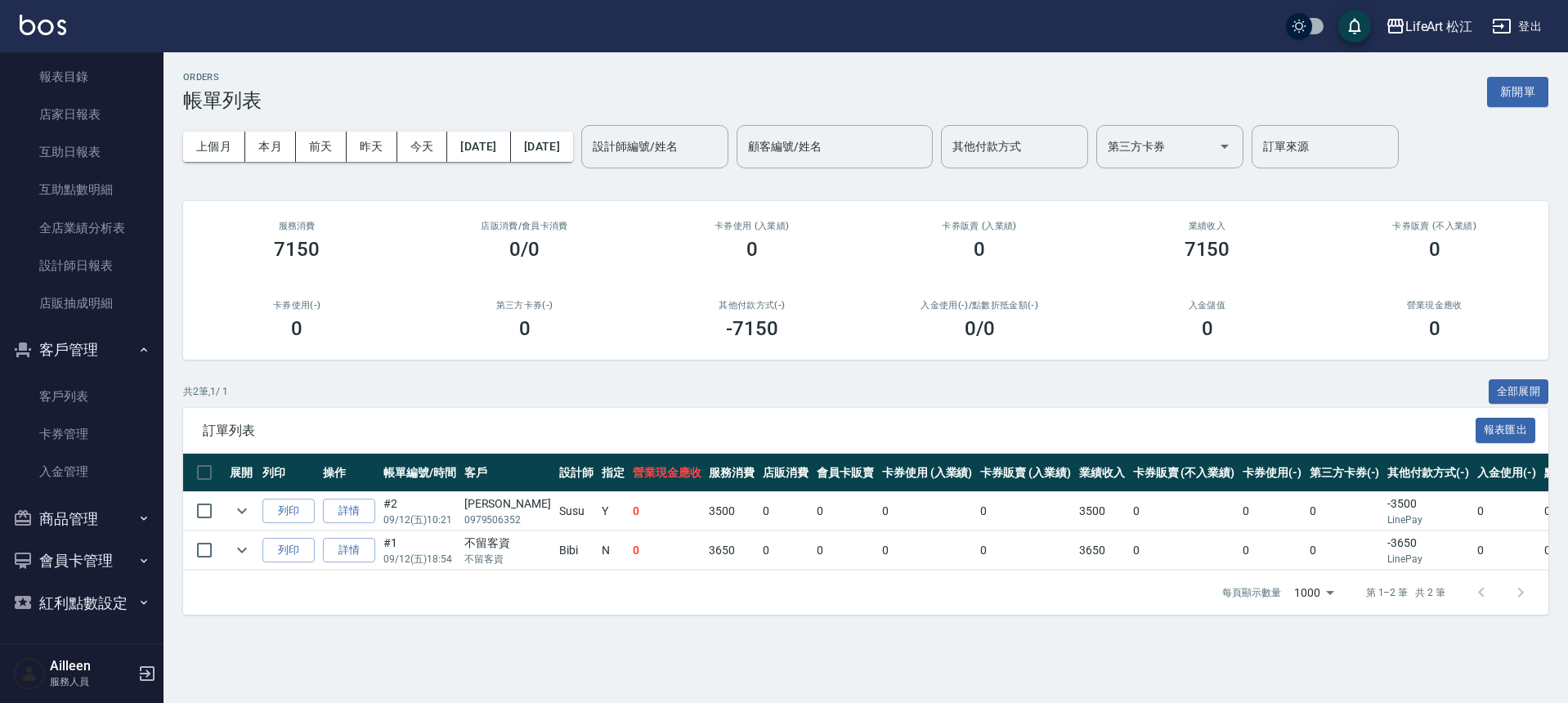
click at [98, 377] on ul "客戶列表 卡券管理 入金管理" at bounding box center [81, 435] width 150 height 127
click at [95, 384] on link "客戶列表" at bounding box center [81, 397] width 150 height 38
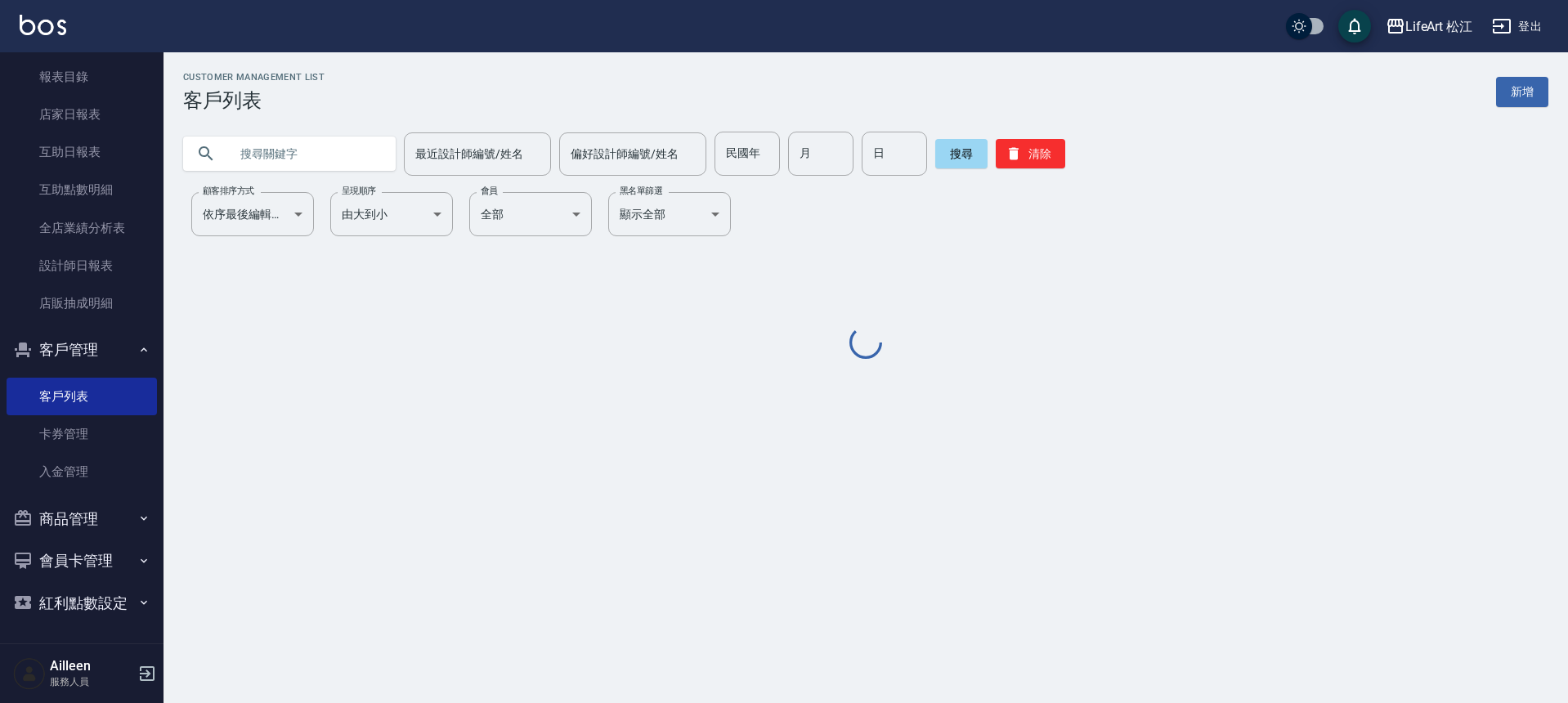
click at [323, 158] on input "text" at bounding box center [306, 154] width 154 height 44
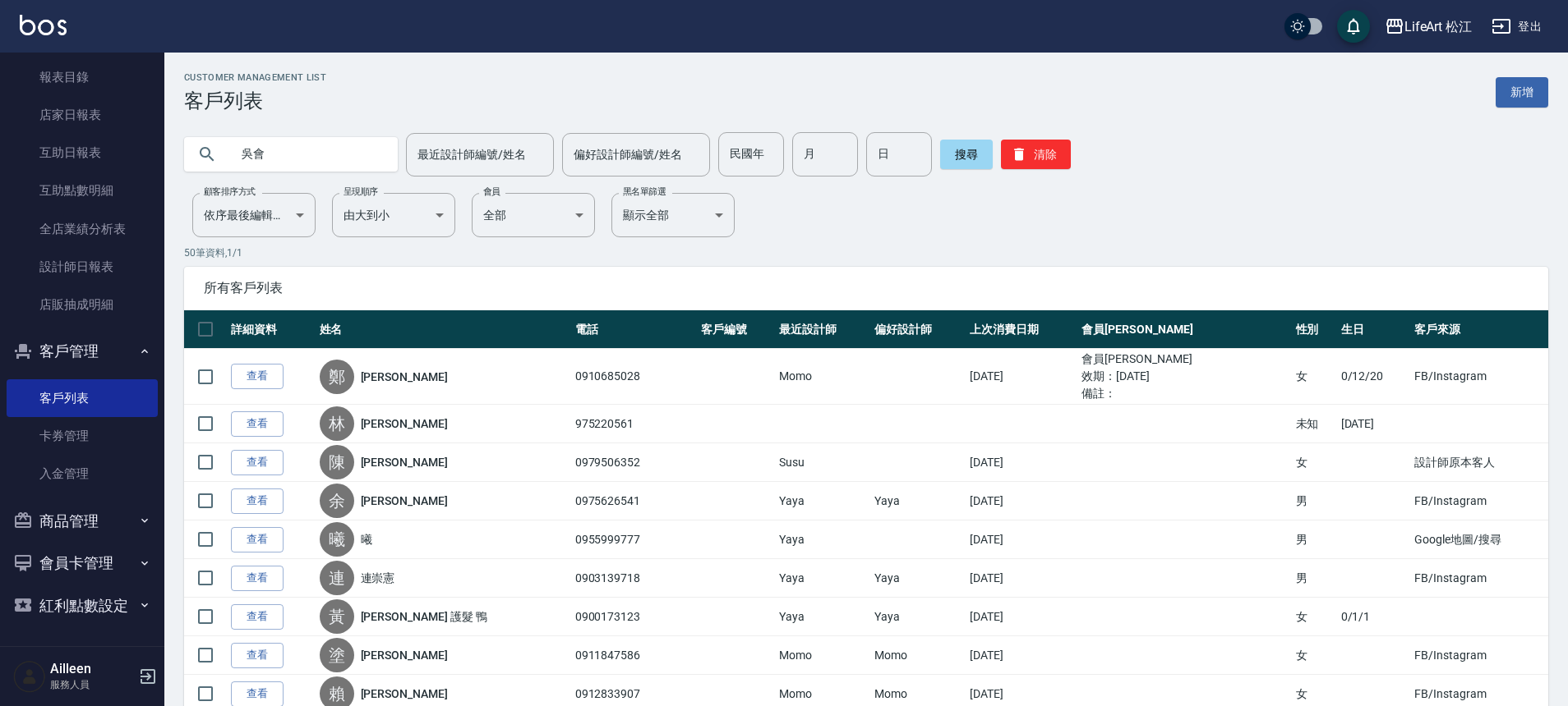
type input "吳"
type input "慧姿"
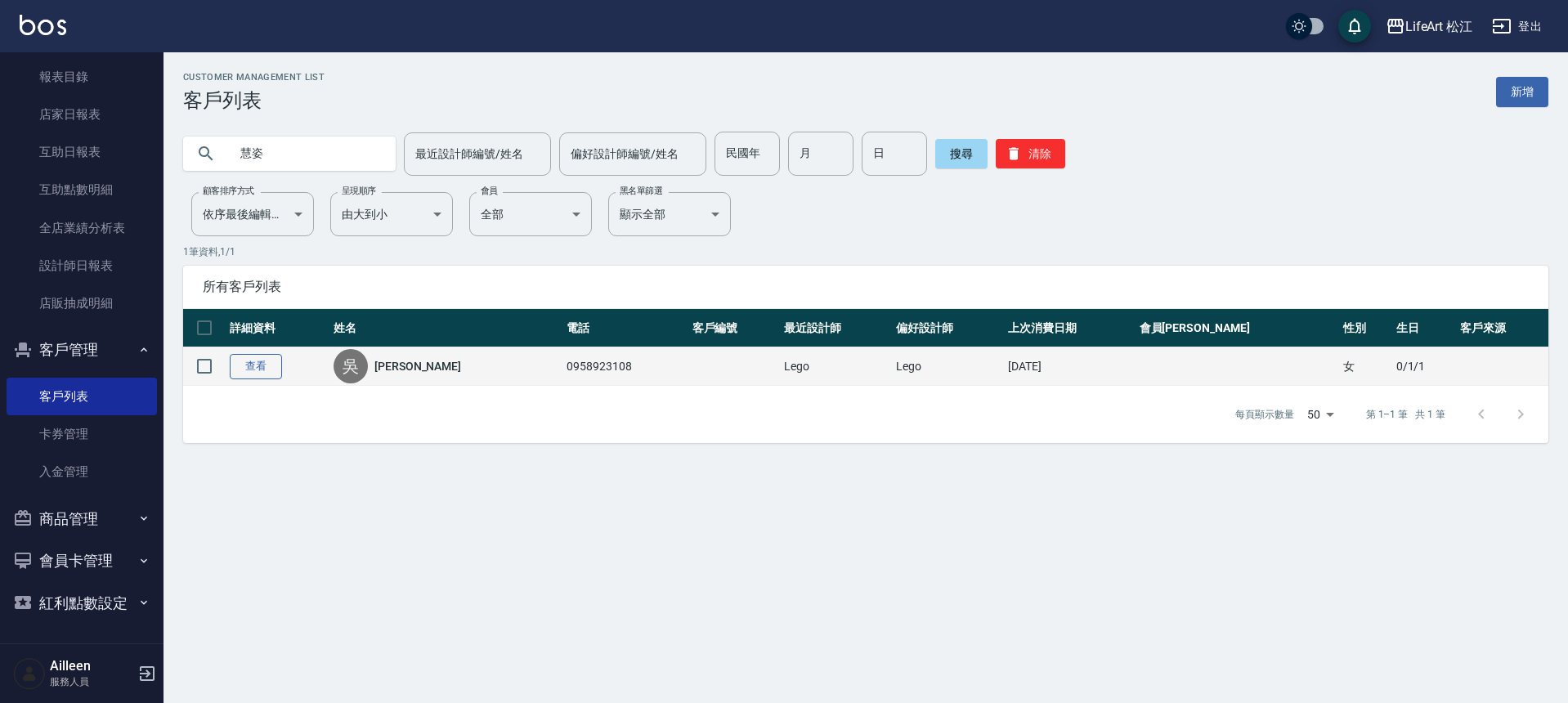
click at [241, 362] on link "查看" at bounding box center [256, 367] width 53 height 25
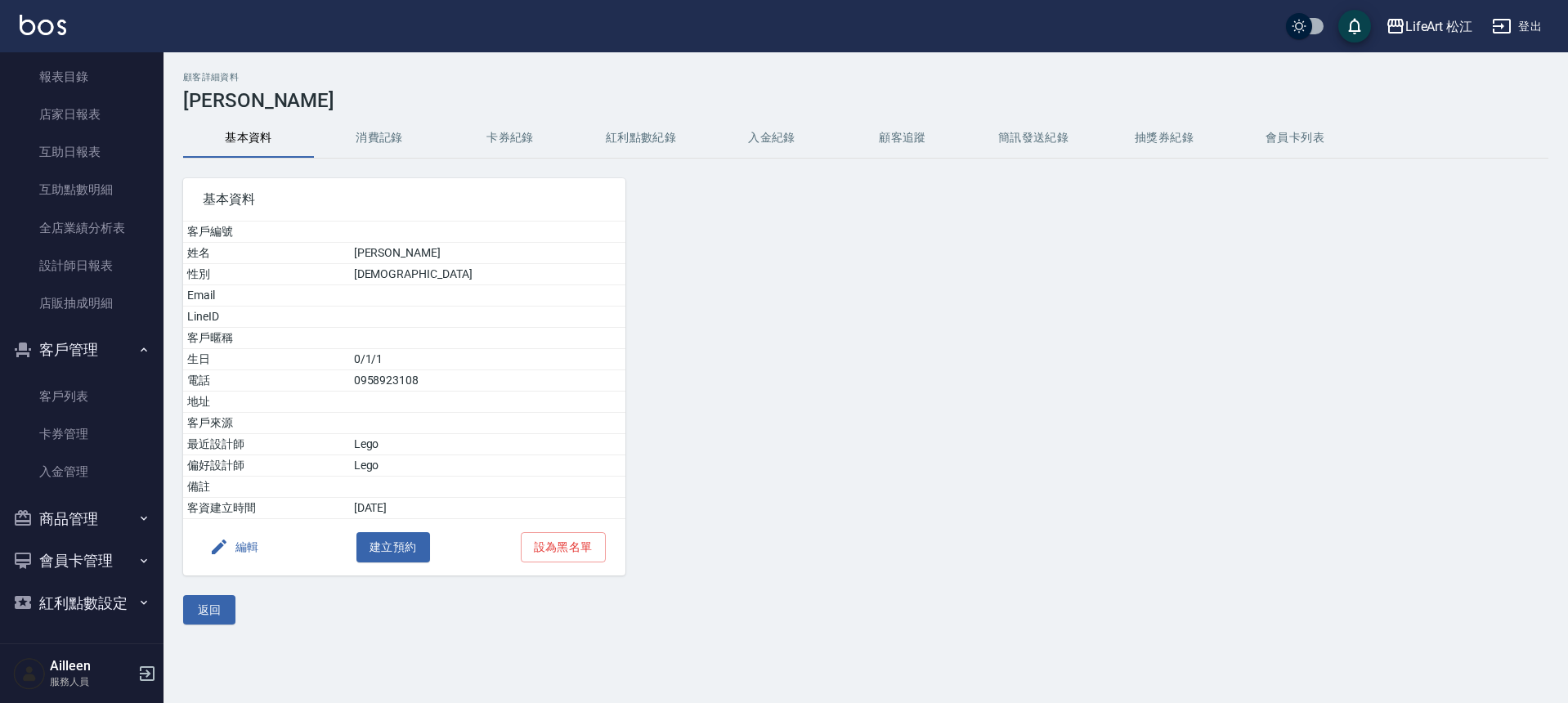
click at [379, 141] on button "消費記錄" at bounding box center [379, 138] width 131 height 39
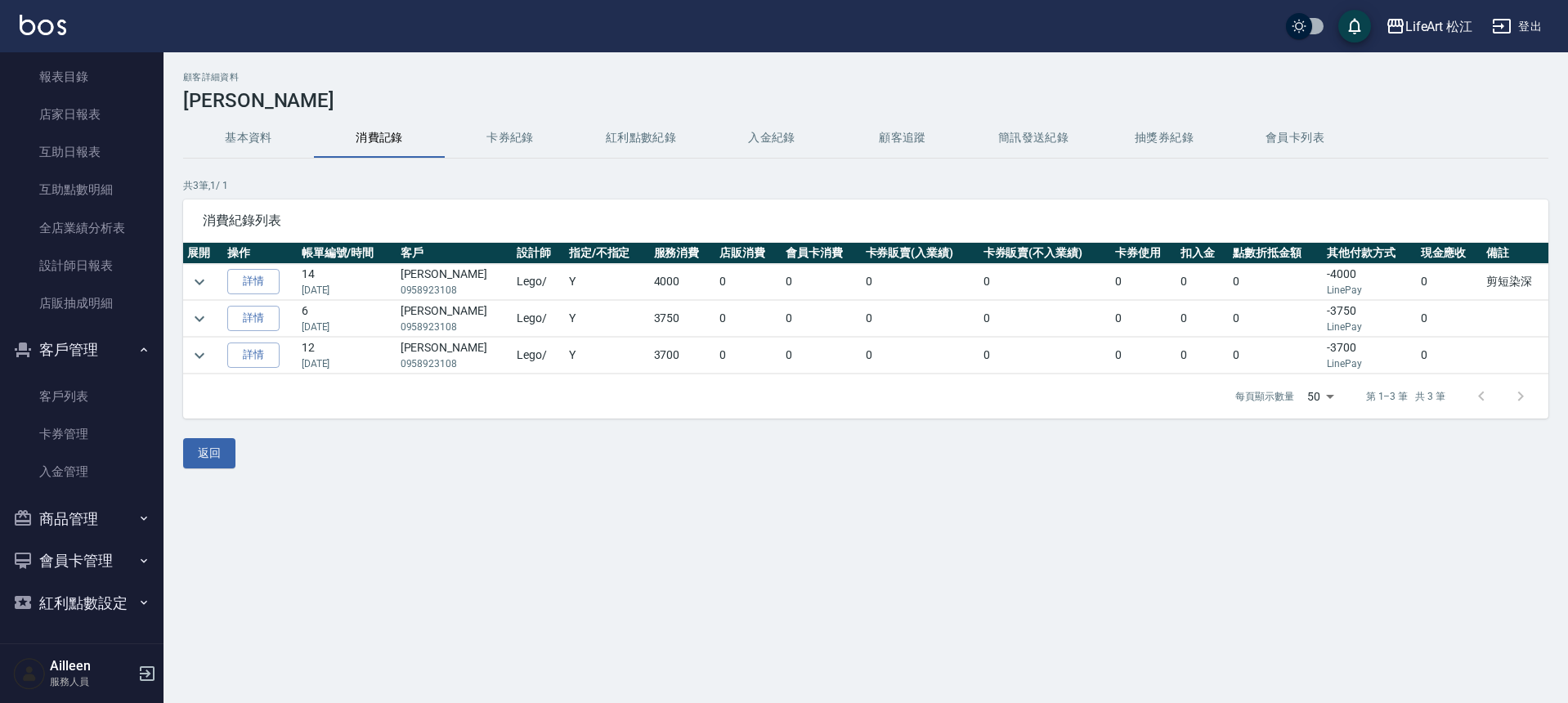
click at [212, 287] on td at bounding box center [203, 282] width 40 height 36
click at [206, 283] on icon "expand row" at bounding box center [200, 282] width 20 height 20
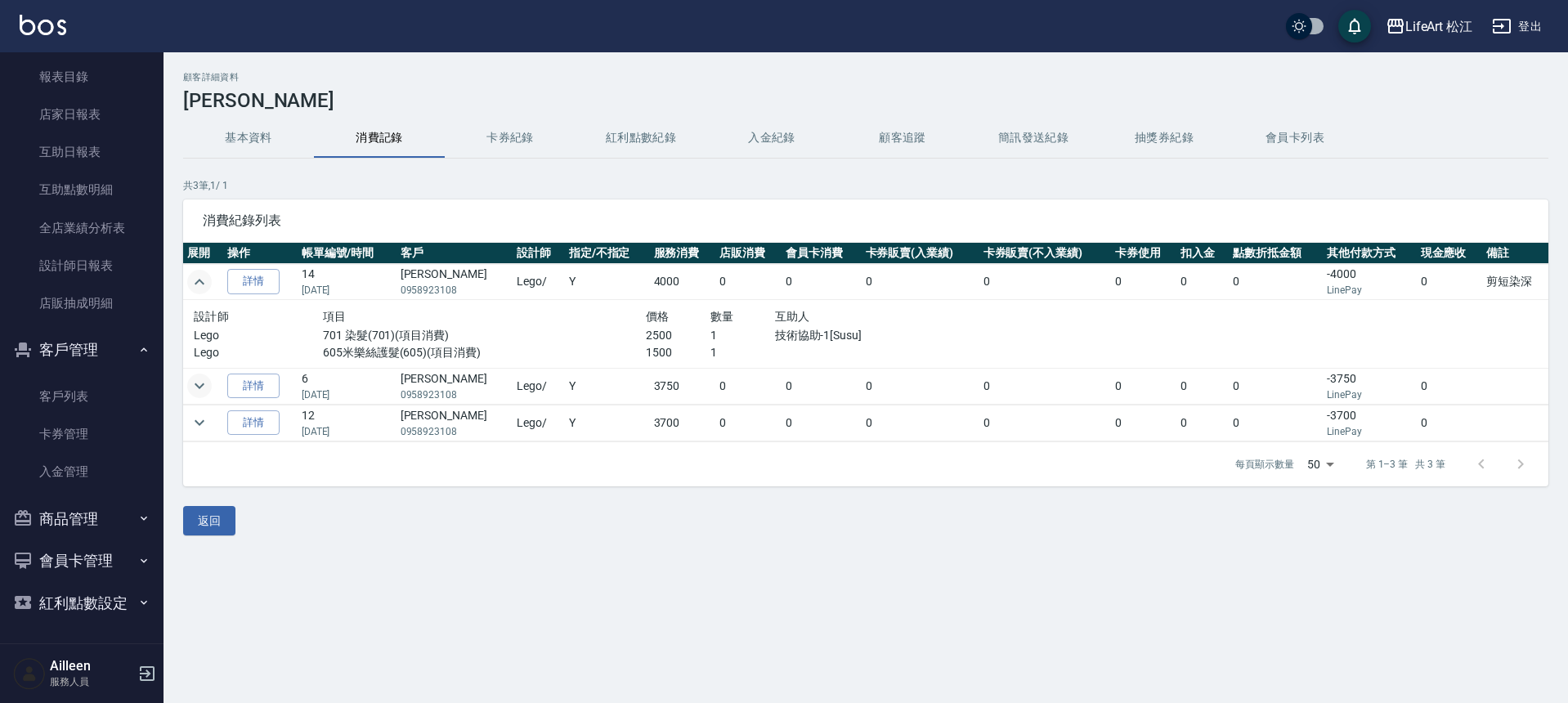
click at [202, 383] on icon "expand row" at bounding box center [200, 386] width 20 height 20
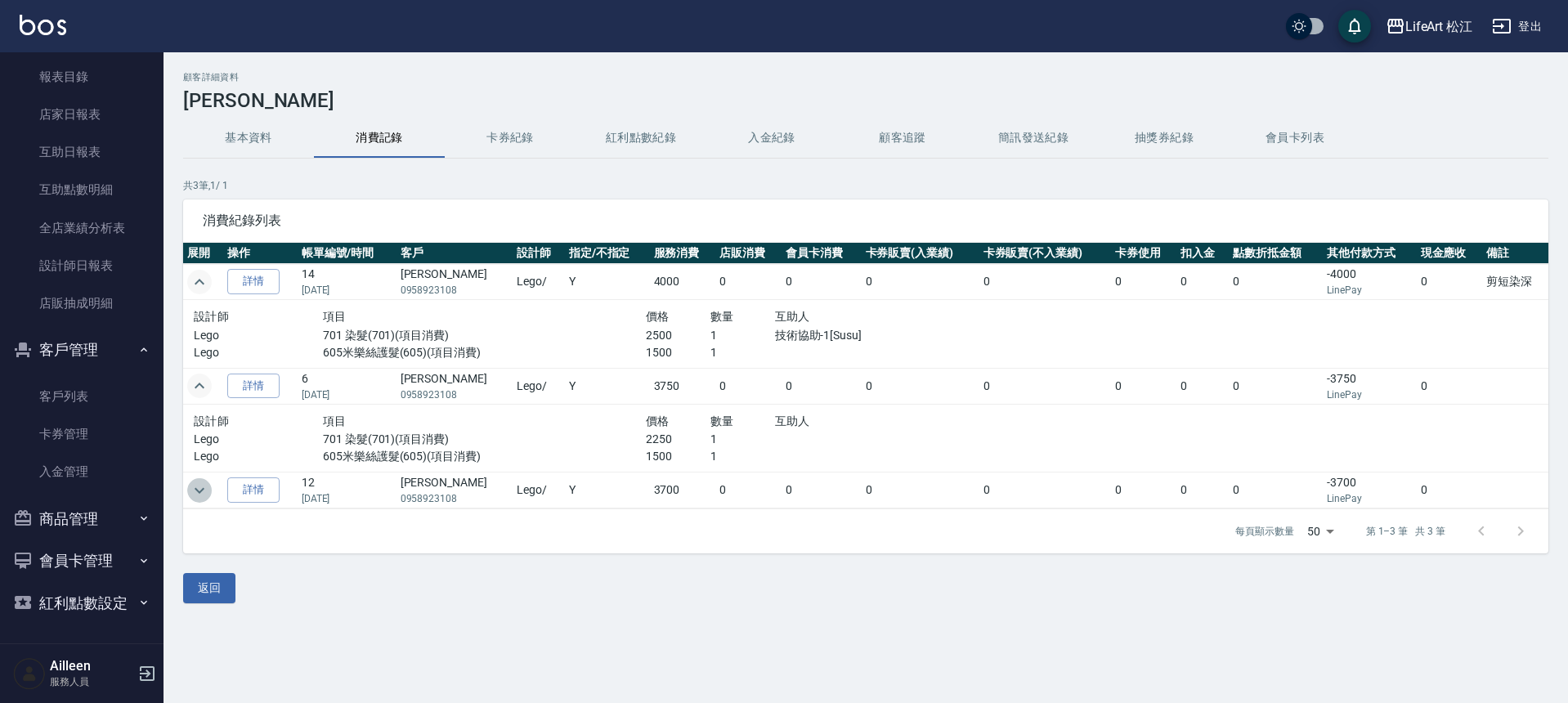
click at [203, 493] on icon "expand row" at bounding box center [200, 491] width 20 height 20
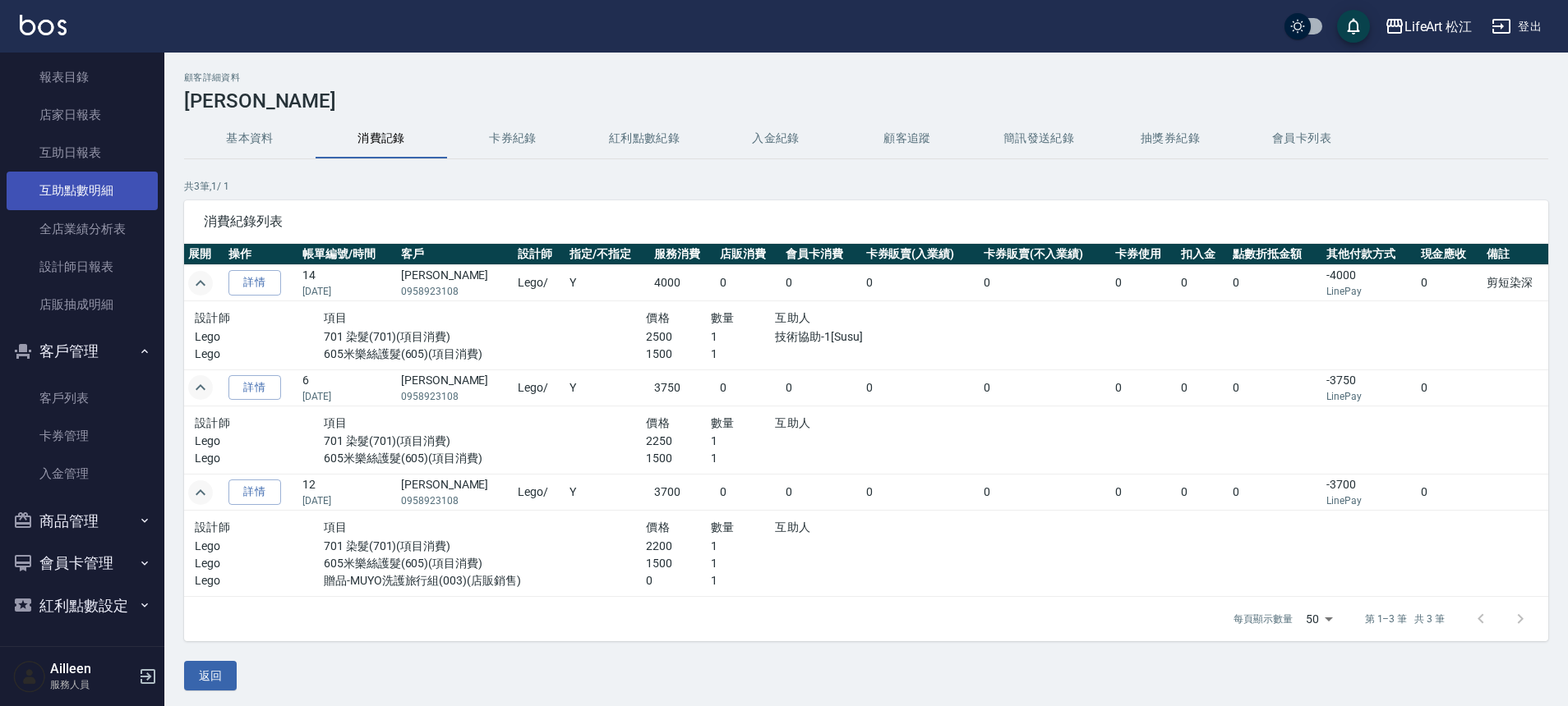
scroll to position [4, 0]
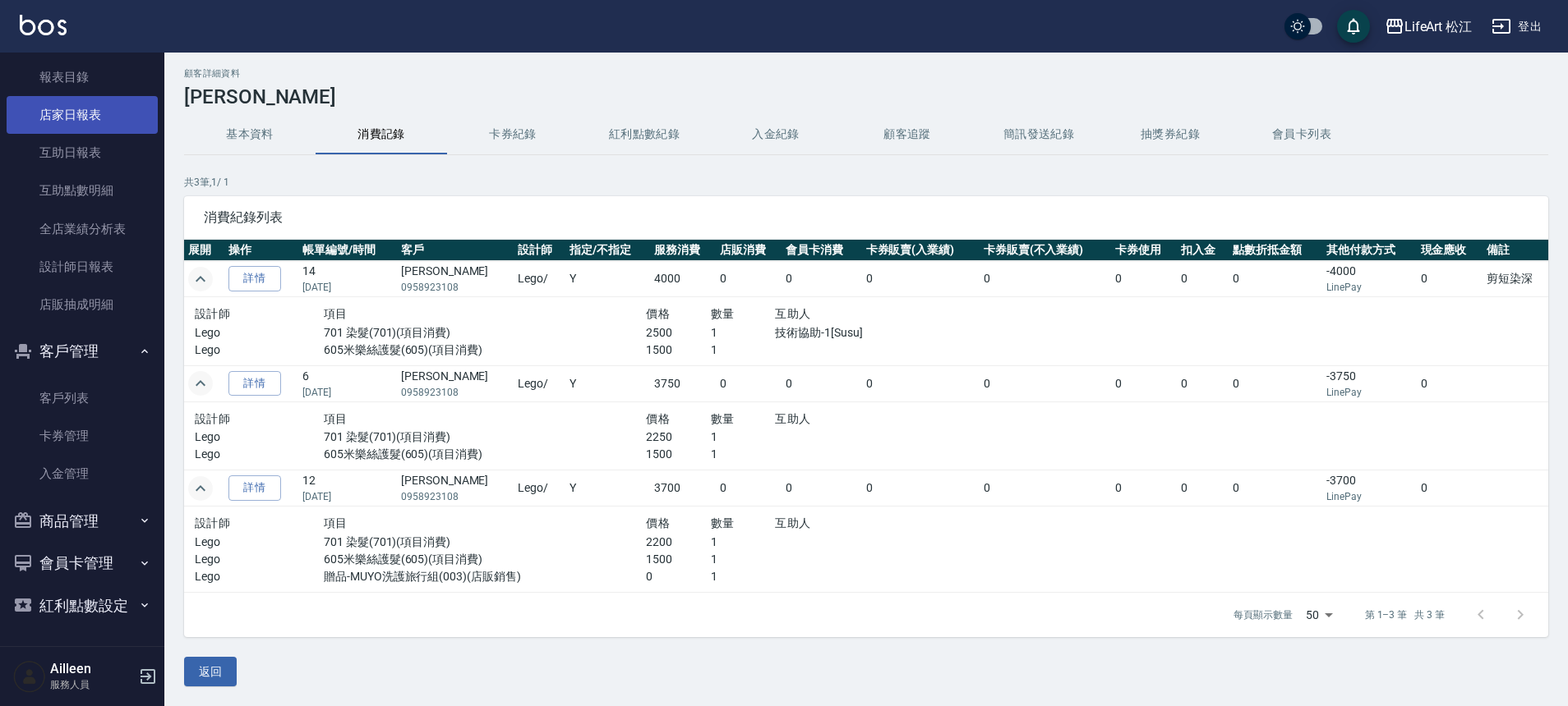
click at [89, 110] on link "店家日報表" at bounding box center [82, 115] width 151 height 38
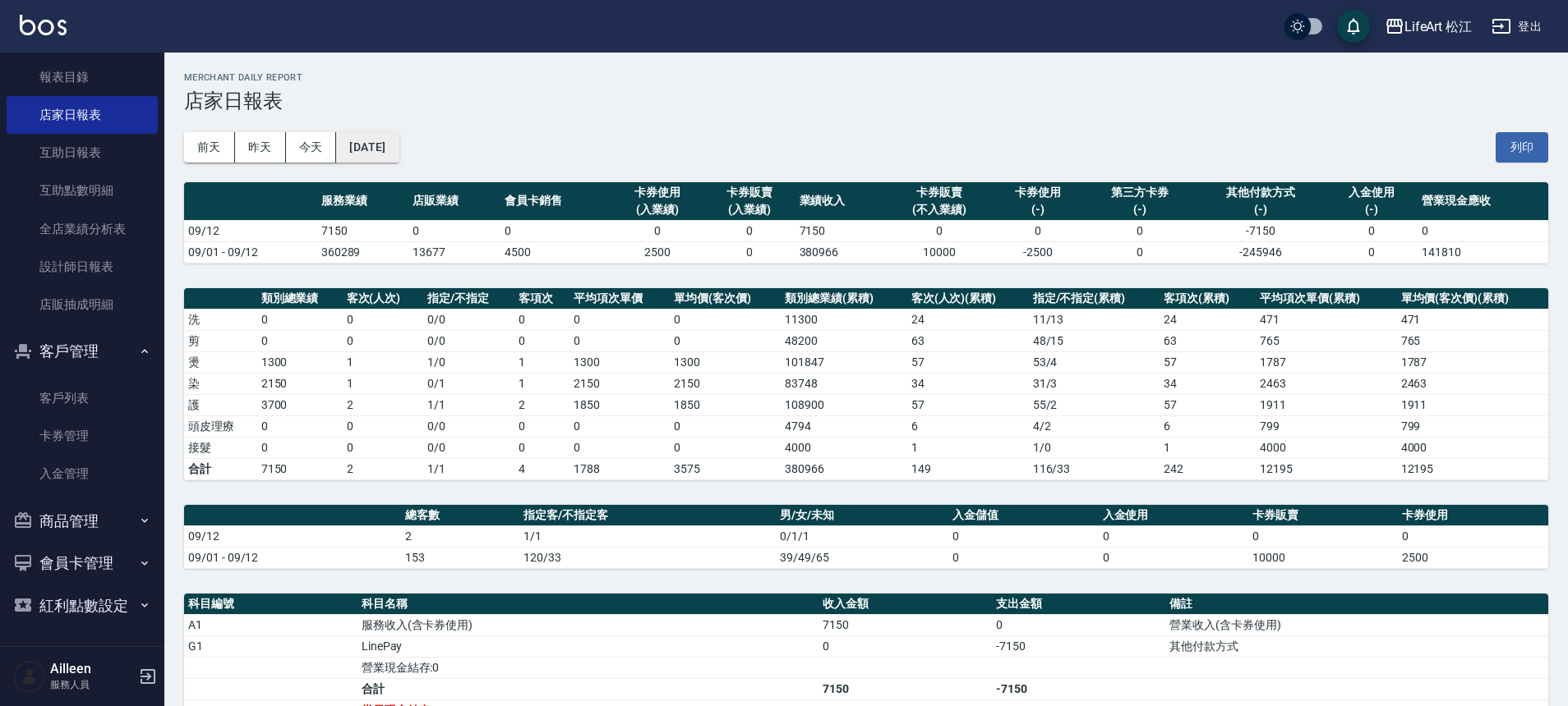
click at [374, 132] on button "[DATE]" at bounding box center [368, 147] width 63 height 31
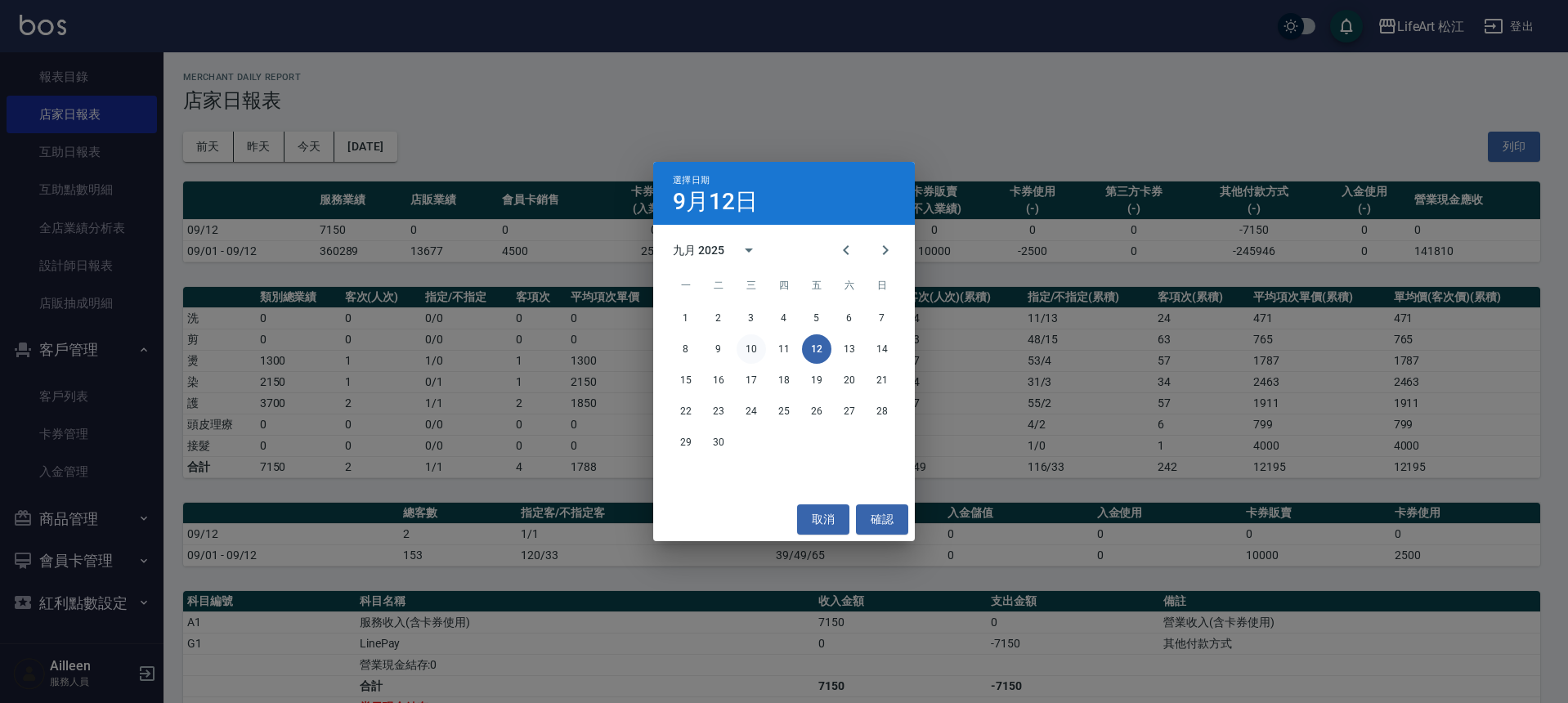
click at [758, 352] on button "10" at bounding box center [751, 349] width 30 height 30
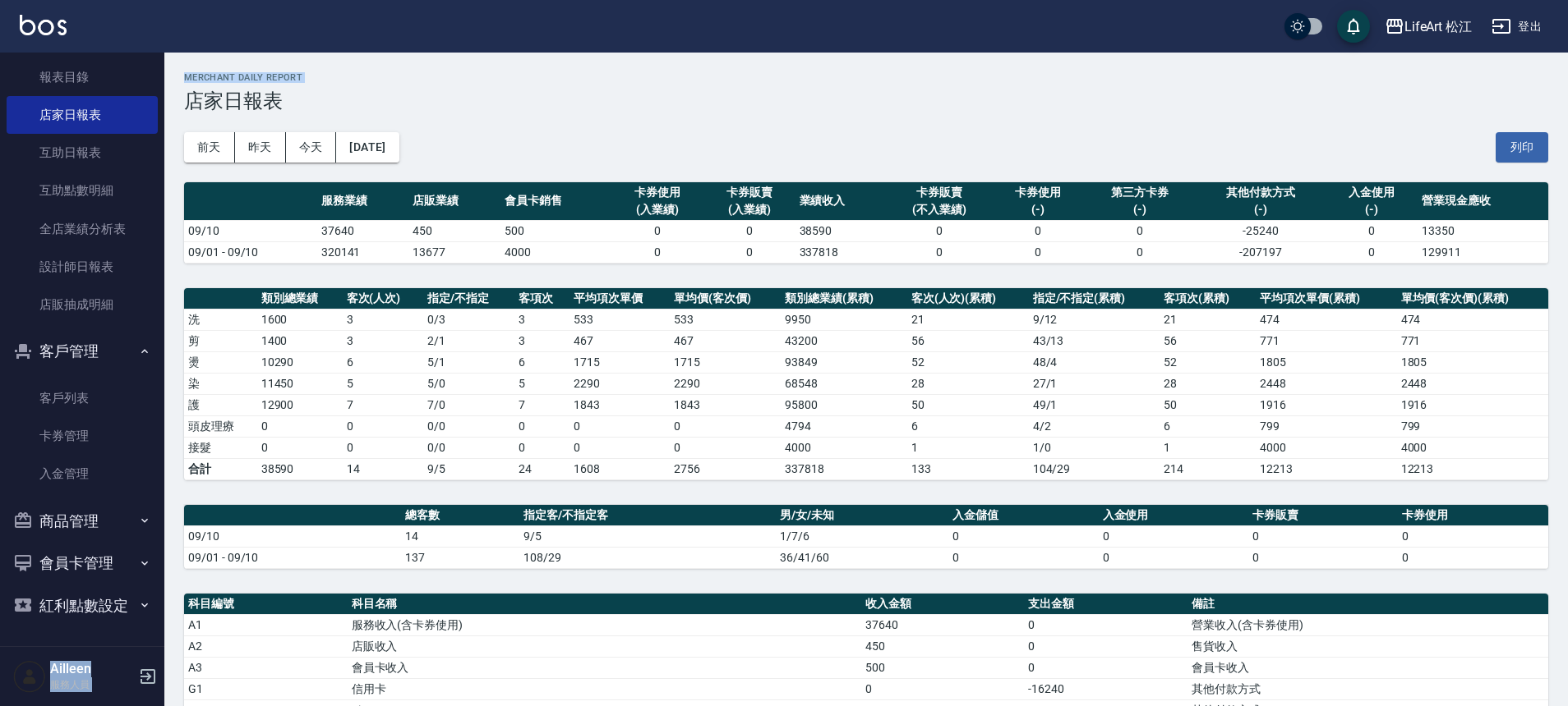
drag, startPoint x: 164, startPoint y: 320, endPoint x: 168, endPoint y: 129, distance: 191.0
click at [167, 108] on div "LifeArt 松江 登出 櫃檯作業 打帳單 帳單列表 現金收支登錄 高階收支登錄 材料自購登錄 每日結帳 排班表 現場電腦打卡 預約管理 預約管理 單日預約…" at bounding box center [784, 521] width 1568 height 1043
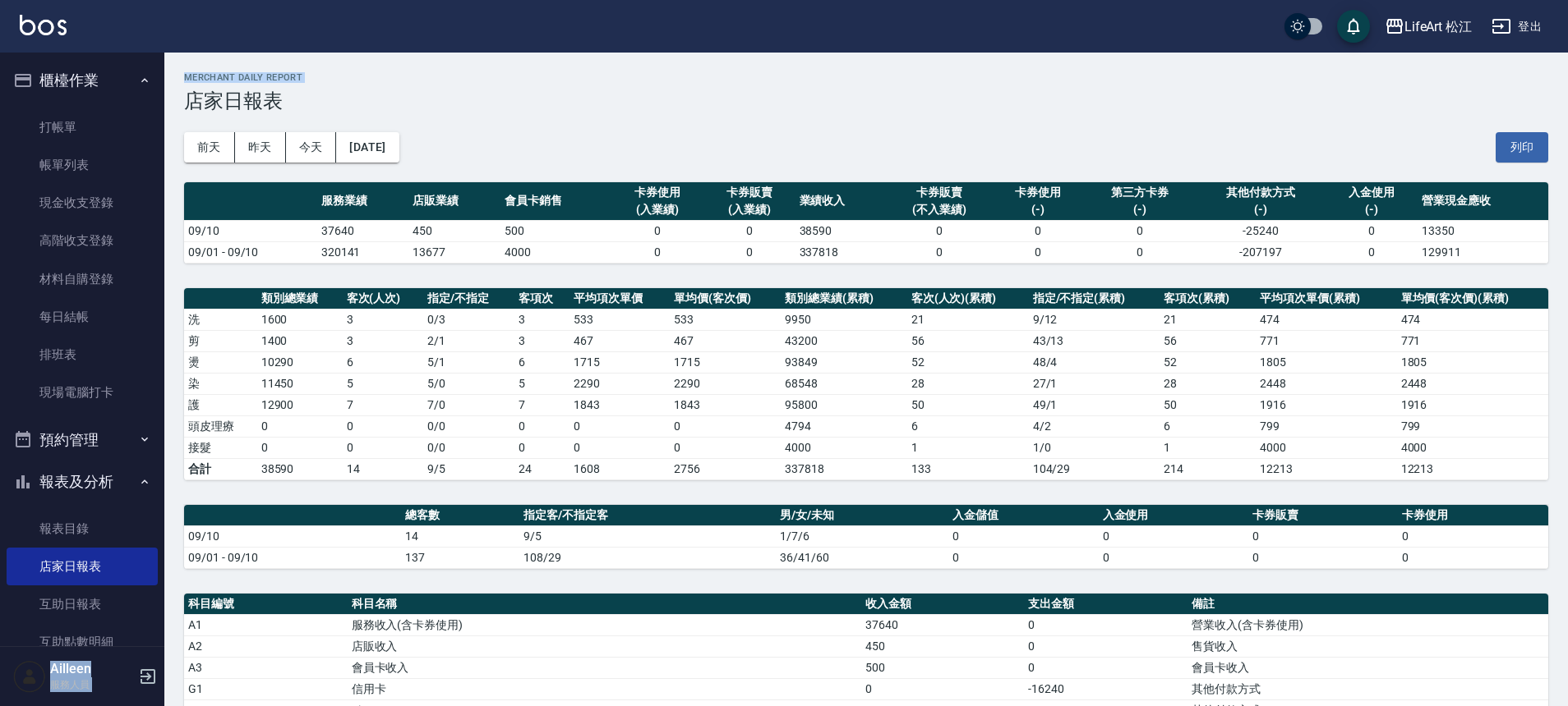
drag, startPoint x: 161, startPoint y: 168, endPoint x: 164, endPoint y: 189, distance: 21.2
click at [164, 189] on nav "櫃檯作業 打帳單 帳單列表 現金收支登錄 高階收支登錄 材料自購登錄 每日結帳 排班表 現場電腦打卡 預約管理 預約管理 單日預約紀錄 單週預約紀錄 報表及分…" at bounding box center [82, 349] width 164 height 594
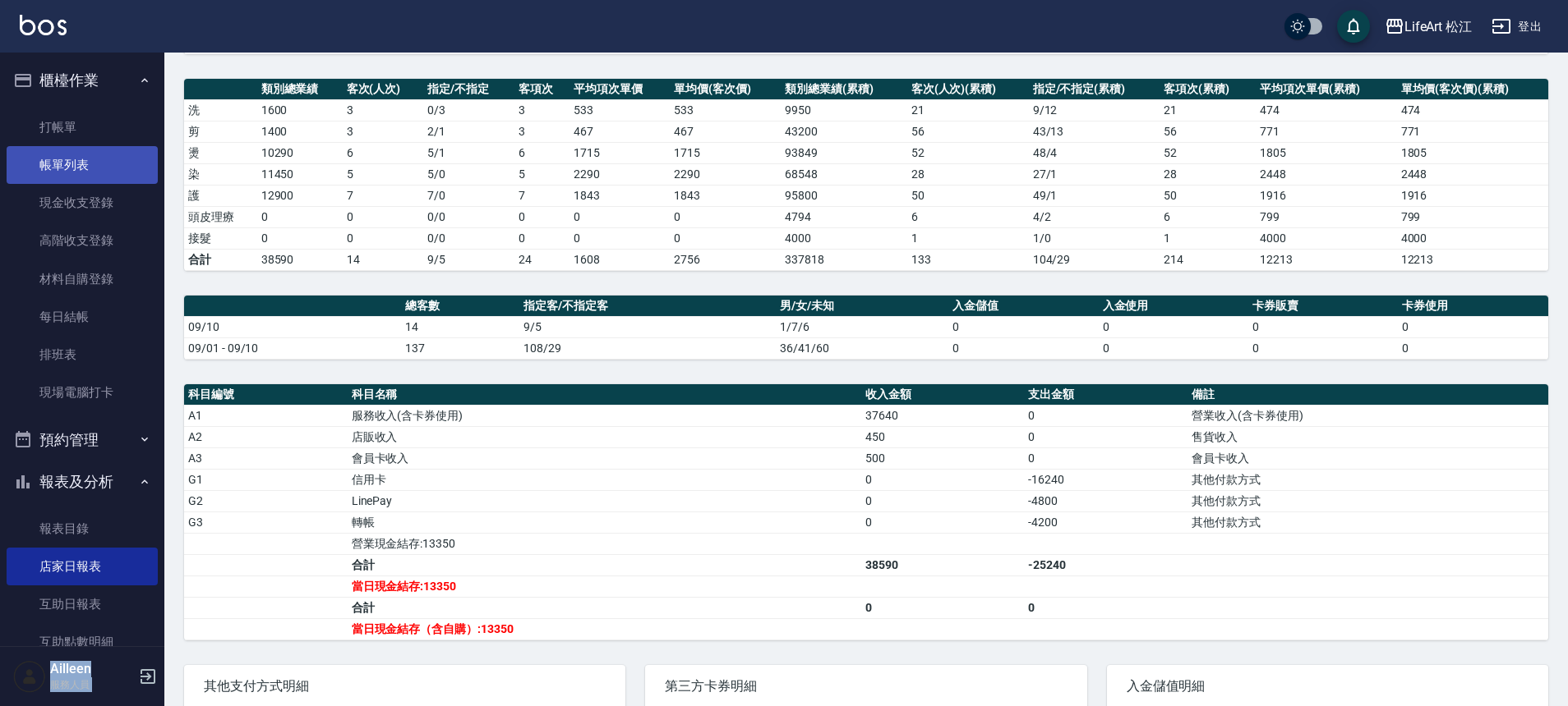
click at [52, 168] on link "帳單列表" at bounding box center [82, 165] width 151 height 38
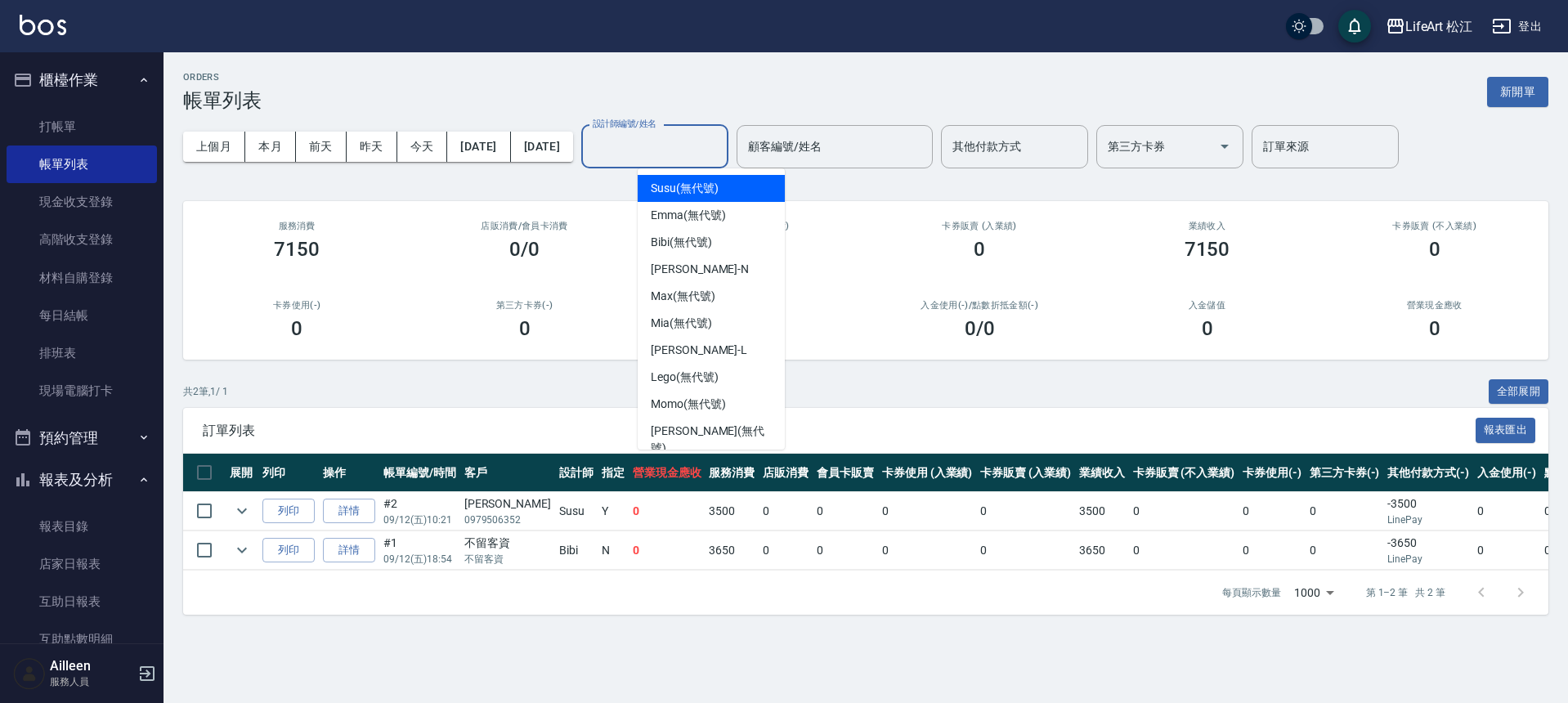
click at [679, 145] on input "設計師編號/姓名" at bounding box center [654, 146] width 132 height 29
click at [560, 141] on button "[DATE]" at bounding box center [542, 146] width 62 height 30
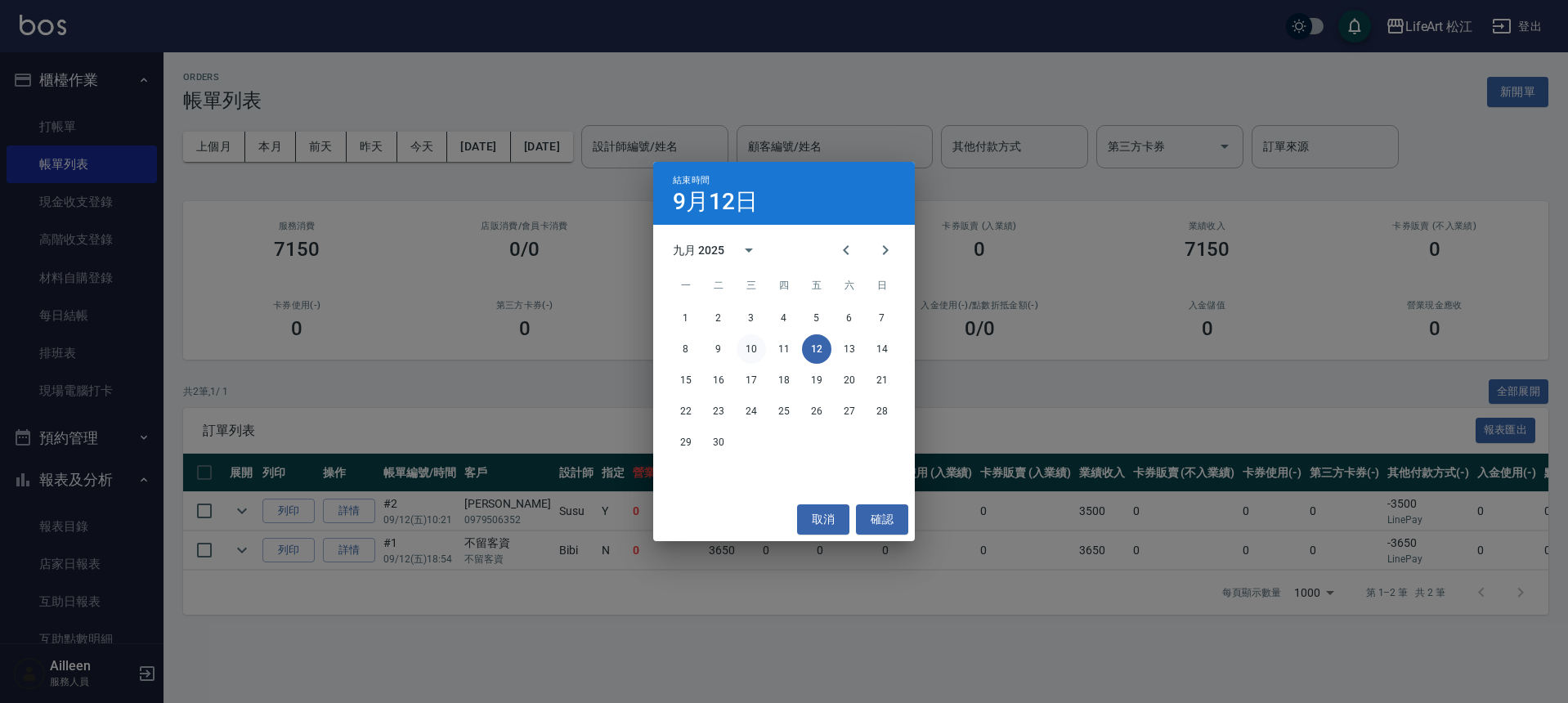
click at [757, 349] on button "10" at bounding box center [751, 349] width 30 height 30
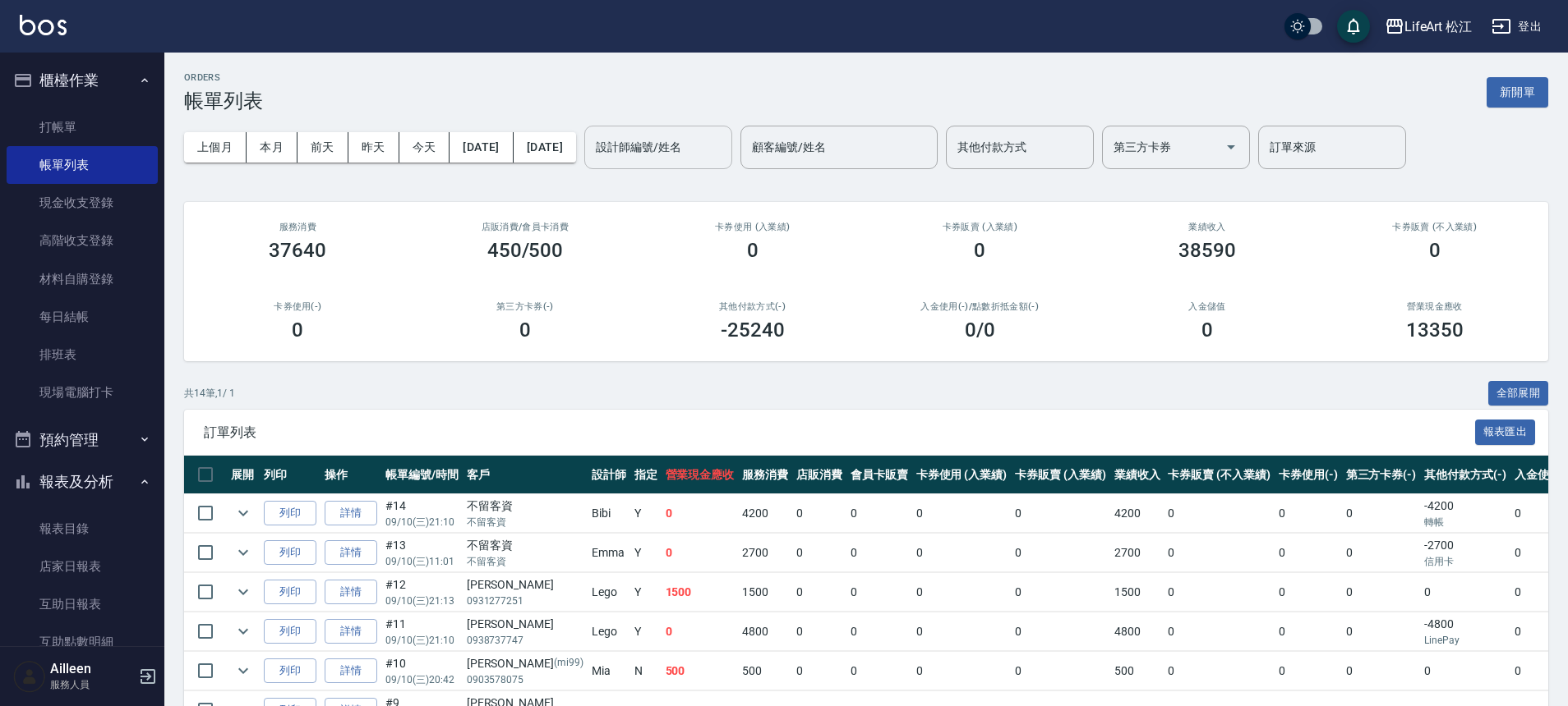
click at [710, 133] on input "設計師編號/姓名" at bounding box center [658, 147] width 133 height 29
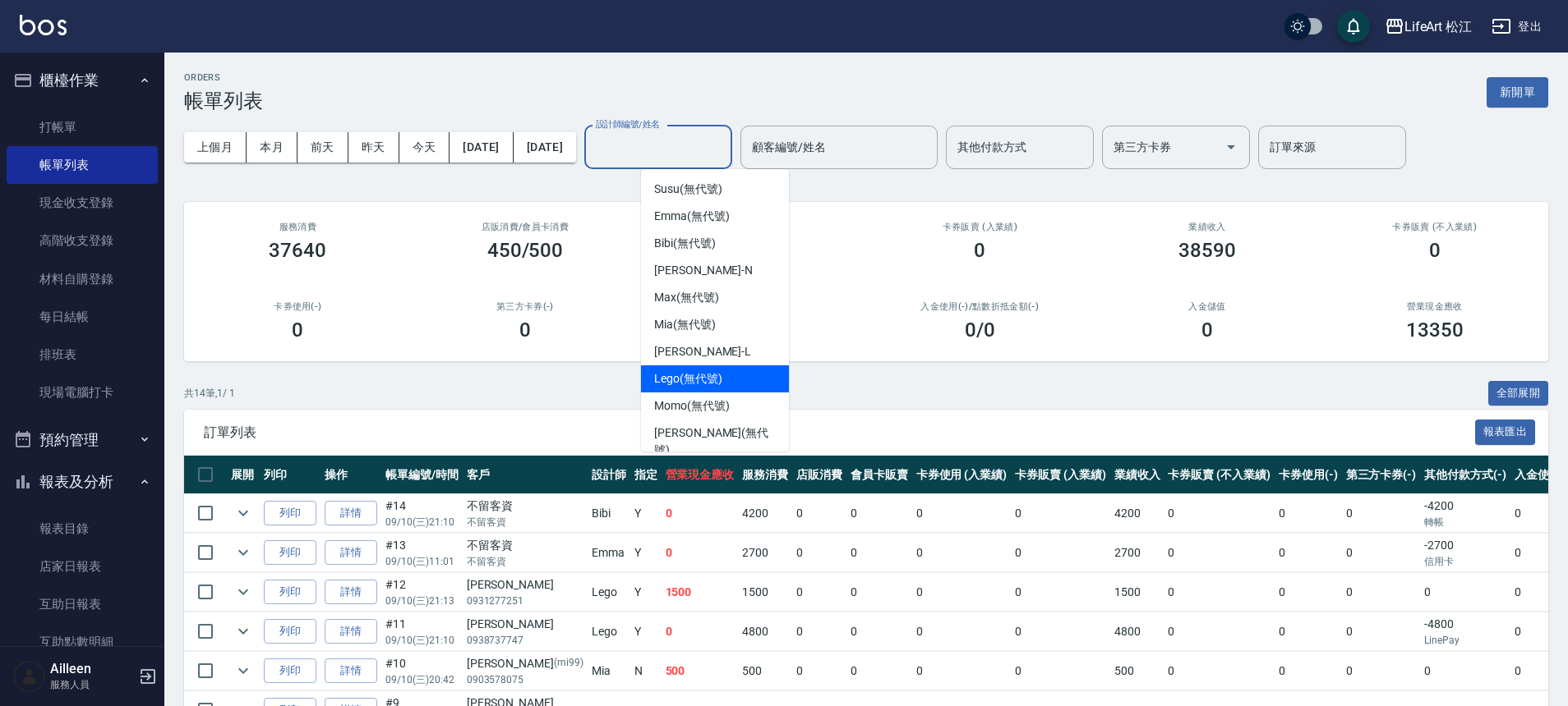
click at [715, 372] on span "Lego (無代號)" at bounding box center [688, 379] width 69 height 17
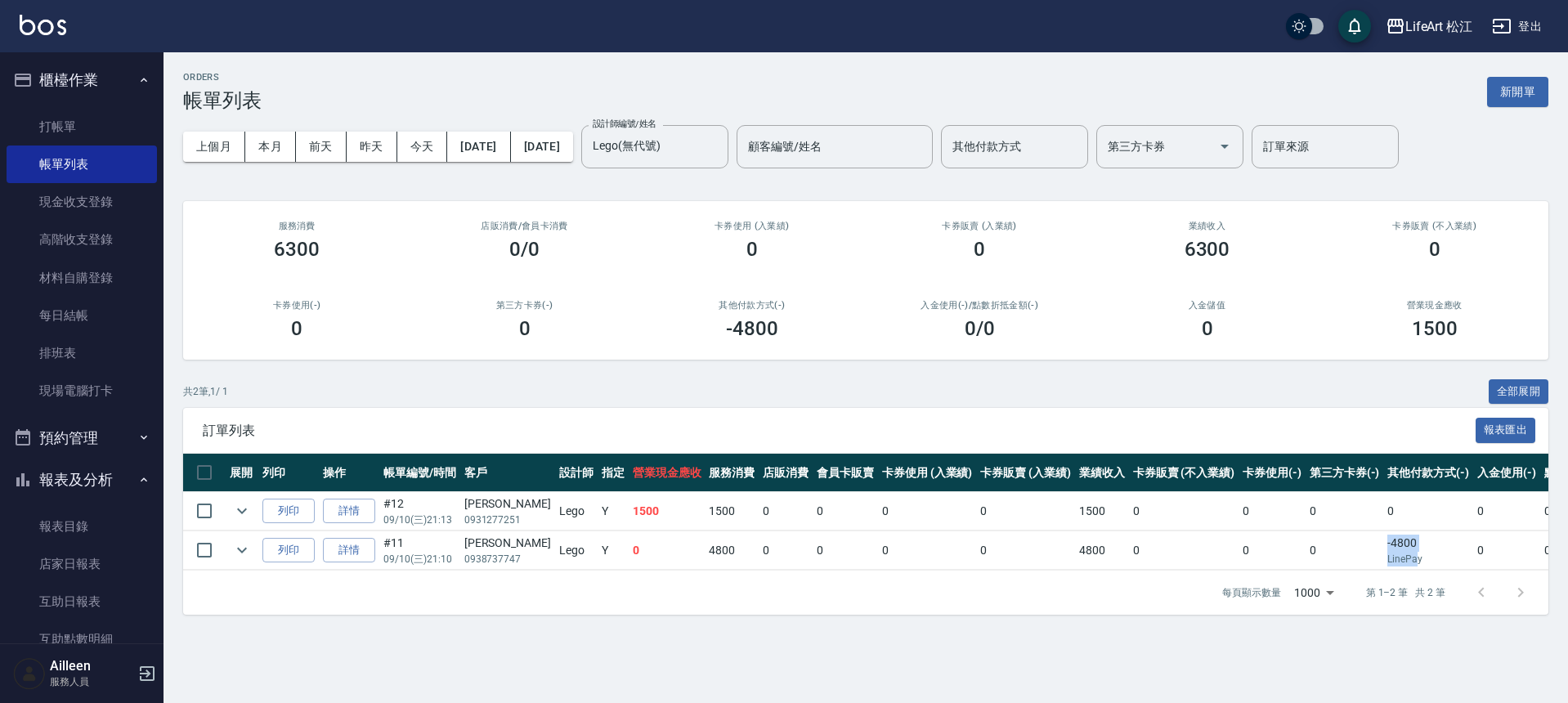
drag, startPoint x: 1324, startPoint y: 559, endPoint x: 1386, endPoint y: 552, distance: 62.4
click at [1386, 552] on tr "列印 詳情 #11 09/10 (三) 21:10 [PERSON_NAME] 0938737747 Lego Y 0 4800 0 0 0 0 4800 0…" at bounding box center [1086, 551] width 1806 height 39
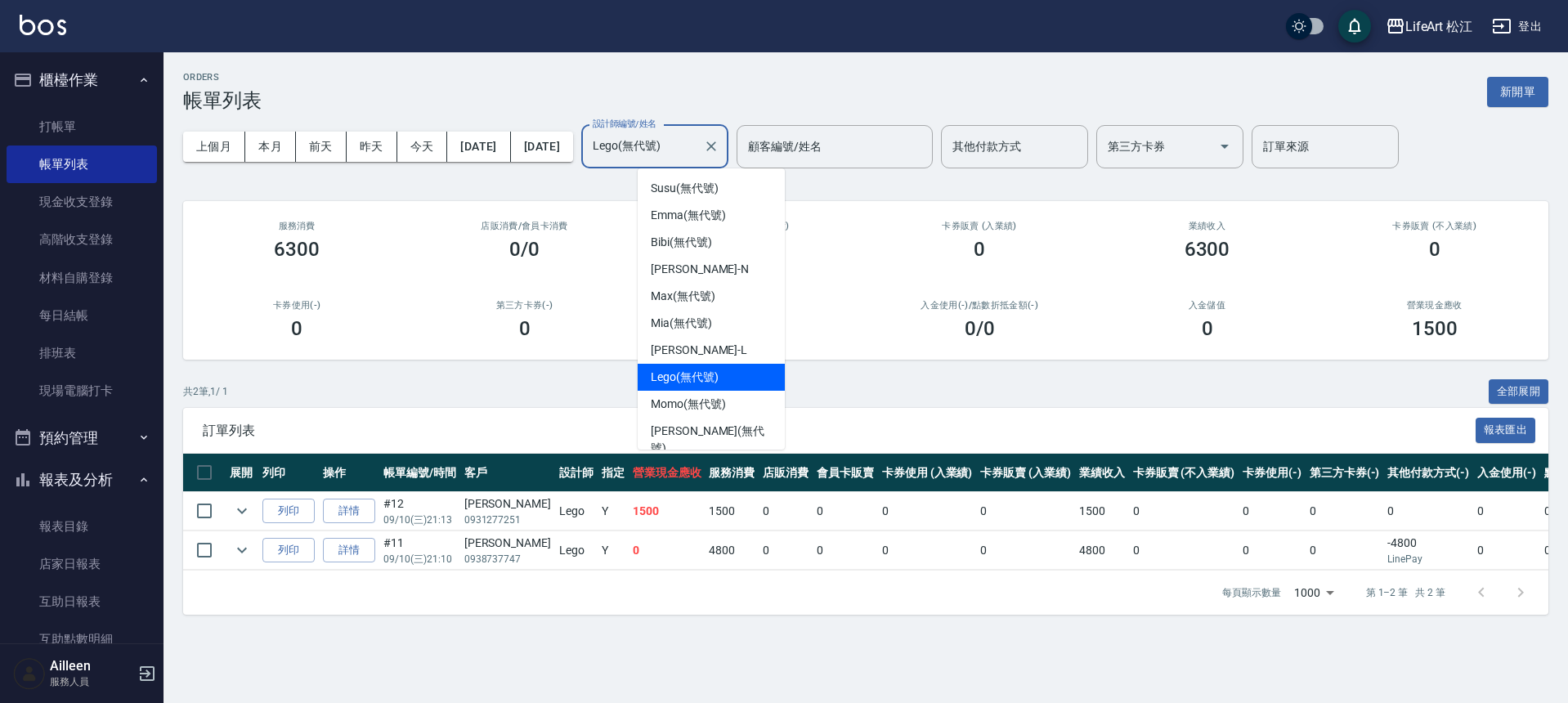
click at [697, 153] on input "Lego(無代號)" at bounding box center [642, 146] width 108 height 29
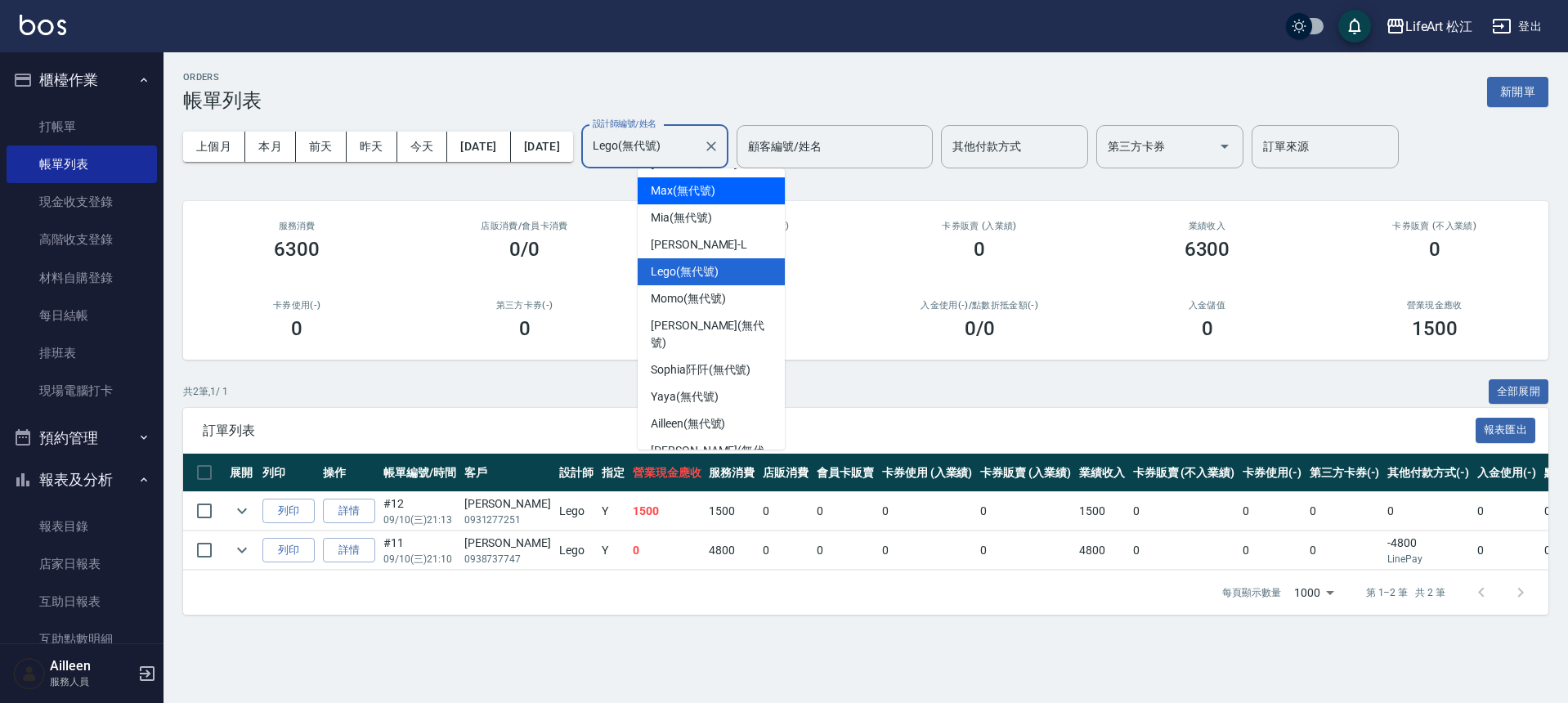
scroll to position [79, 0]
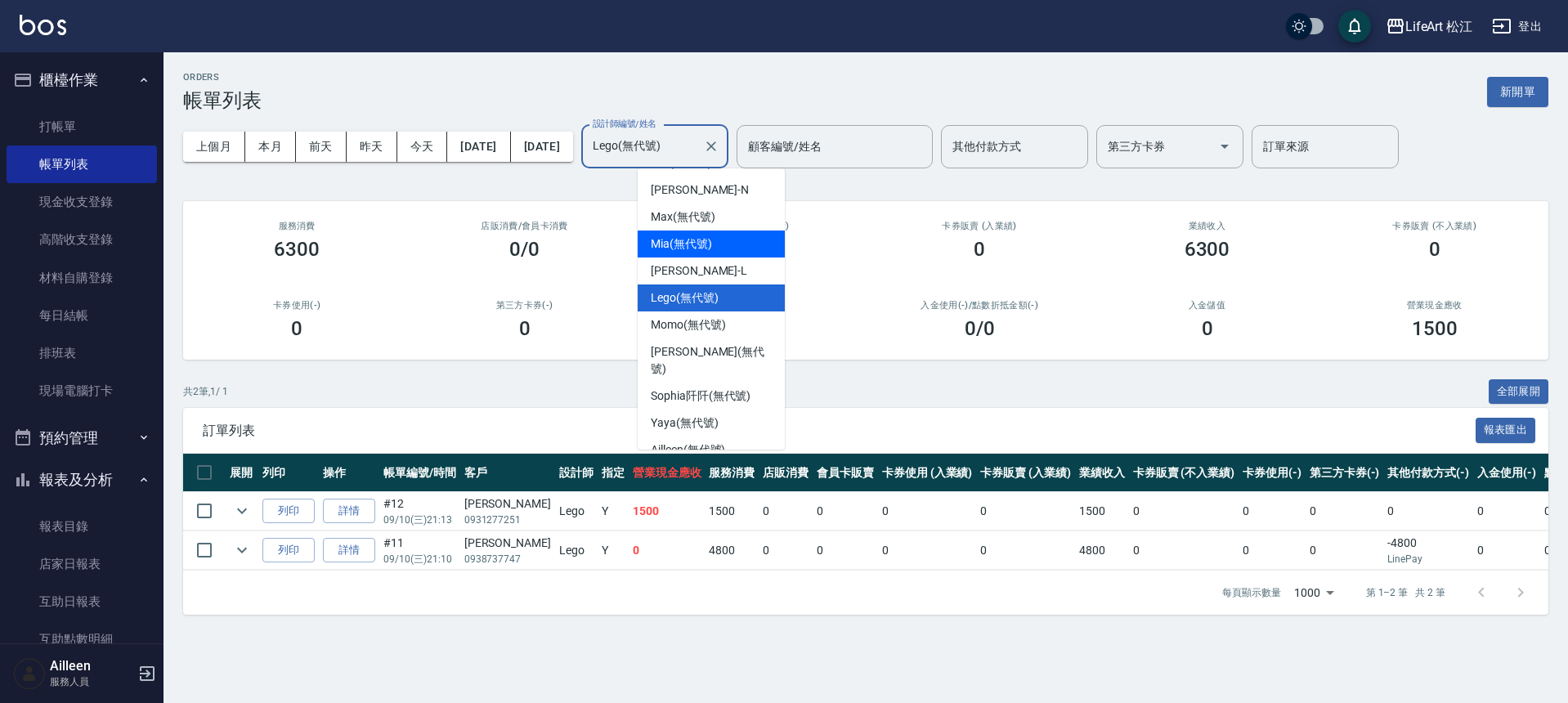
click at [738, 247] on div "Mia (無代號)" at bounding box center [711, 244] width 147 height 27
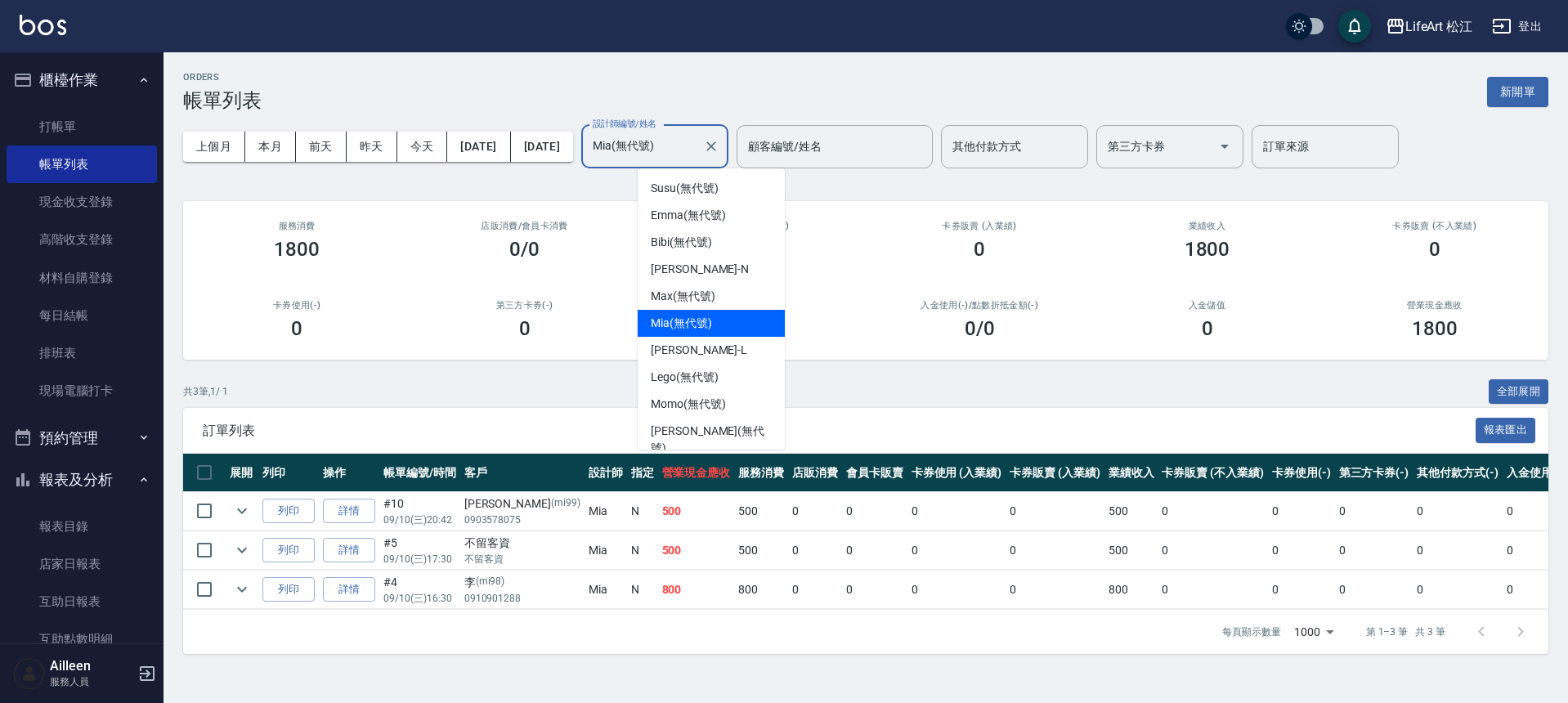
click at [697, 159] on input "Mia(無代號)" at bounding box center [642, 146] width 108 height 29
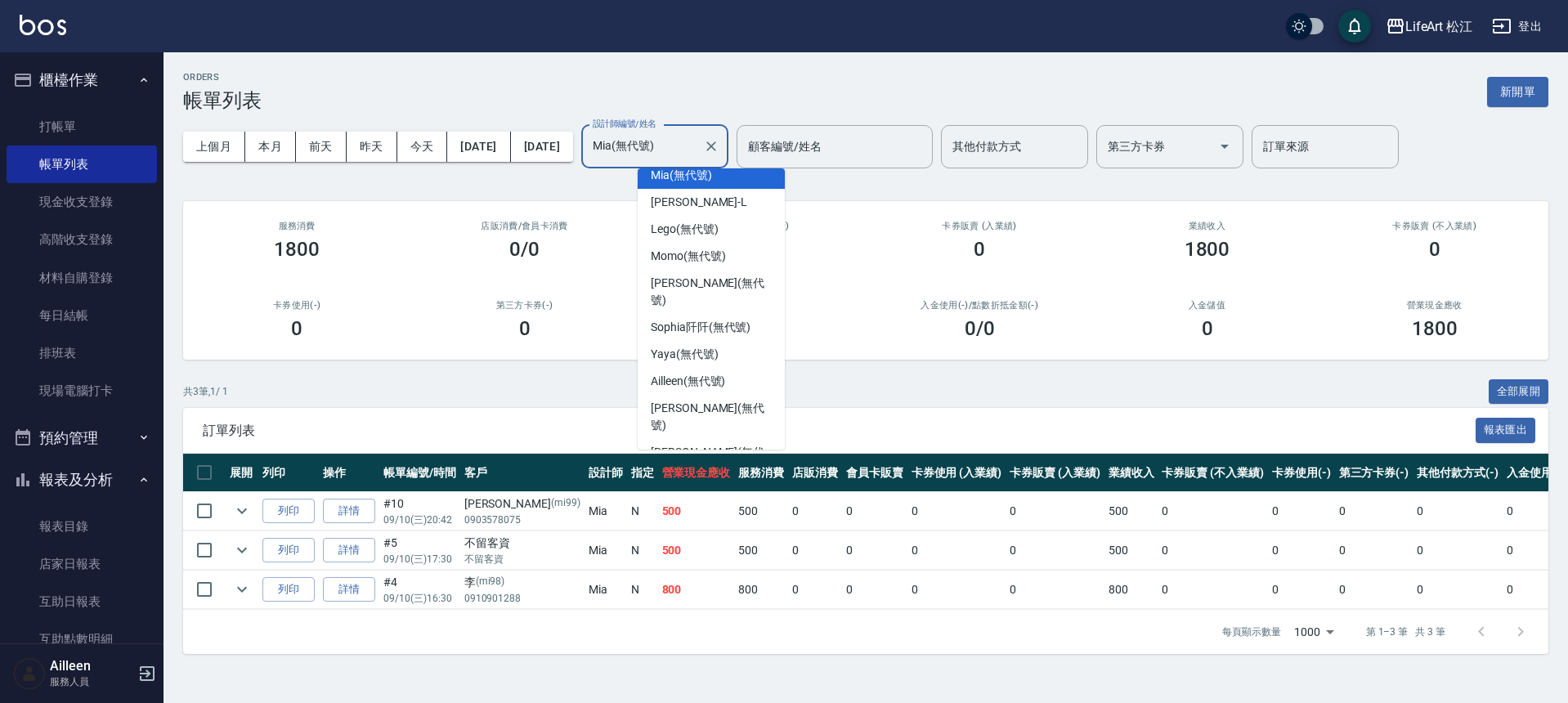
scroll to position [146, 0]
click at [739, 261] on div "Momo (無代號)" at bounding box center [711, 258] width 147 height 27
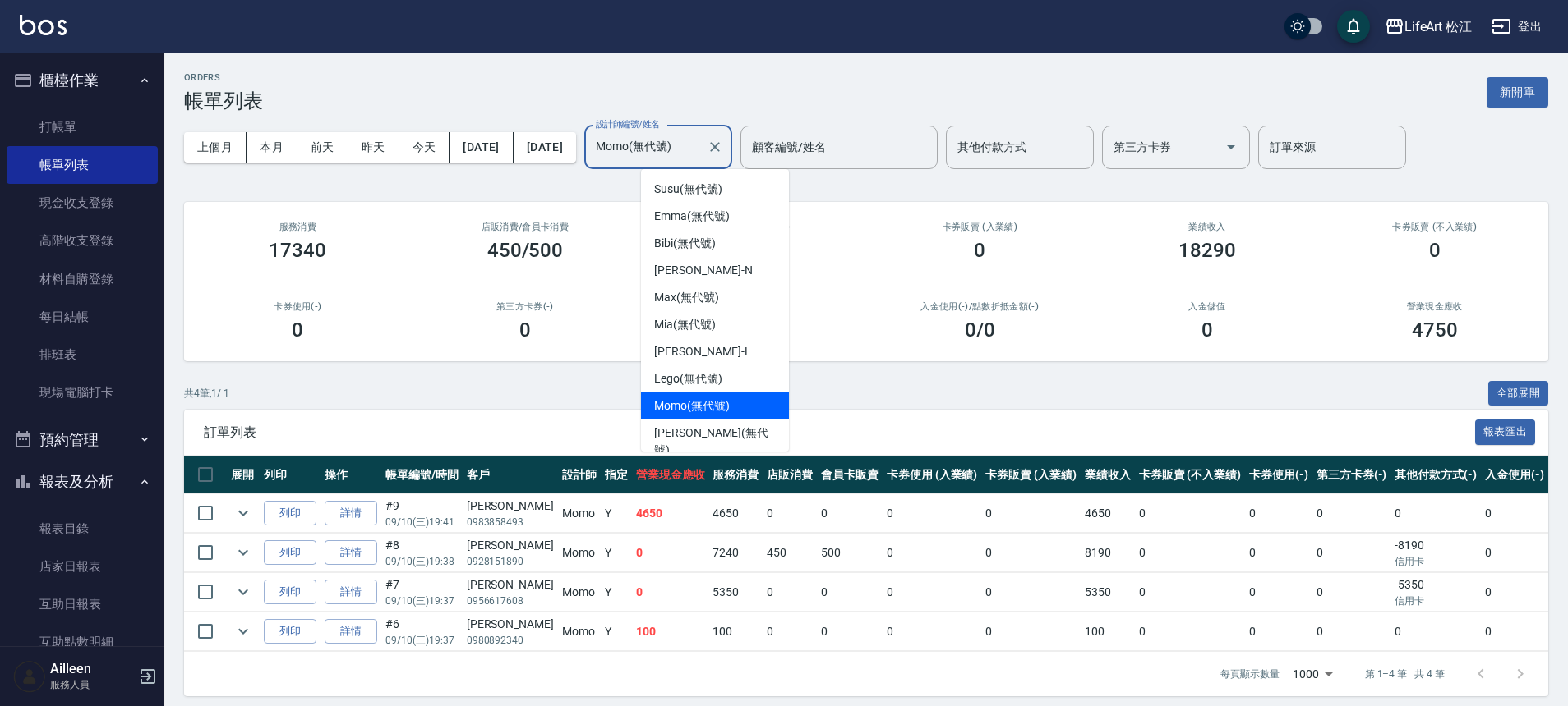
click at [701, 145] on input "Momo(無代號)" at bounding box center [645, 147] width 108 height 29
click at [787, 343] on ul "Susu (無代號) [PERSON_NAME] (無代號) Bibi (無代號) [PERSON_NAME] (無代號) [PERSON_NAME] (無代…" at bounding box center [715, 310] width 148 height 282
click at [730, 236] on div "Bibi (無代號)" at bounding box center [715, 244] width 148 height 27
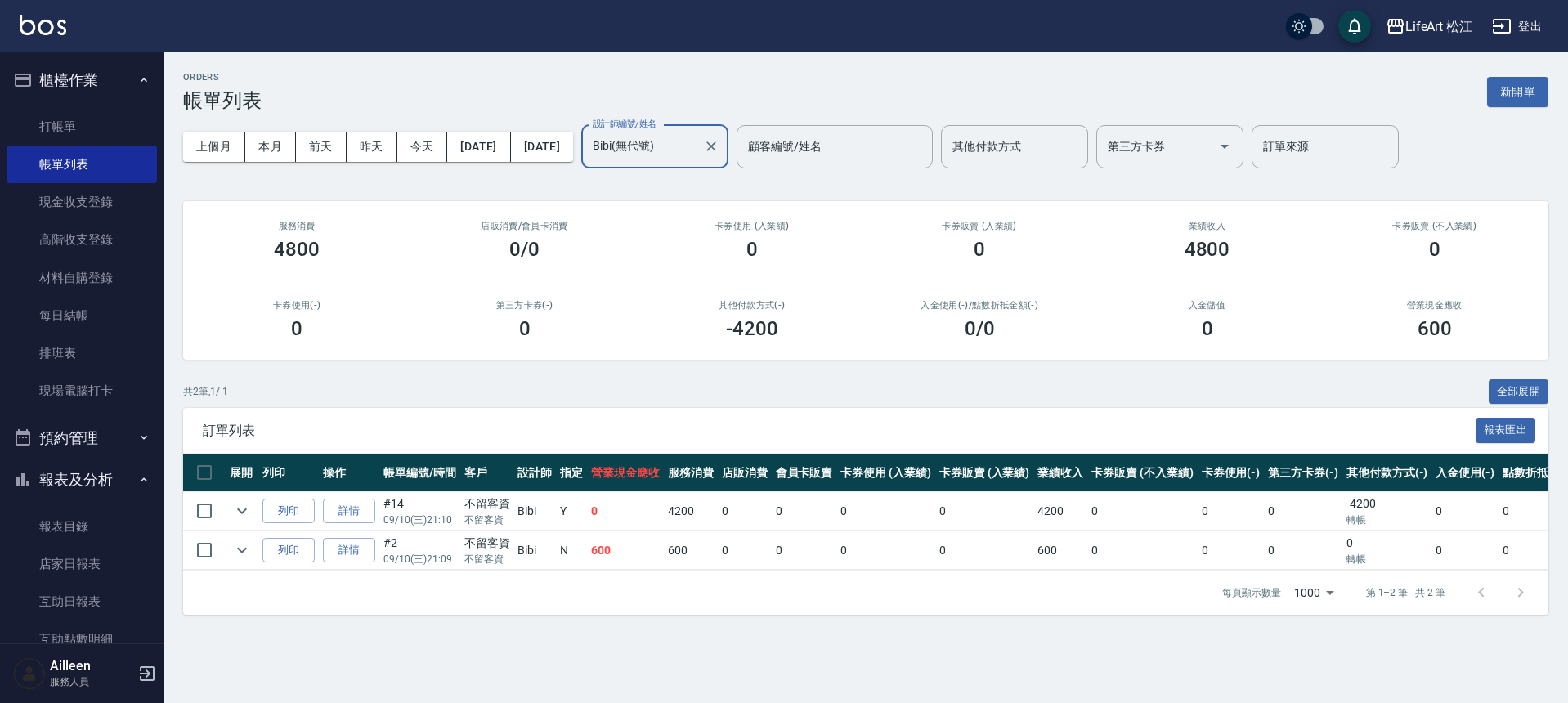
click at [697, 140] on input "Bibi(無代號)" at bounding box center [642, 146] width 108 height 29
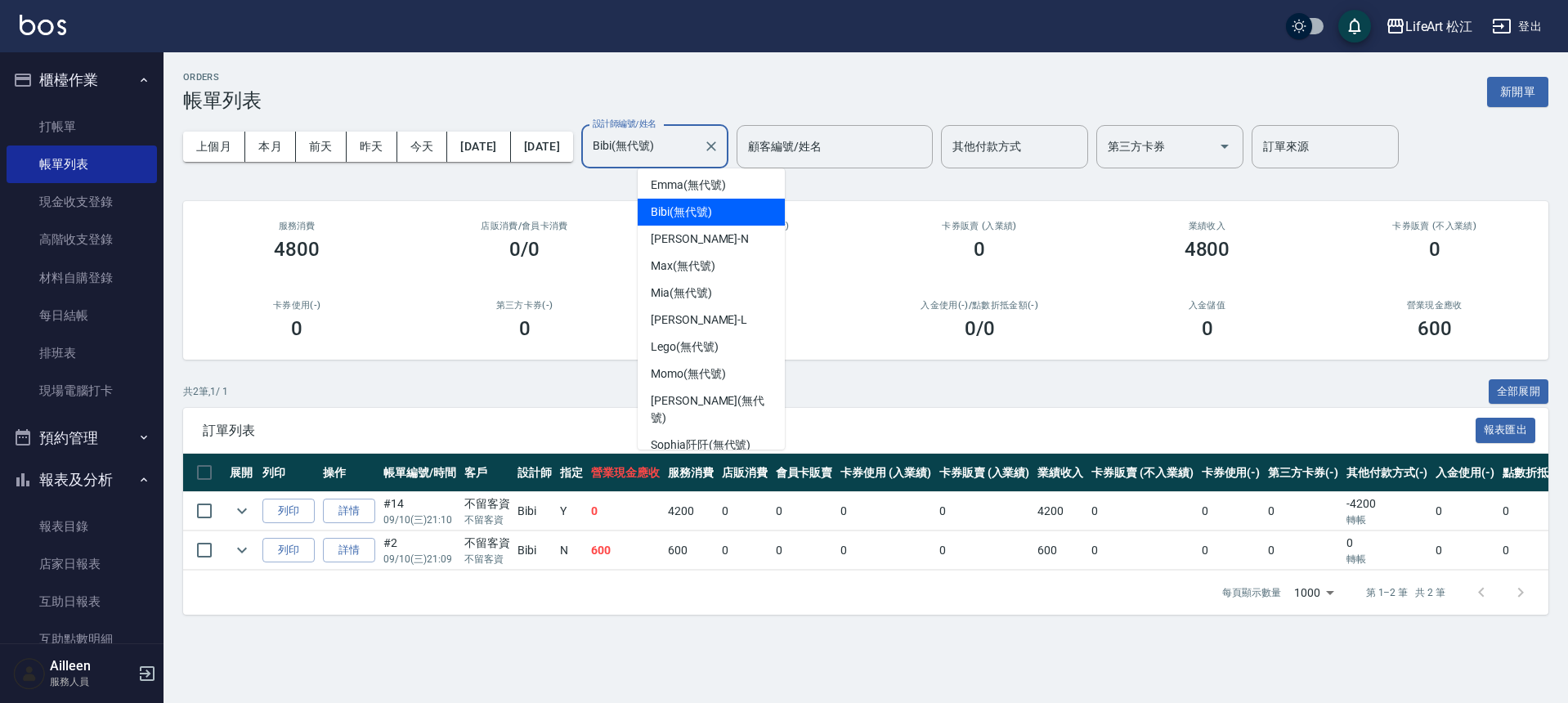
scroll to position [0, 0]
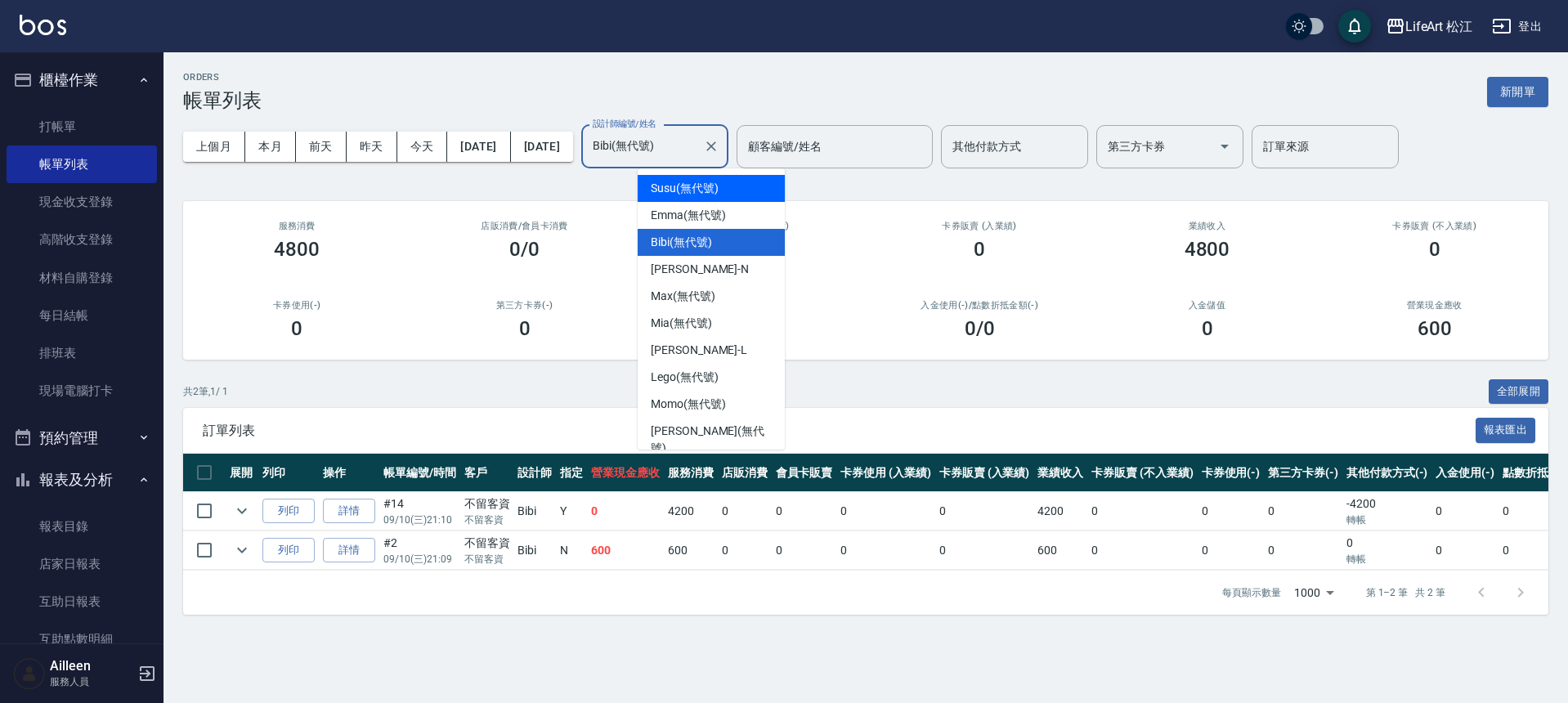
click at [737, 194] on div "Susu (無代號)" at bounding box center [711, 188] width 147 height 27
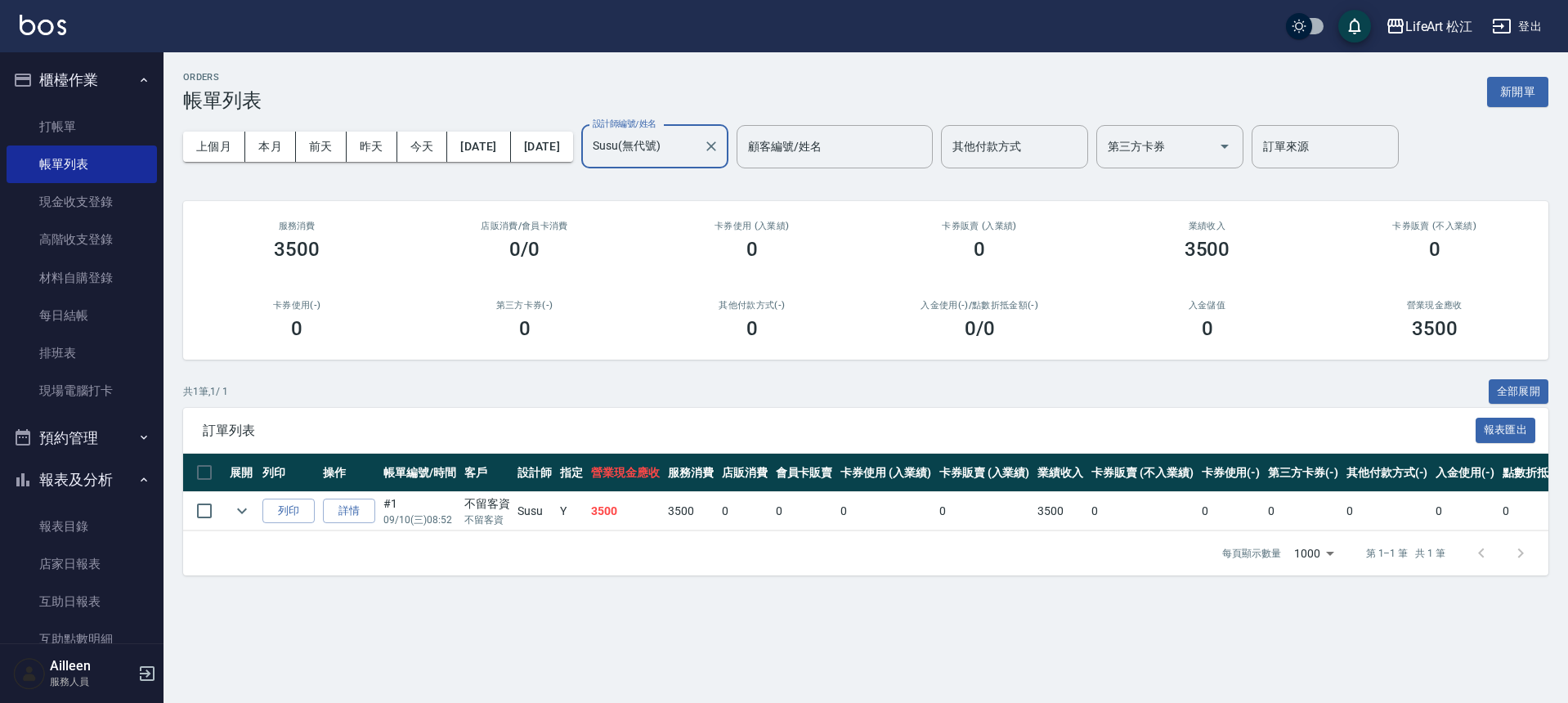
click at [697, 150] on input "Susu(無代號)" at bounding box center [642, 146] width 108 height 29
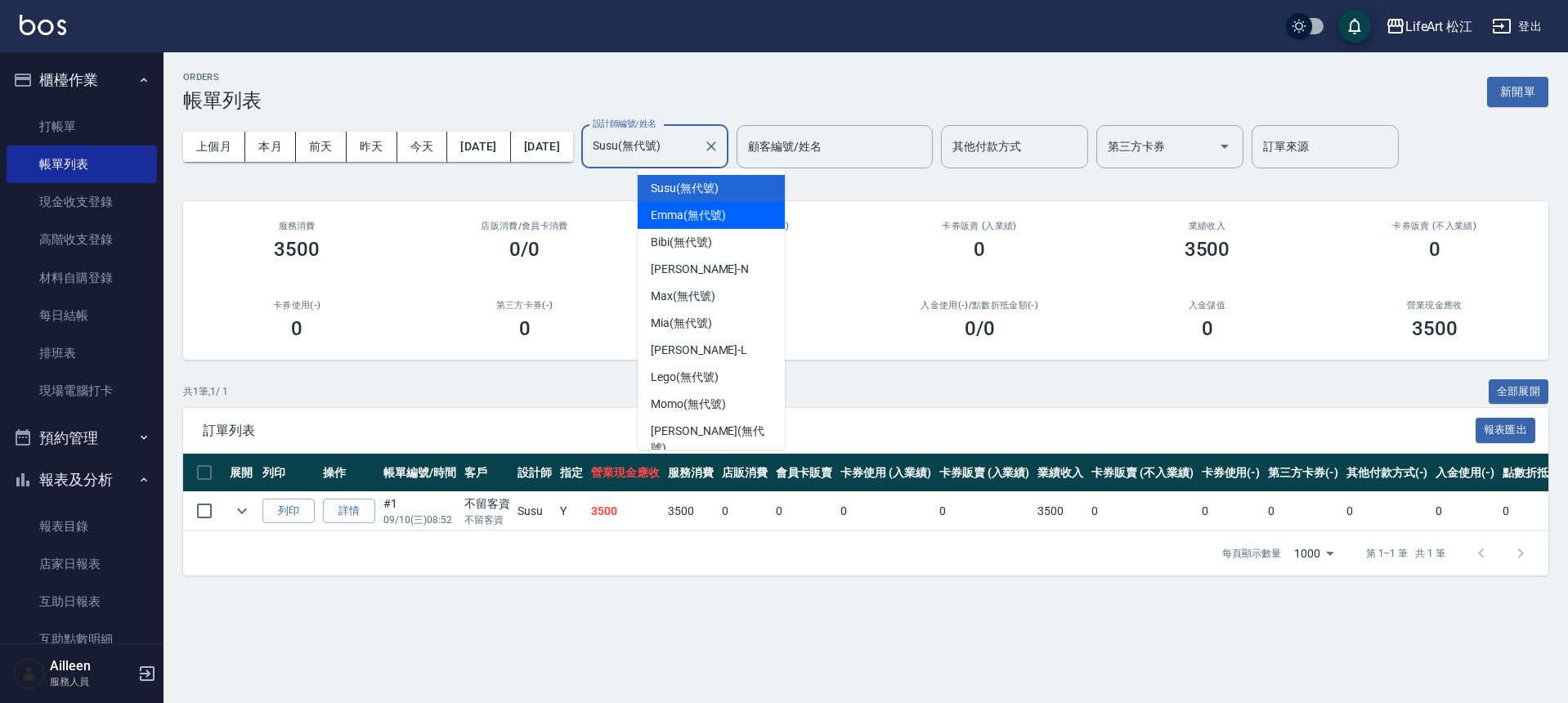
click at [745, 210] on div "[PERSON_NAME] (無代號)" at bounding box center [711, 215] width 147 height 27
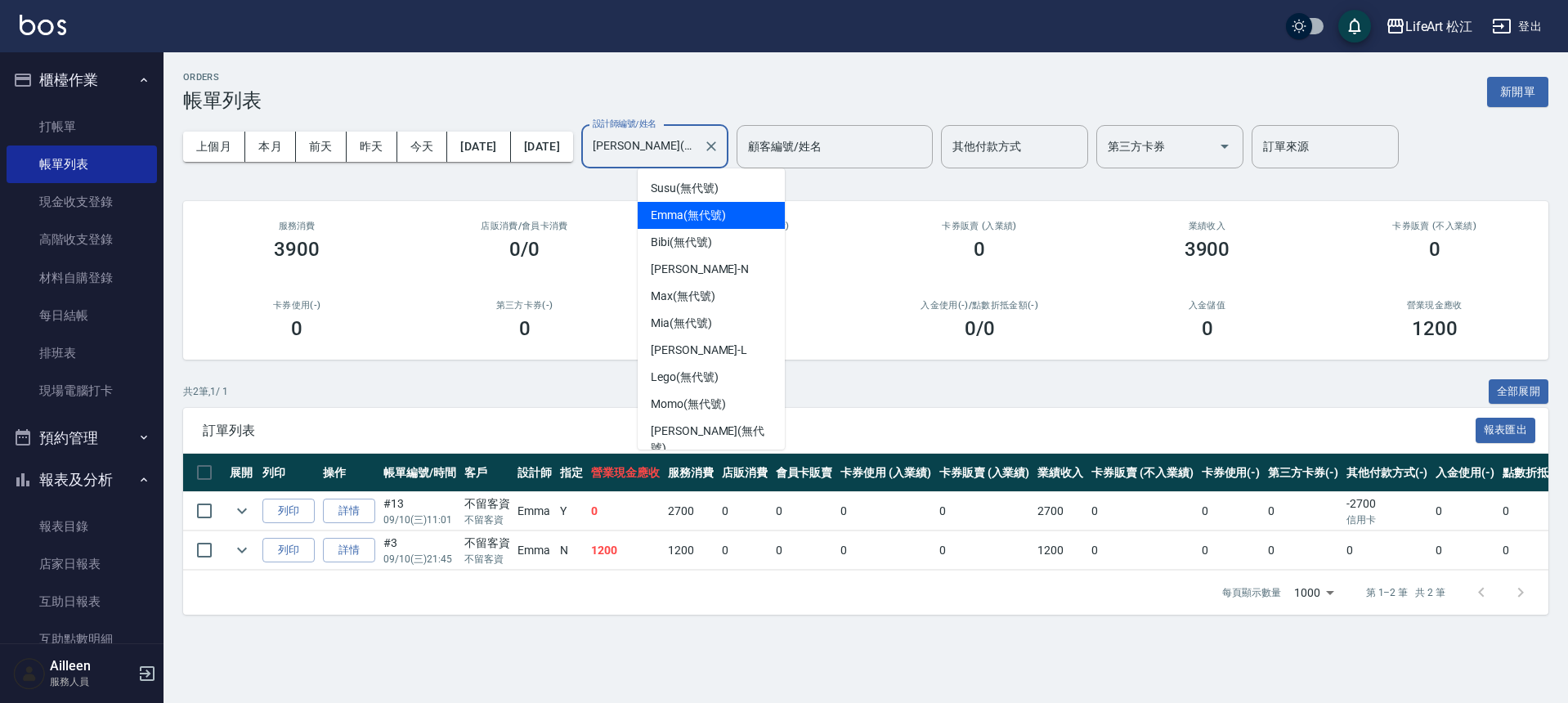
click at [696, 160] on input "[PERSON_NAME](無代號)" at bounding box center [642, 146] width 108 height 29
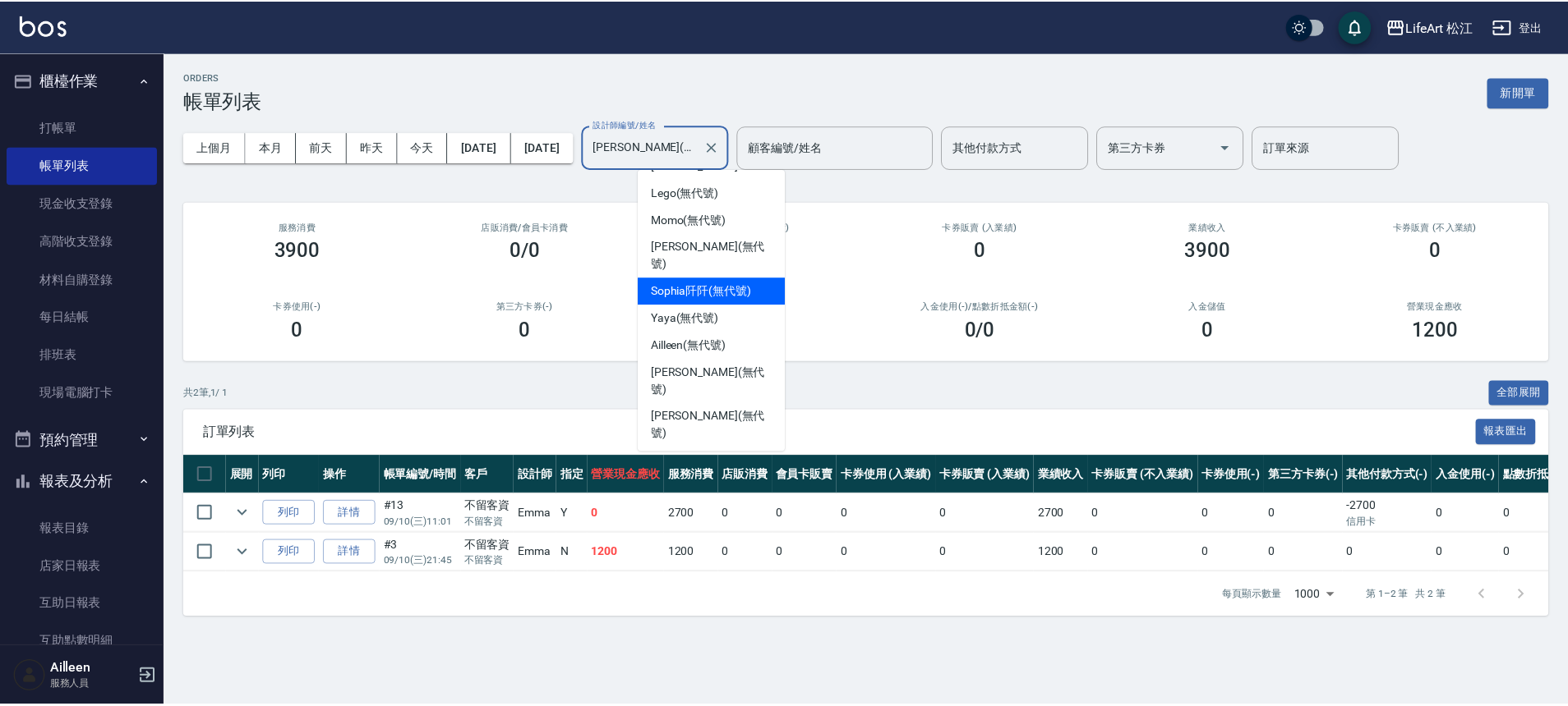
scroll to position [192, 0]
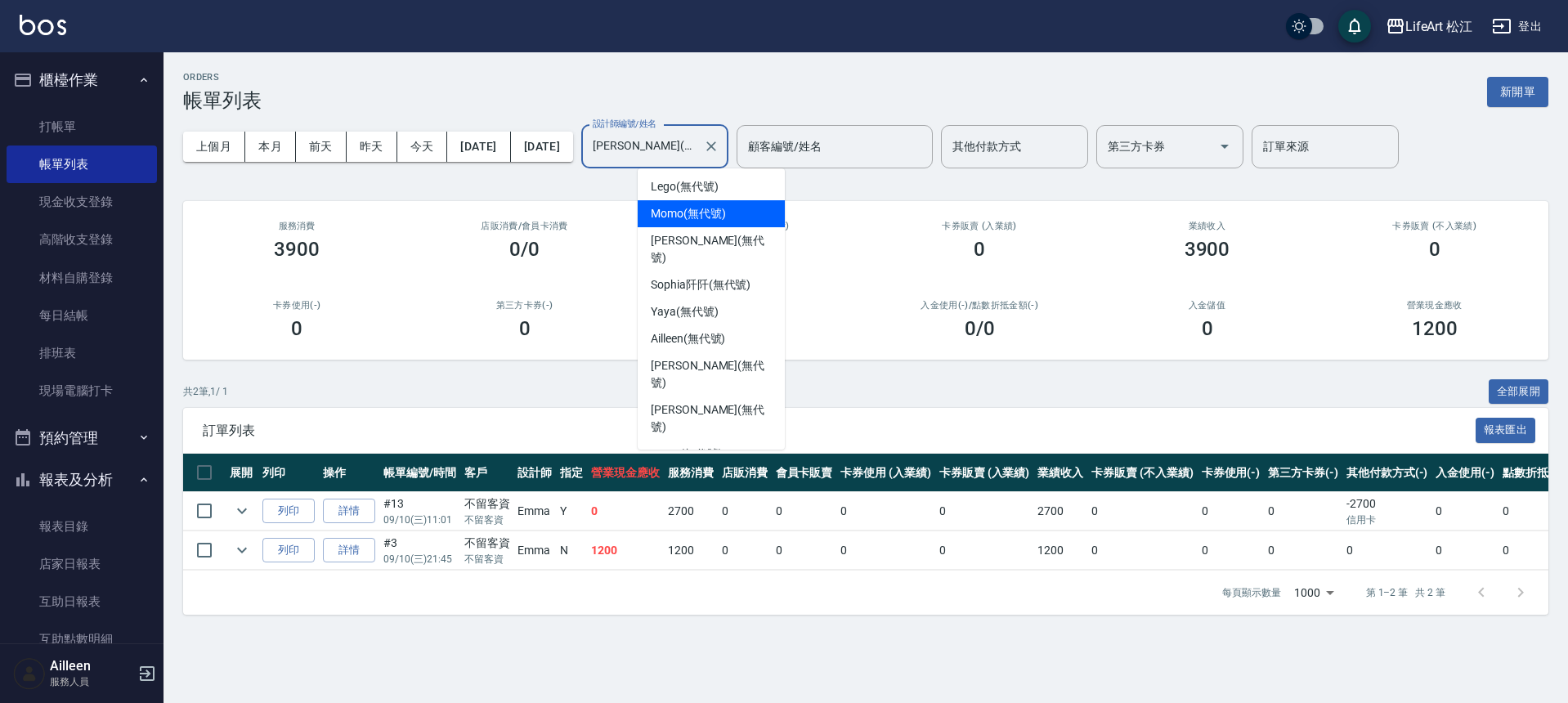
click at [734, 218] on div "Momo (無代號)" at bounding box center [711, 214] width 147 height 27
type input "Momo(無代號)"
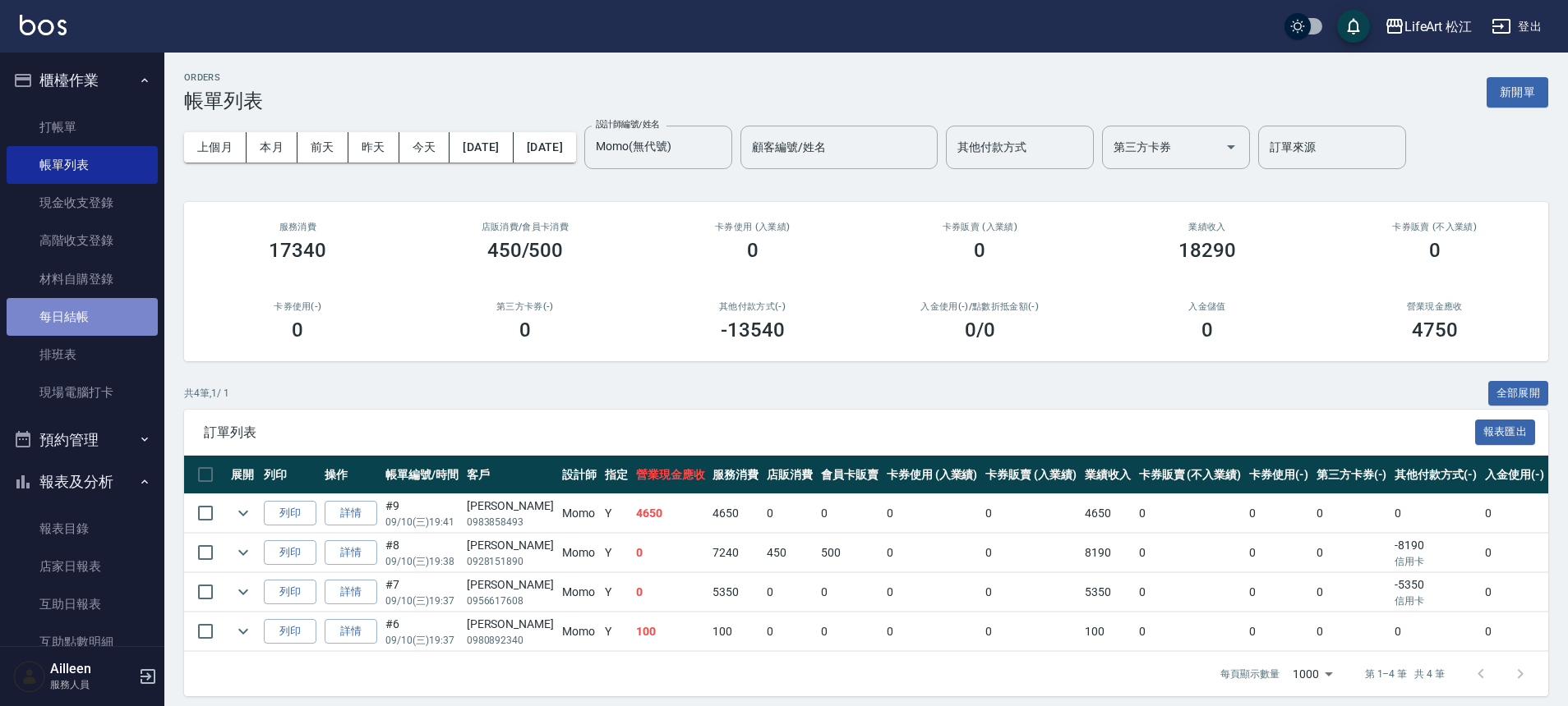
click at [87, 319] on link "每日結帳" at bounding box center [82, 317] width 151 height 38
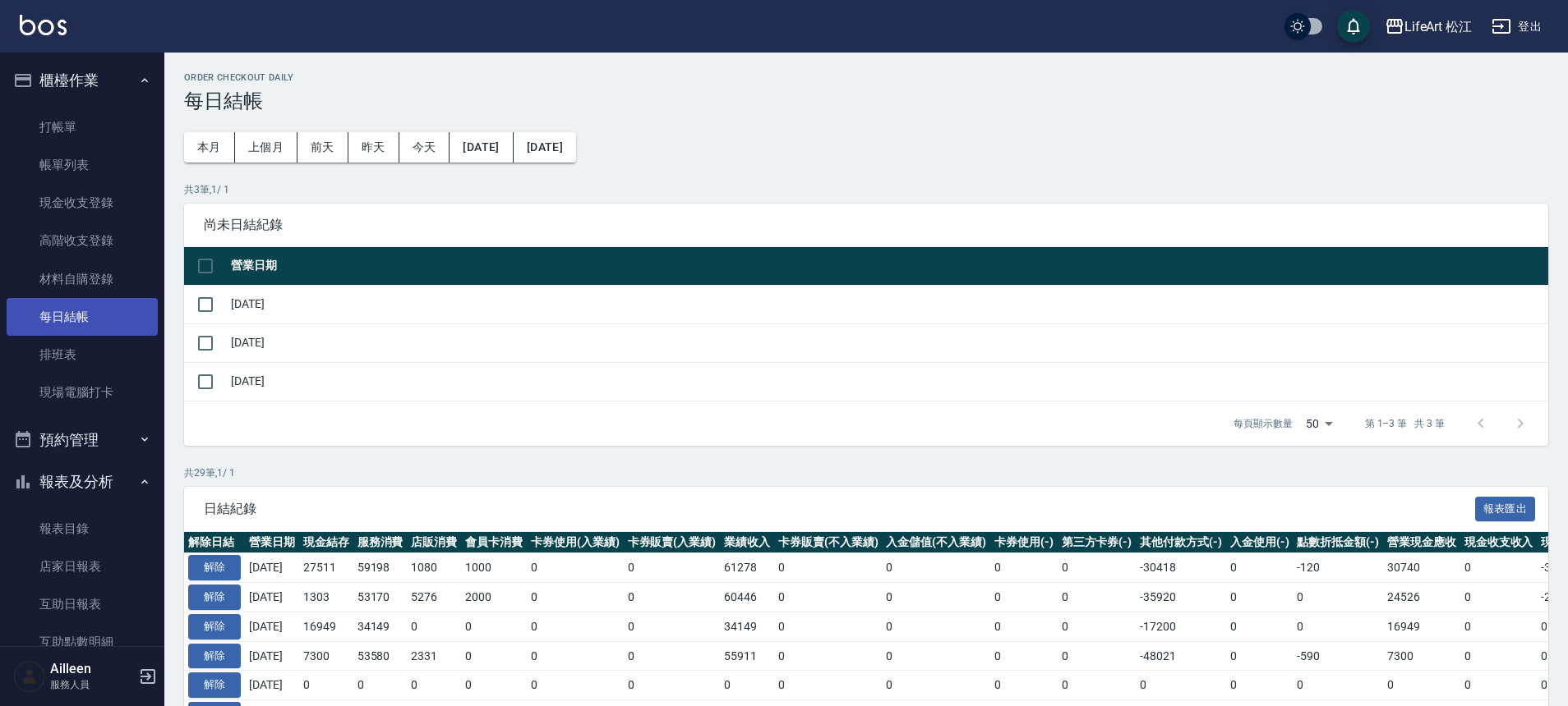
click at [50, 320] on link "每日結帳" at bounding box center [82, 317] width 151 height 38
click at [89, 571] on link "店家日報表" at bounding box center [82, 567] width 151 height 38
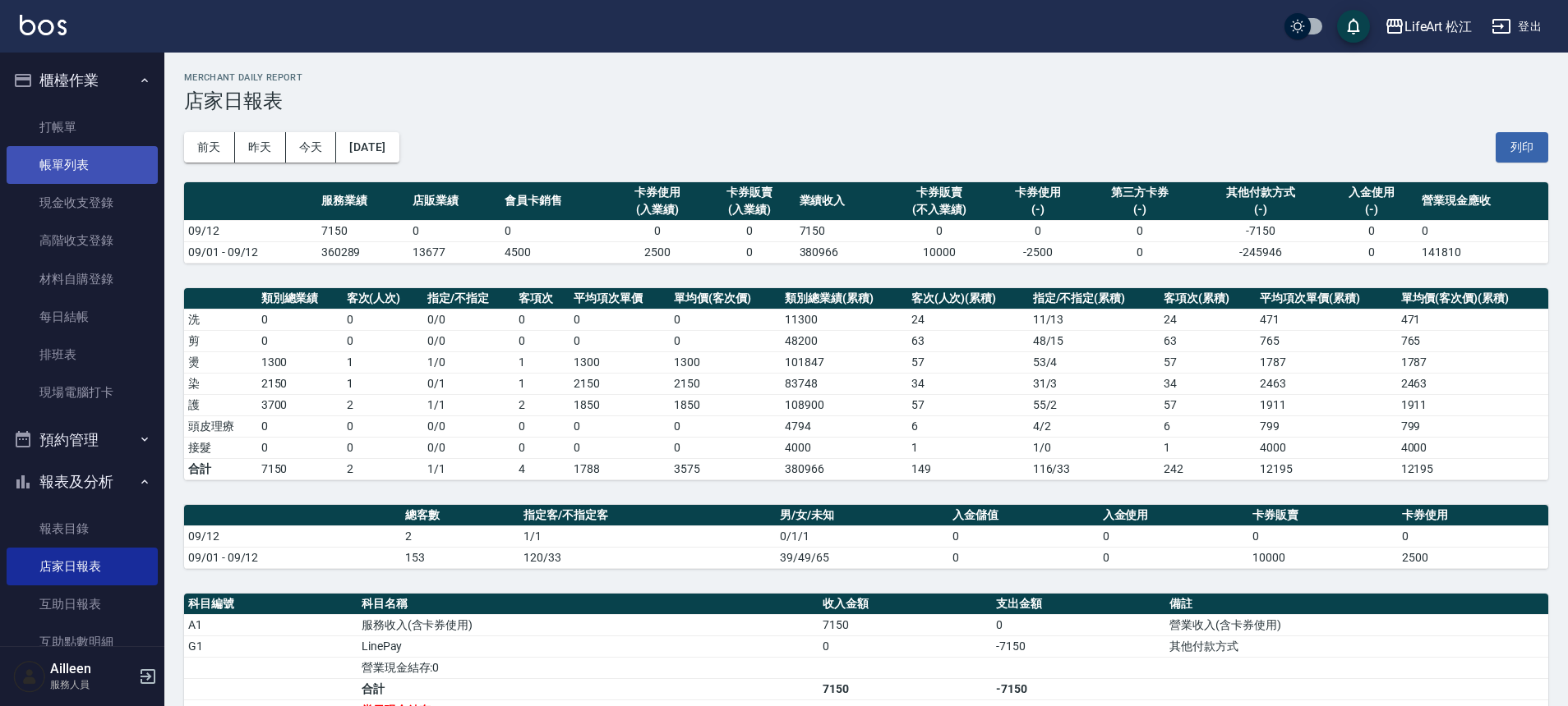
click at [92, 174] on link "帳單列表" at bounding box center [82, 165] width 151 height 38
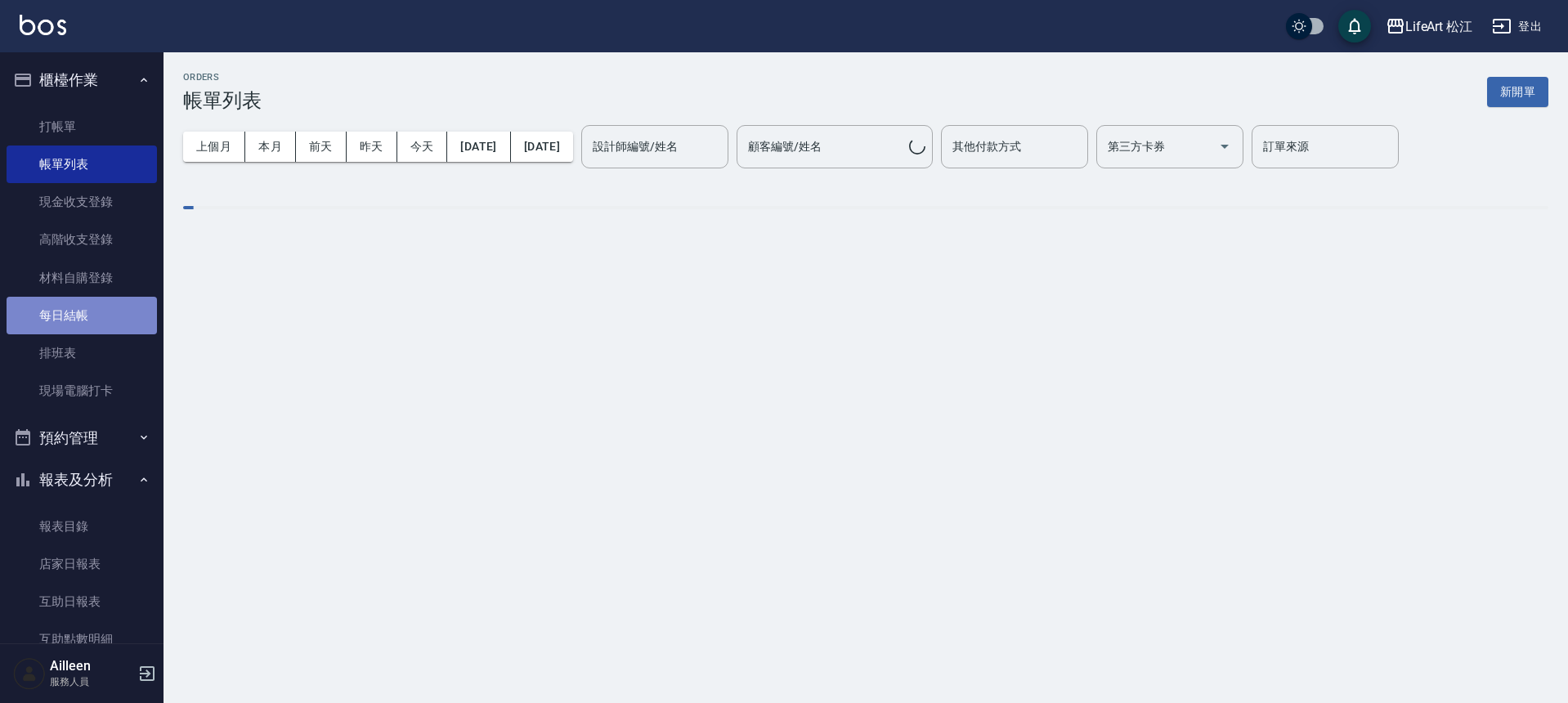
click at [96, 309] on link "每日結帳" at bounding box center [81, 316] width 150 height 38
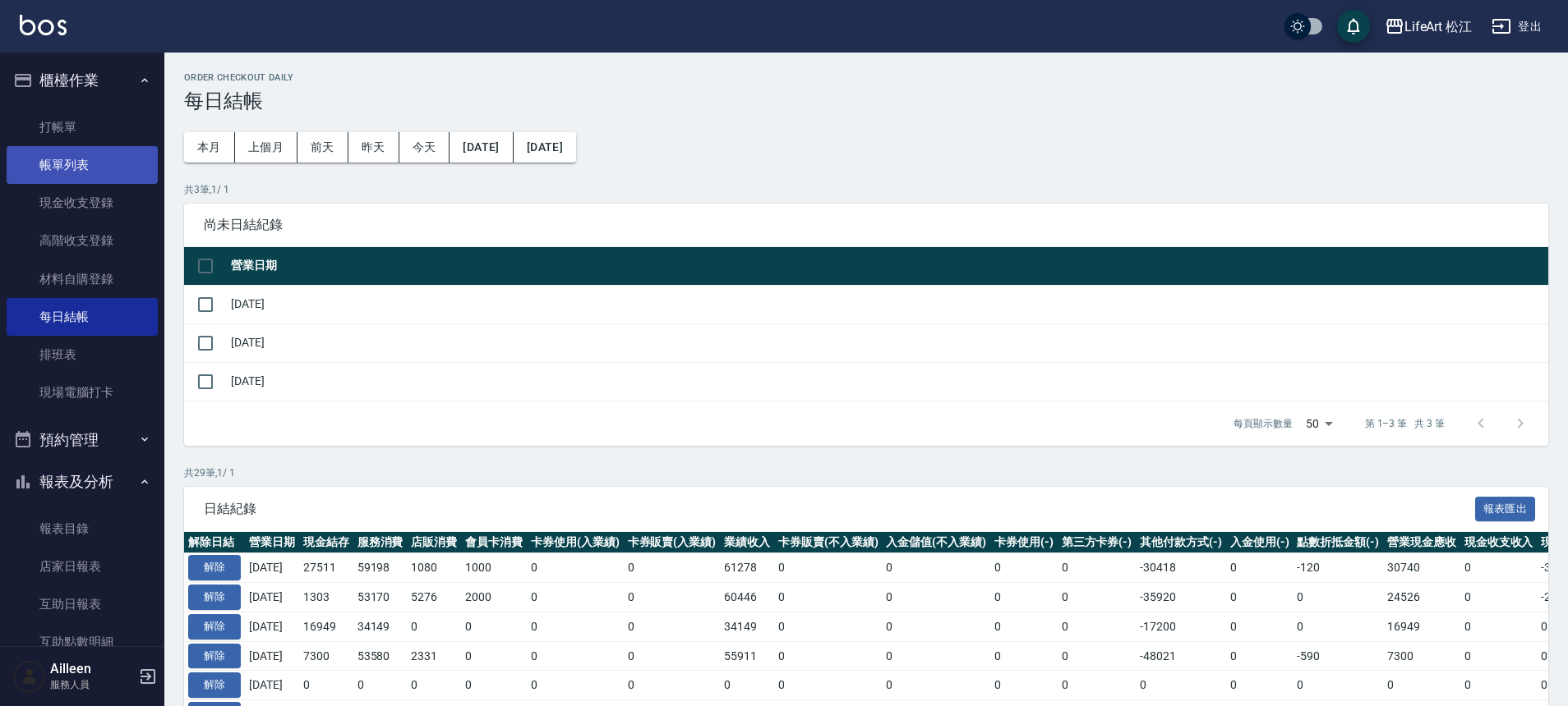
click at [82, 153] on link "帳單列表" at bounding box center [82, 165] width 151 height 38
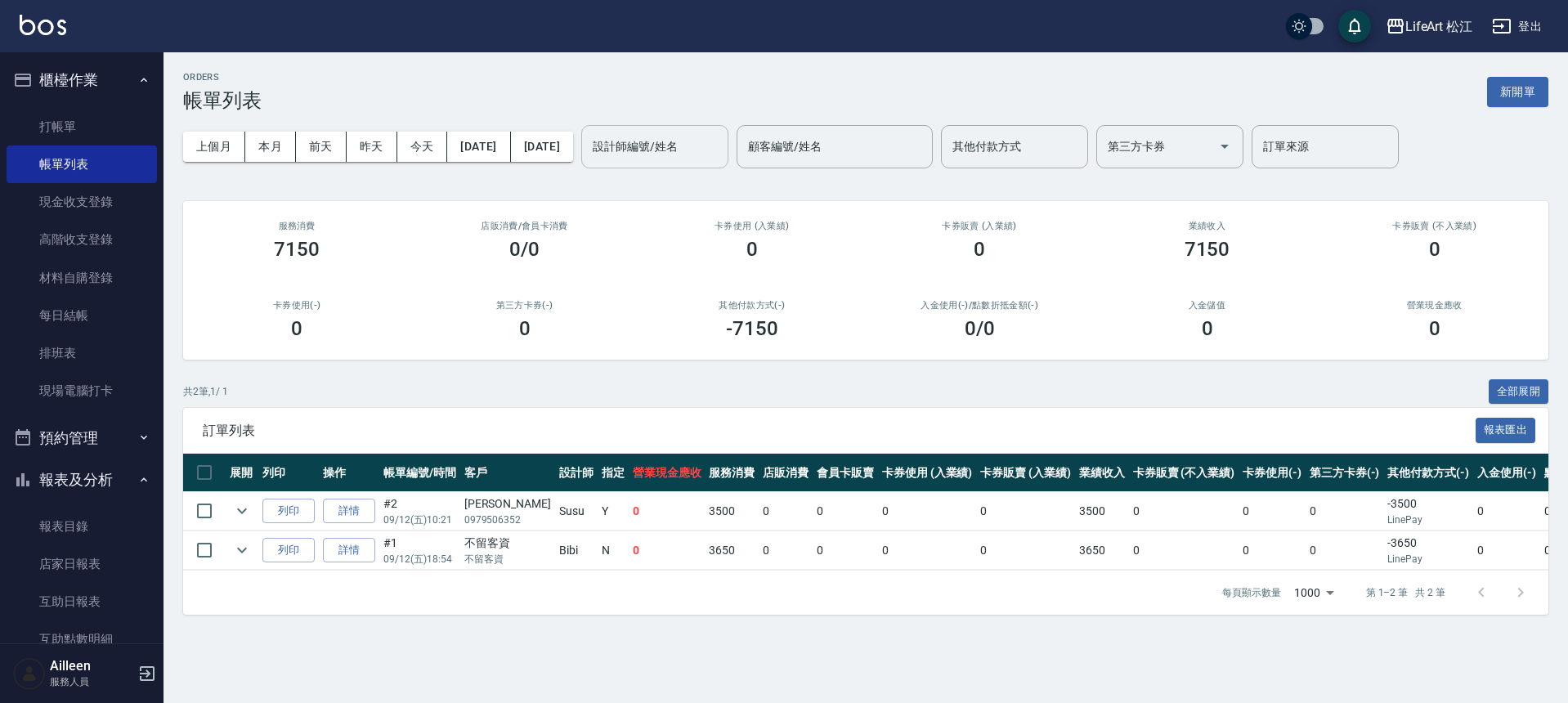
click at [721, 141] on input "設計師編號/姓名" at bounding box center [654, 146] width 132 height 29
click at [573, 141] on button "[DATE]" at bounding box center [542, 146] width 62 height 30
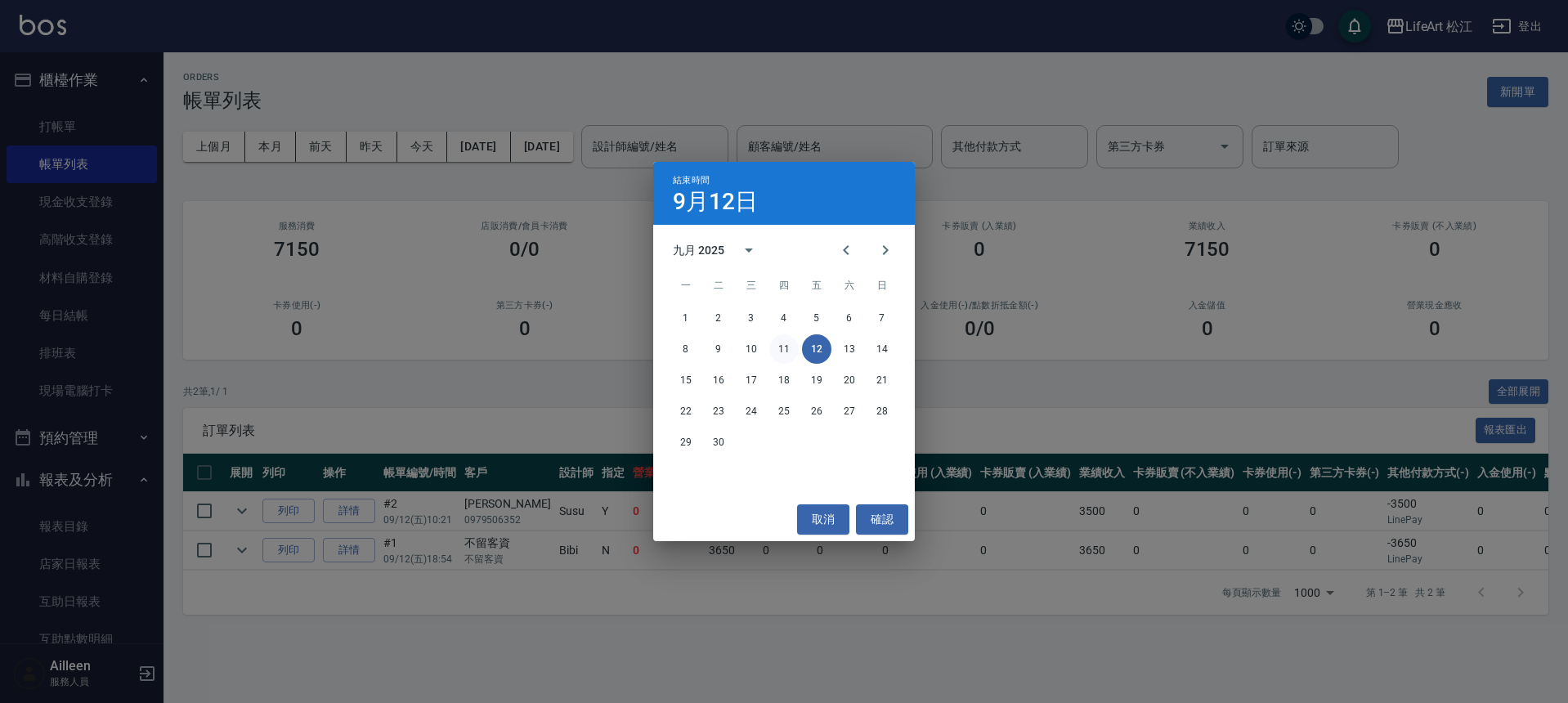
click at [779, 349] on button "11" at bounding box center [784, 349] width 30 height 30
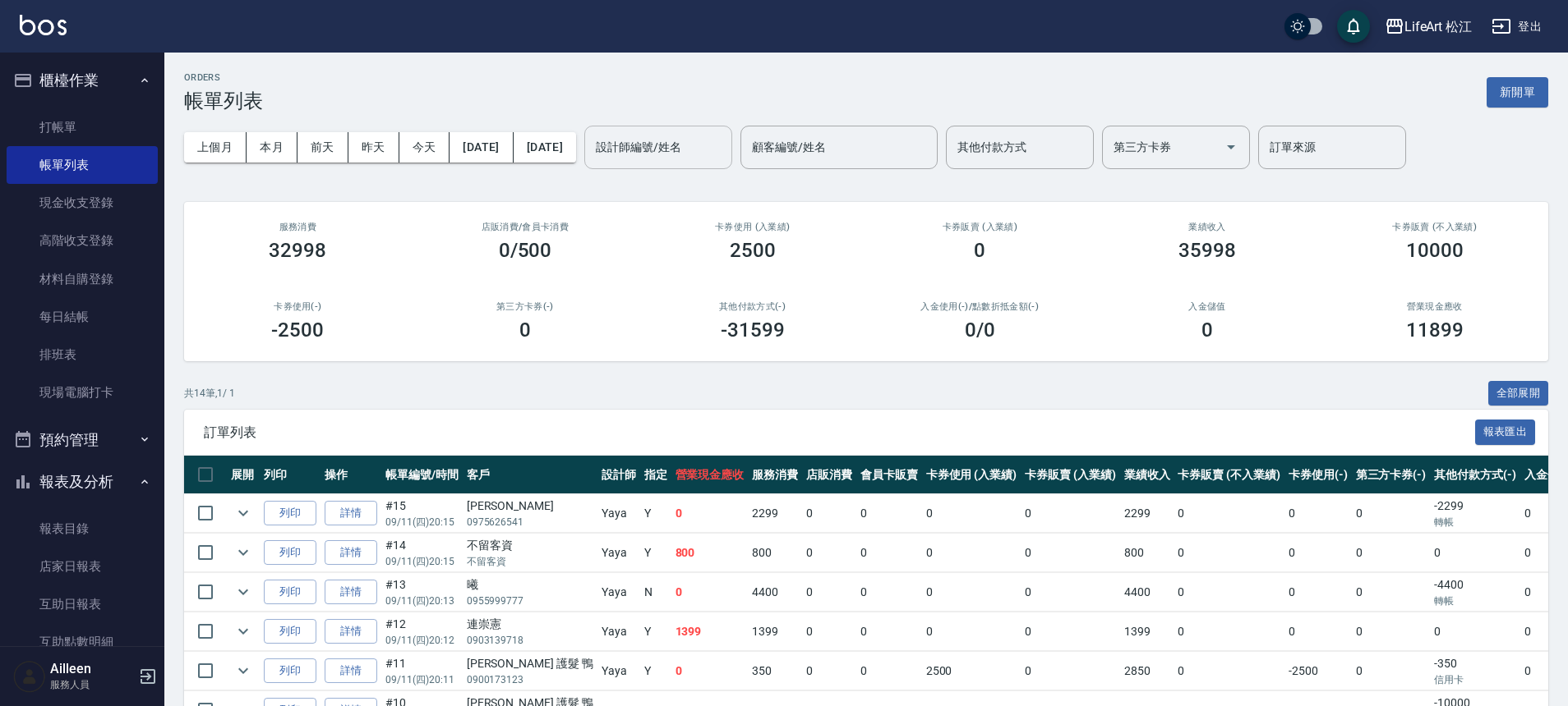
click at [724, 128] on div "設計師編號/姓名" at bounding box center [658, 147] width 148 height 44
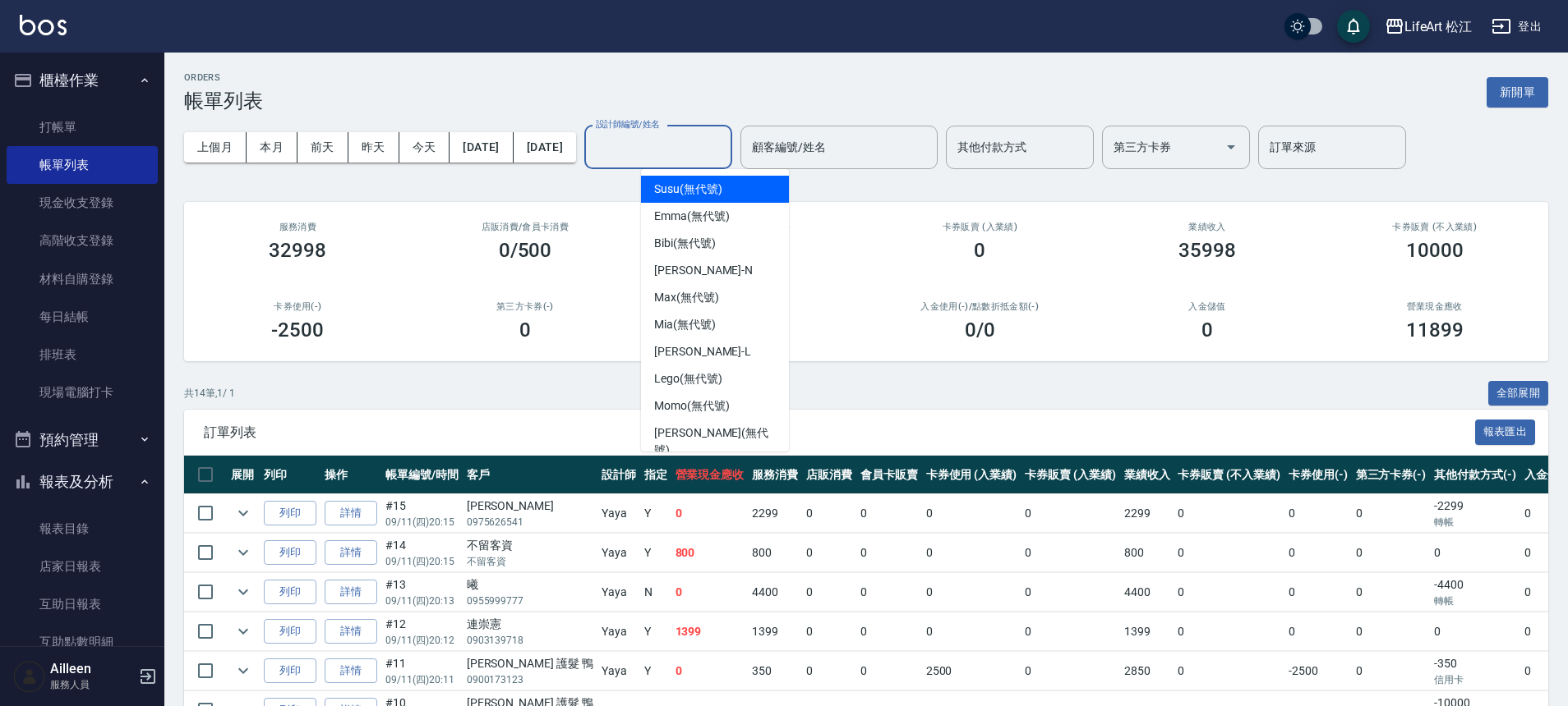
click at [714, 140] on input "設計師編號/姓名" at bounding box center [658, 147] width 133 height 29
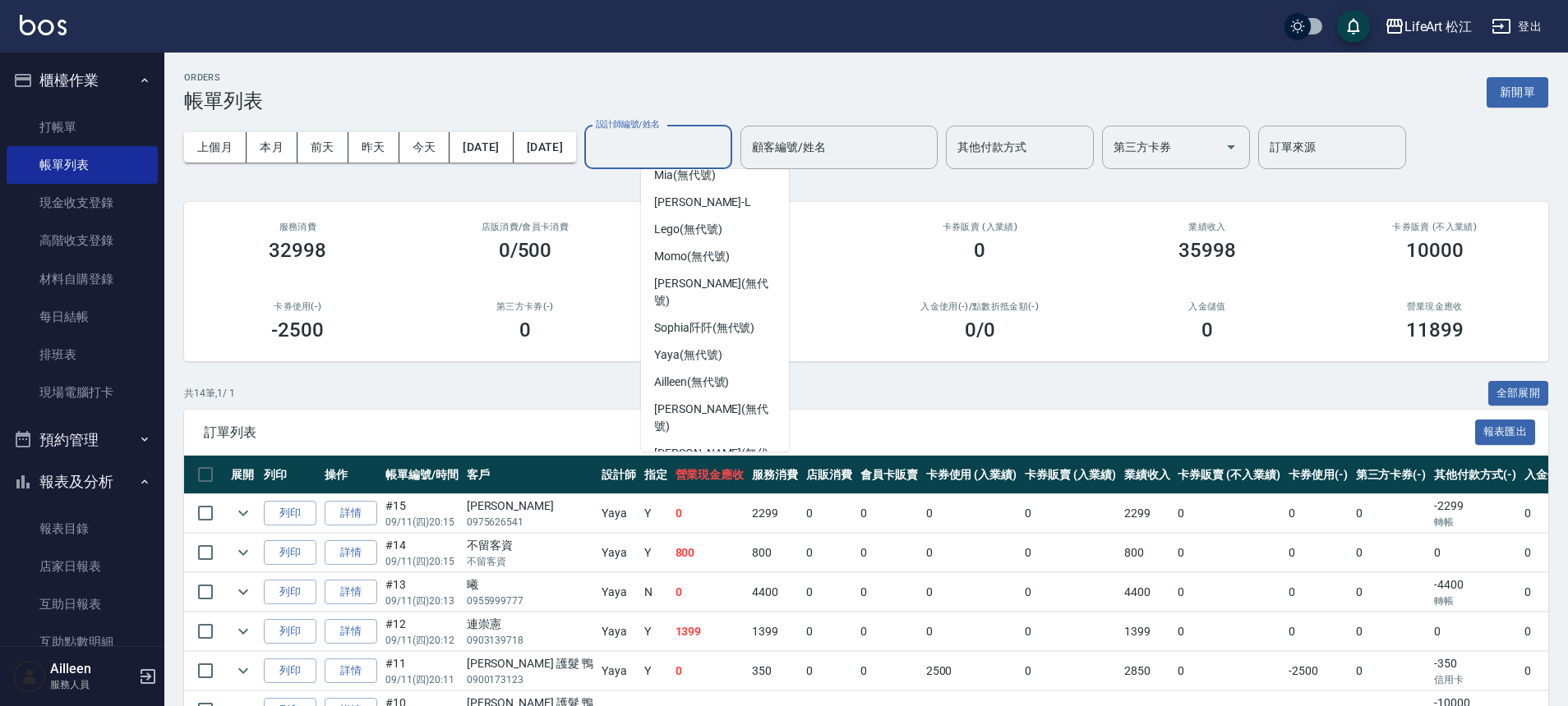
scroll to position [192, 0]
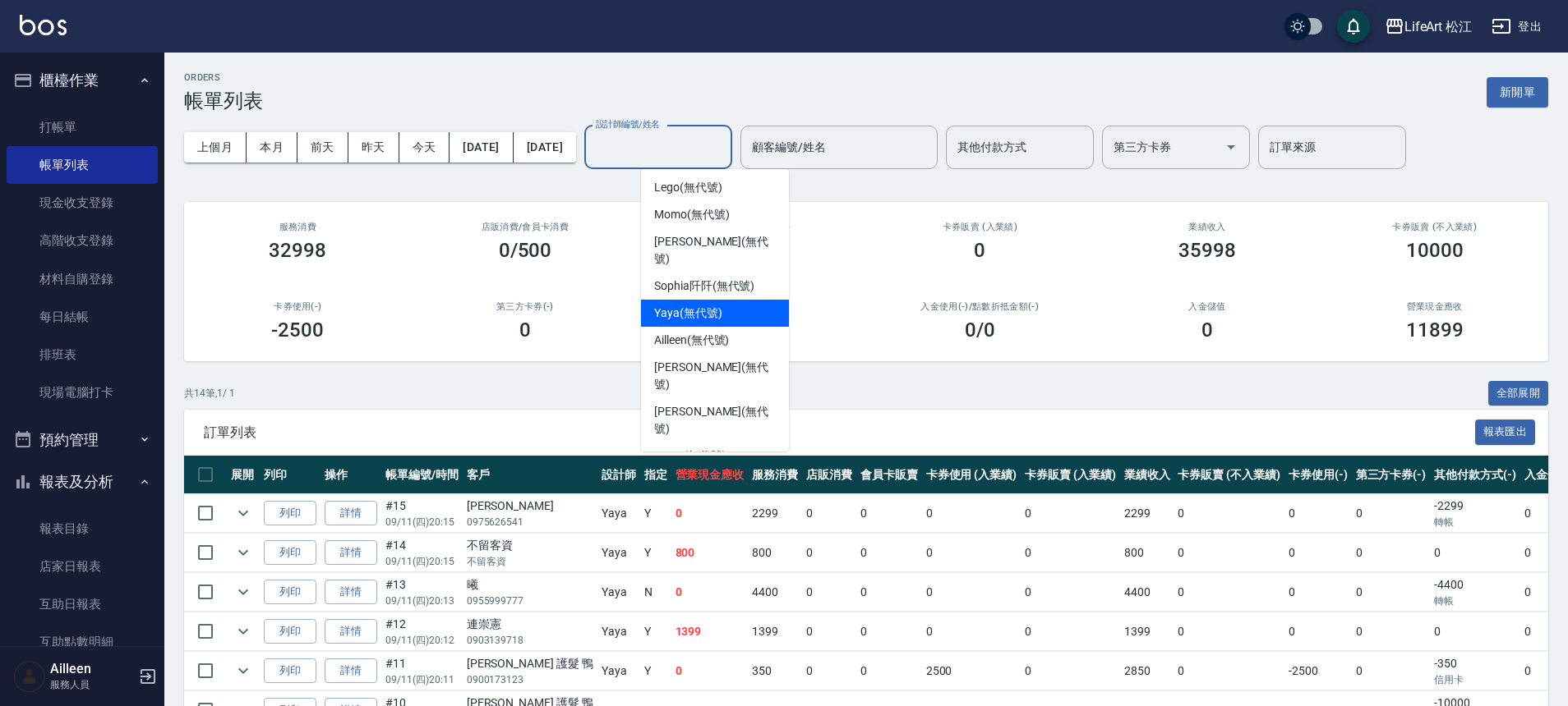
click at [687, 305] on span "Yaya (無代號)" at bounding box center [688, 313] width 69 height 17
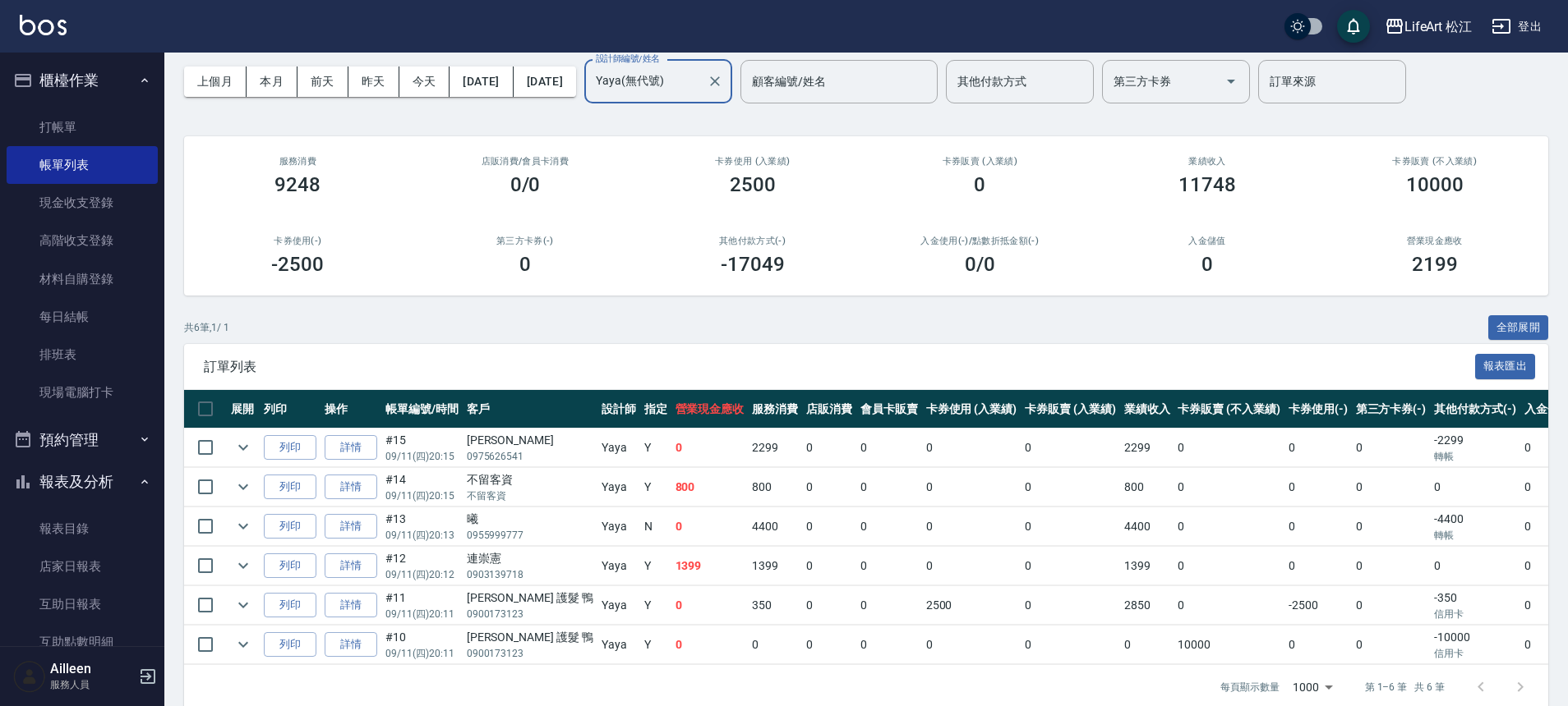
scroll to position [0, 0]
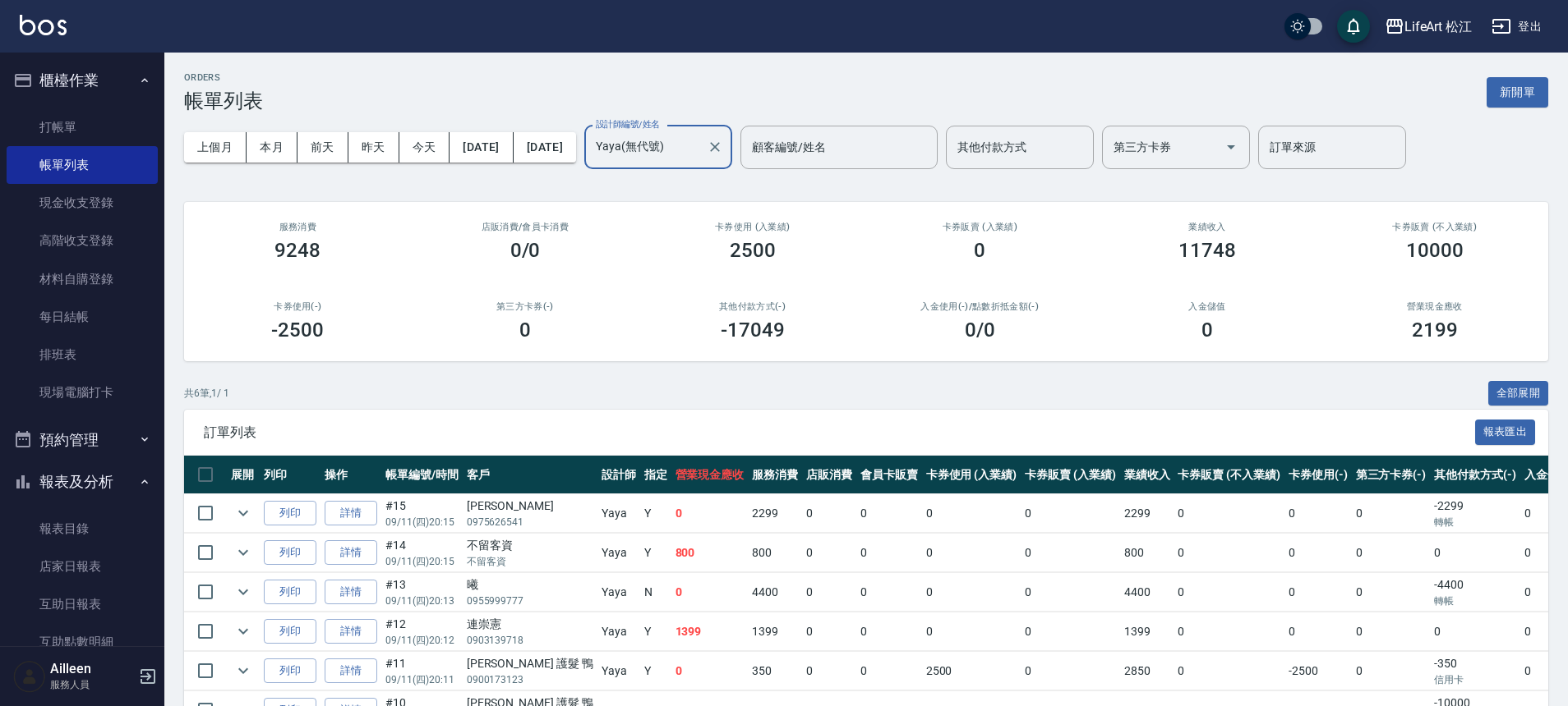
click at [701, 148] on input "Yaya(無代號)" at bounding box center [645, 147] width 108 height 29
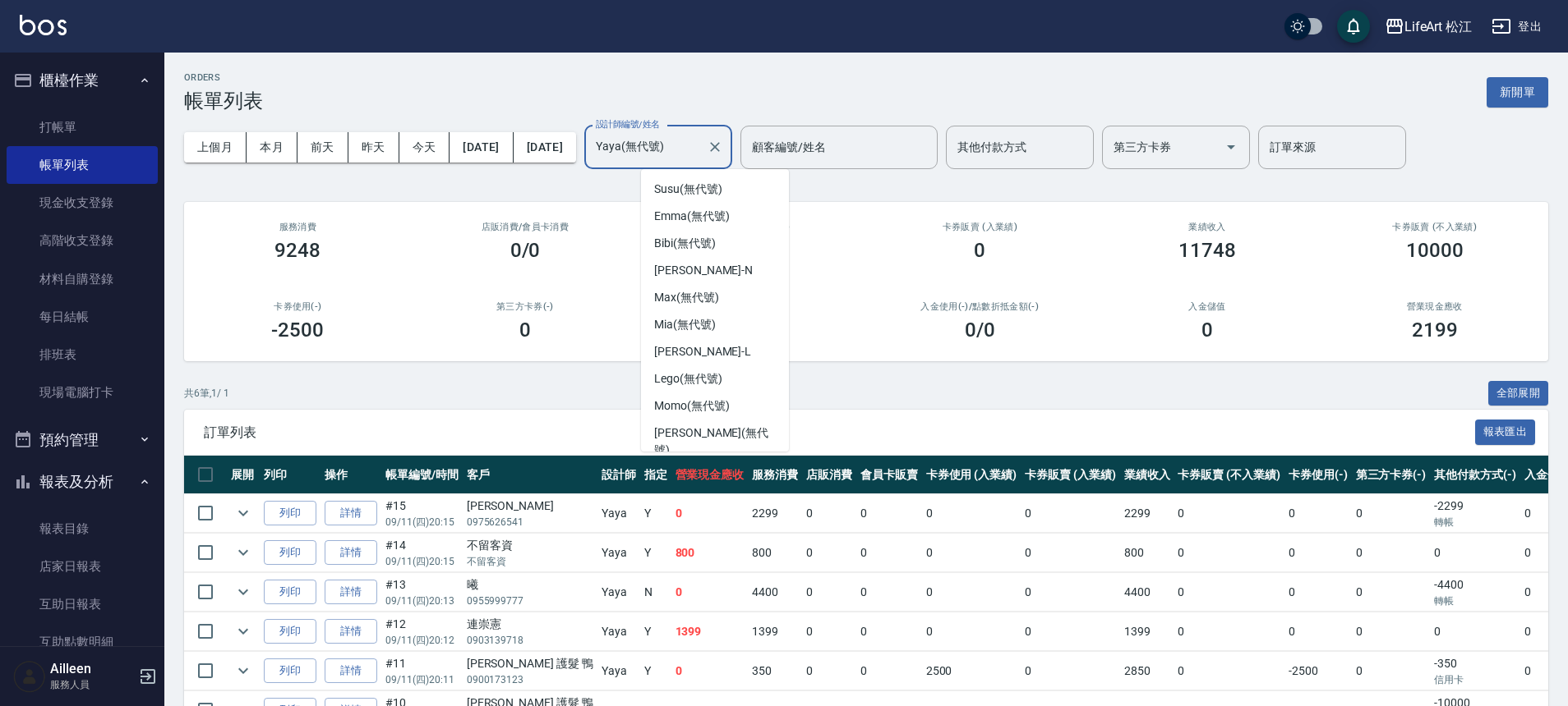
scroll to position [50, 0]
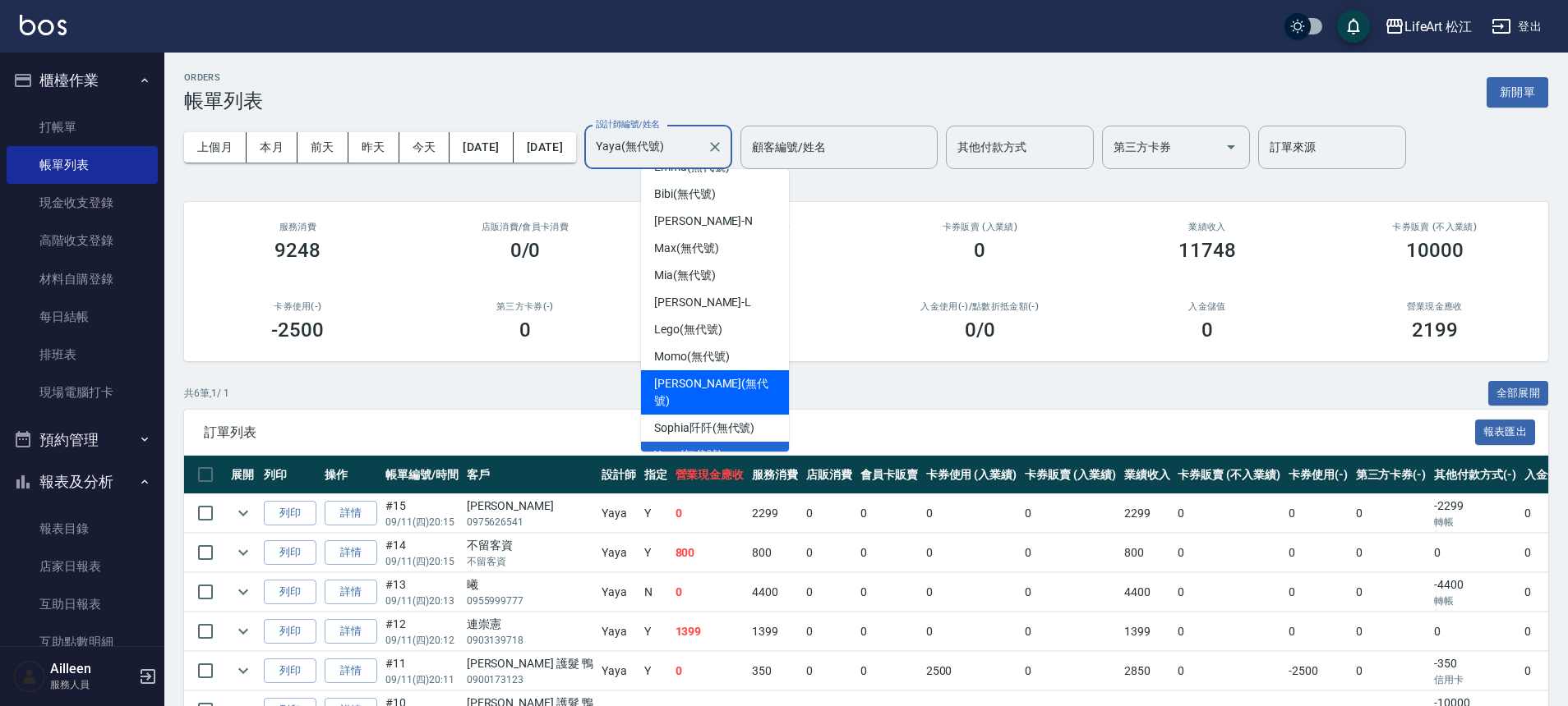
click at [707, 371] on div "[PERSON_NAME] (無代號)" at bounding box center [715, 393] width 148 height 45
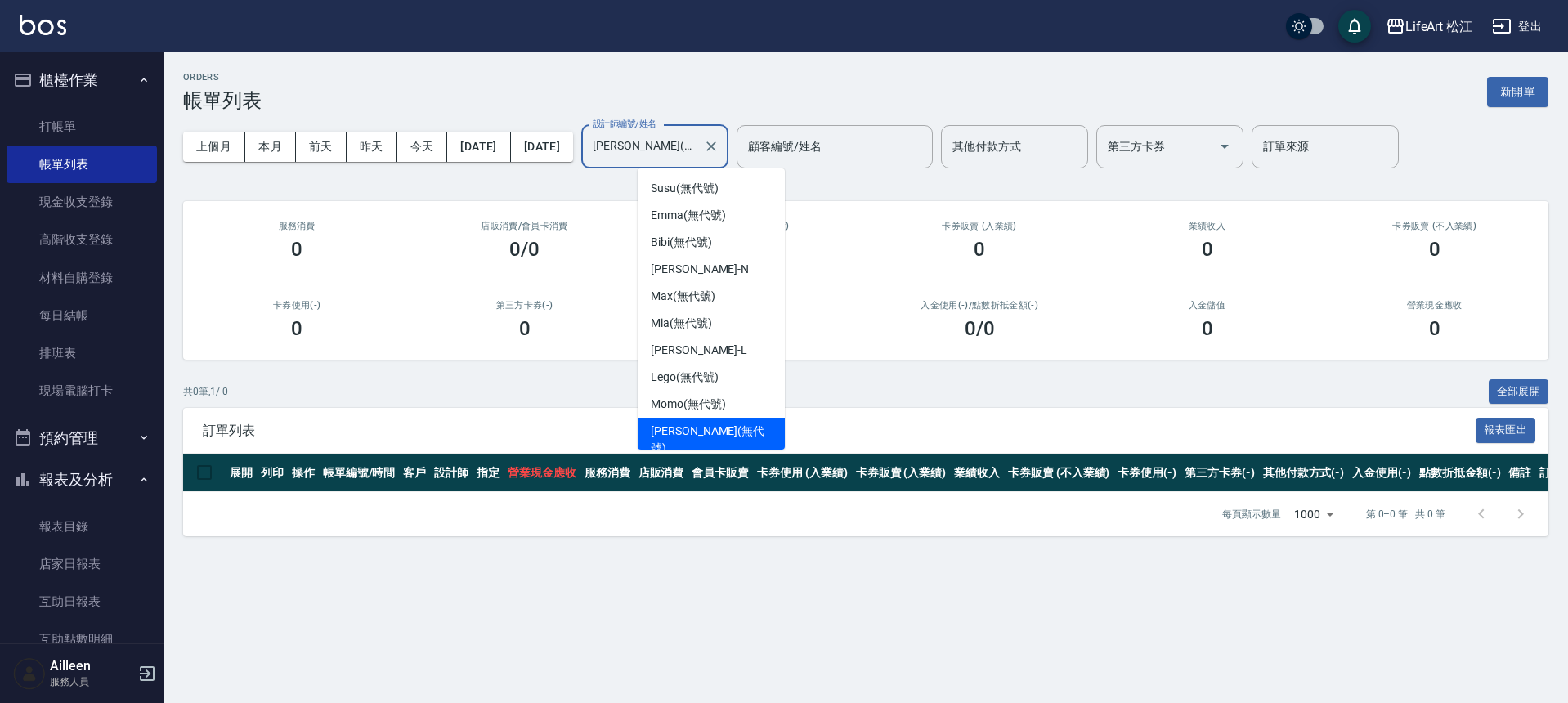
click at [697, 146] on input "[PERSON_NAME](無代號)" at bounding box center [642, 146] width 108 height 29
click at [711, 400] on span "Momo (無代號)" at bounding box center [689, 404] width 76 height 17
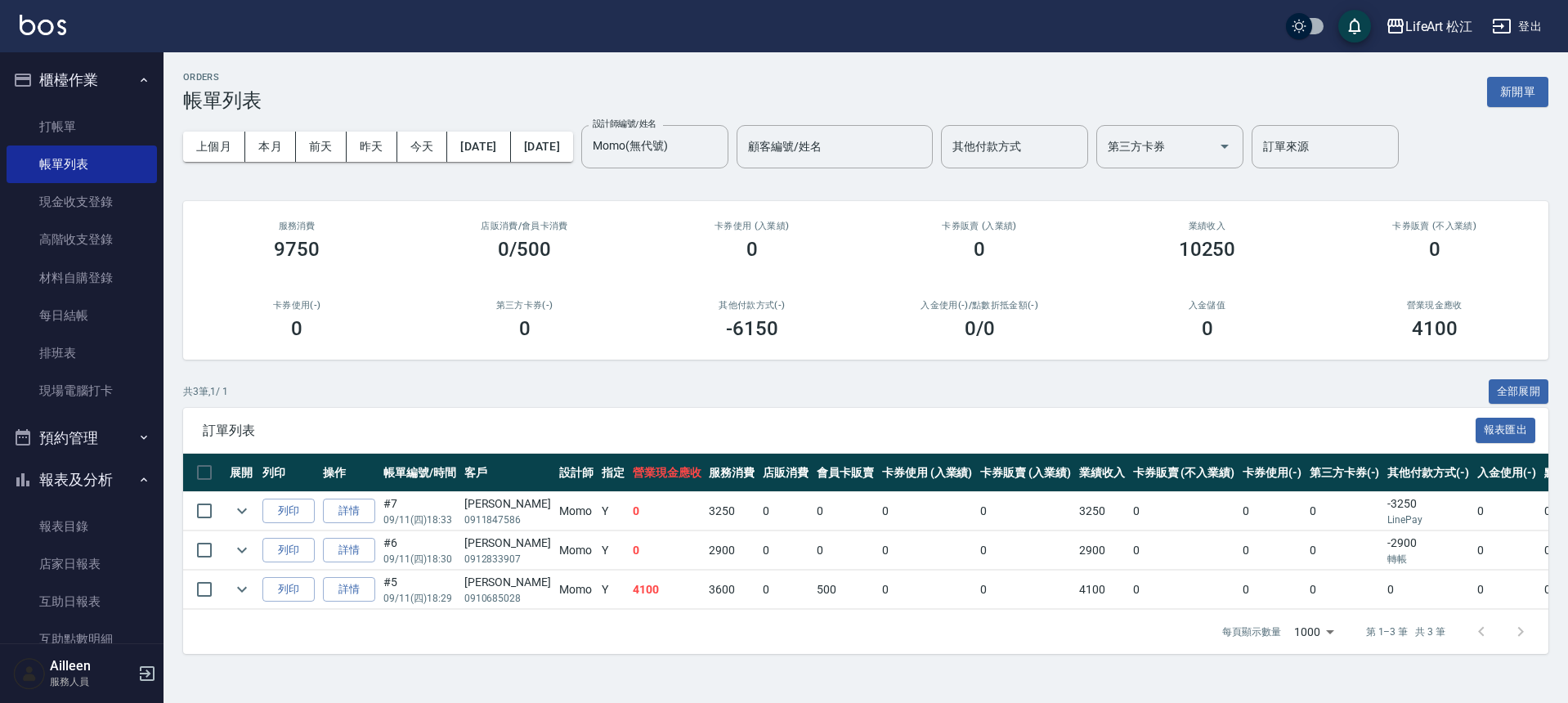
drag, startPoint x: 755, startPoint y: 637, endPoint x: 731, endPoint y: 637, distance: 24.0
click at [235, 552] on icon "expand row" at bounding box center [242, 551] width 20 height 20
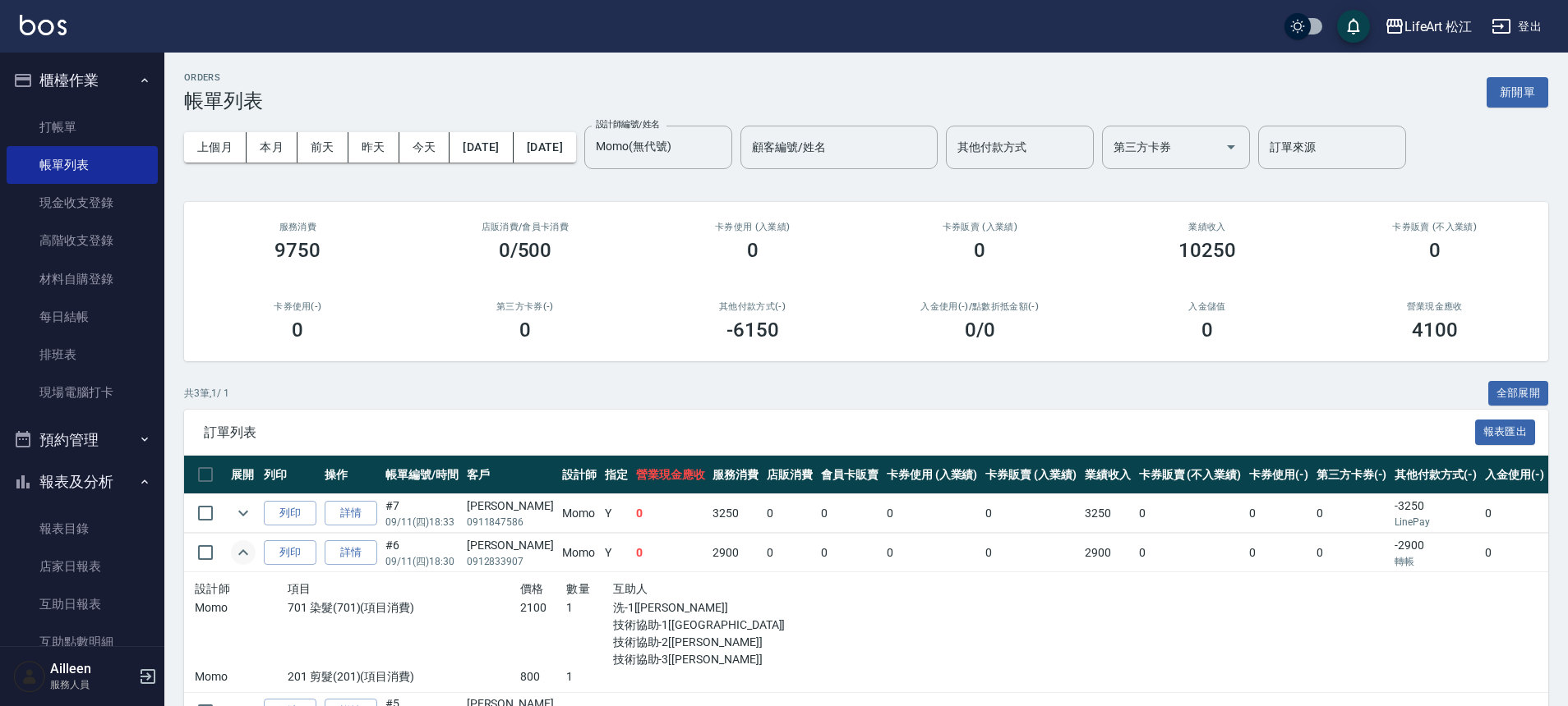
click at [236, 553] on icon "expand row" at bounding box center [244, 553] width 20 height 20
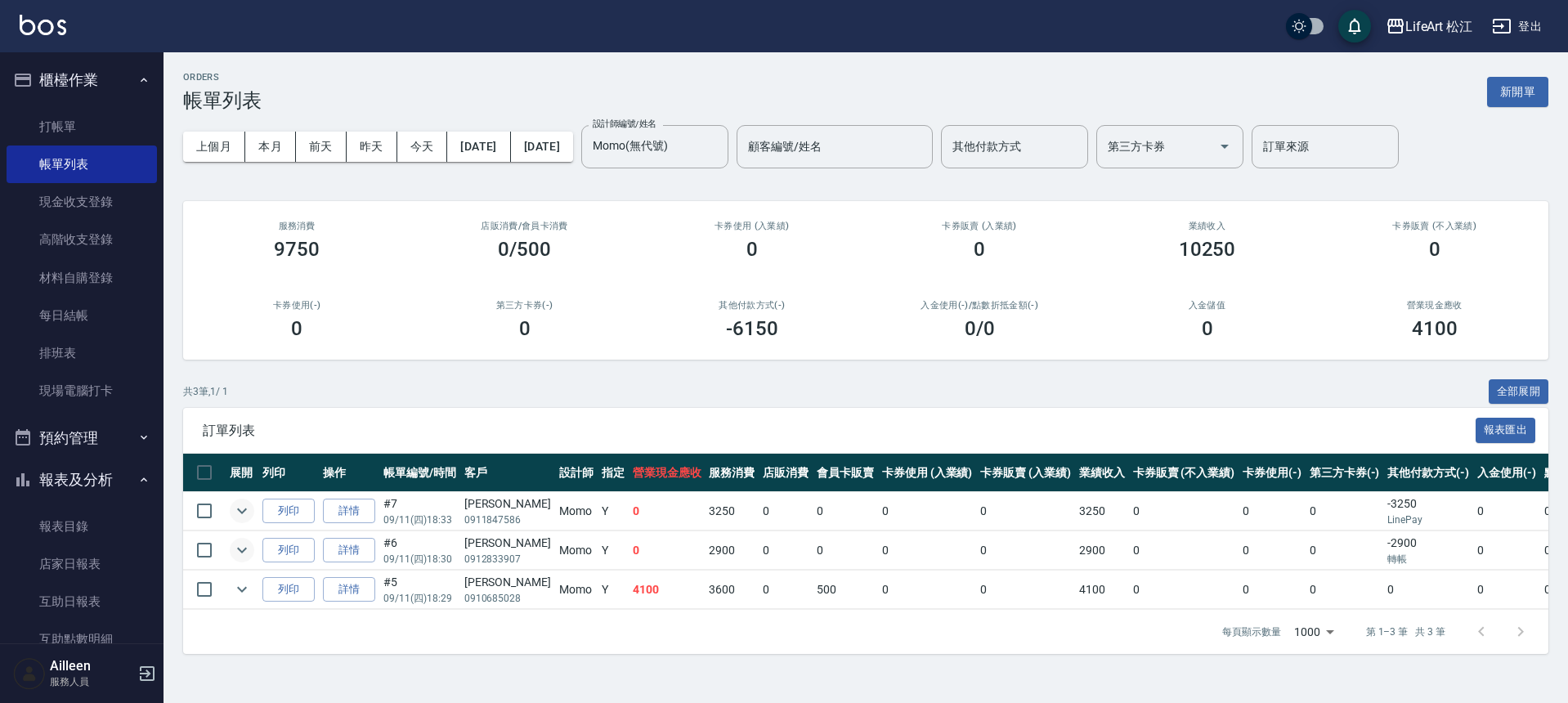
click at [247, 511] on icon "expand row" at bounding box center [242, 511] width 20 height 20
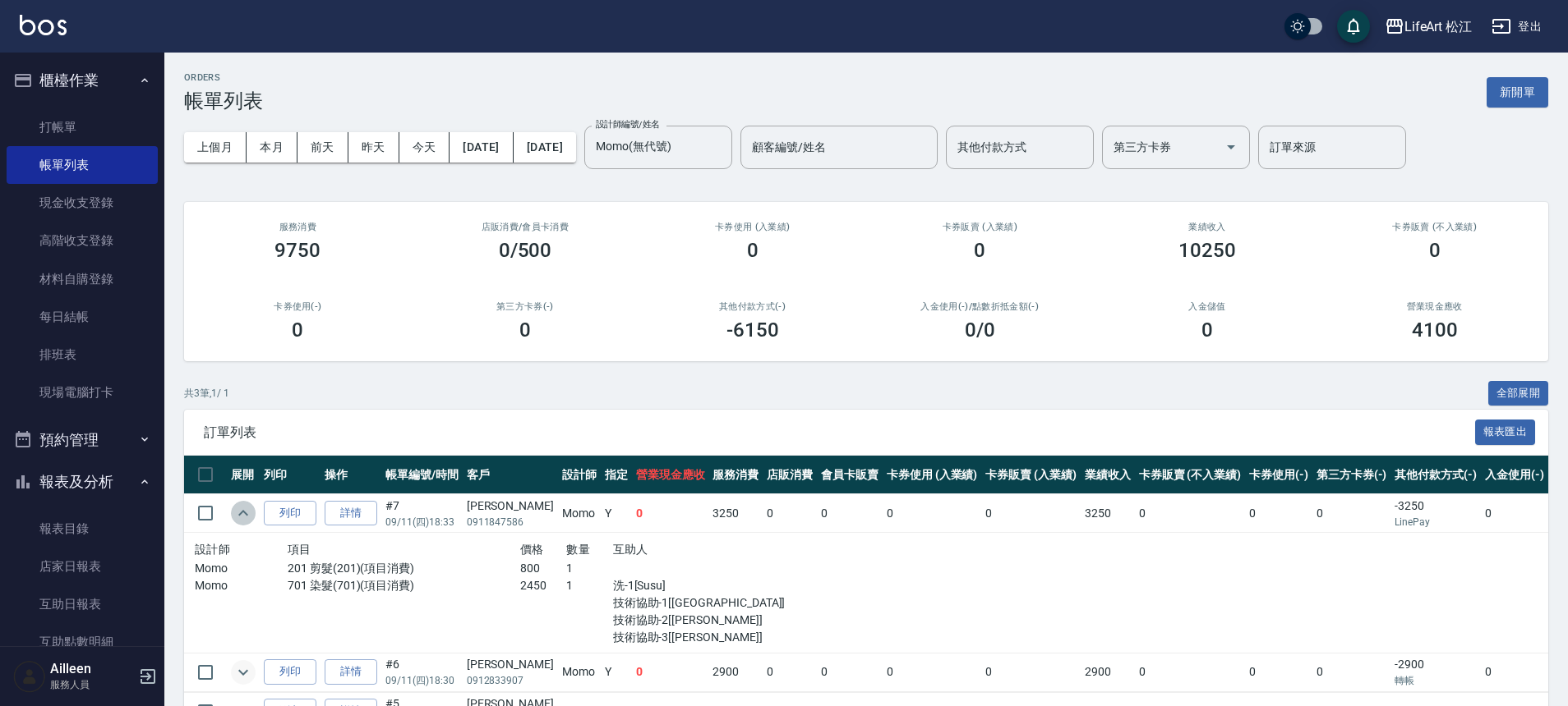
click at [248, 512] on icon "expand row" at bounding box center [244, 514] width 20 height 20
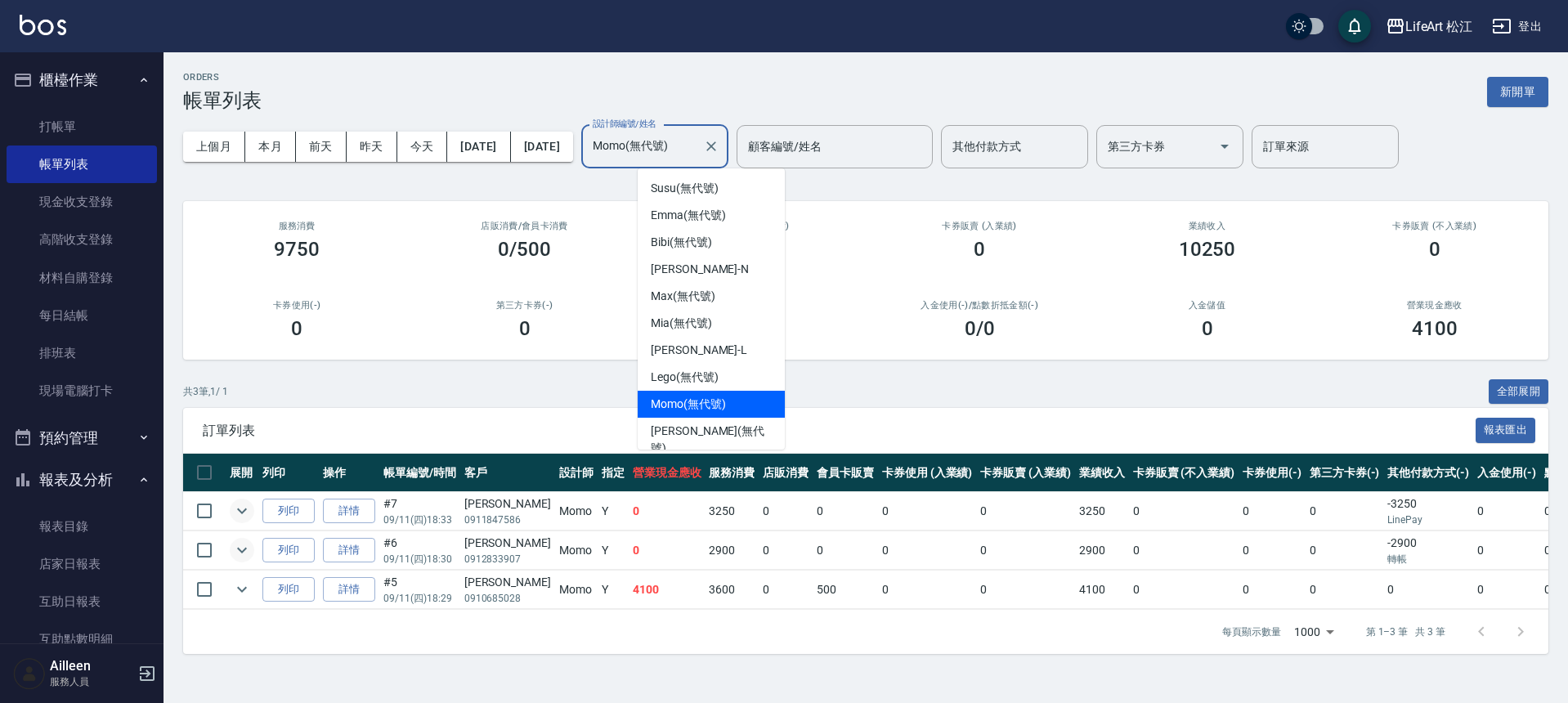
click at [682, 155] on input "Momo(無代號)" at bounding box center [642, 146] width 108 height 29
click at [731, 241] on div "Bibi (無代號)" at bounding box center [711, 243] width 147 height 27
type input "Bibi(無代號)"
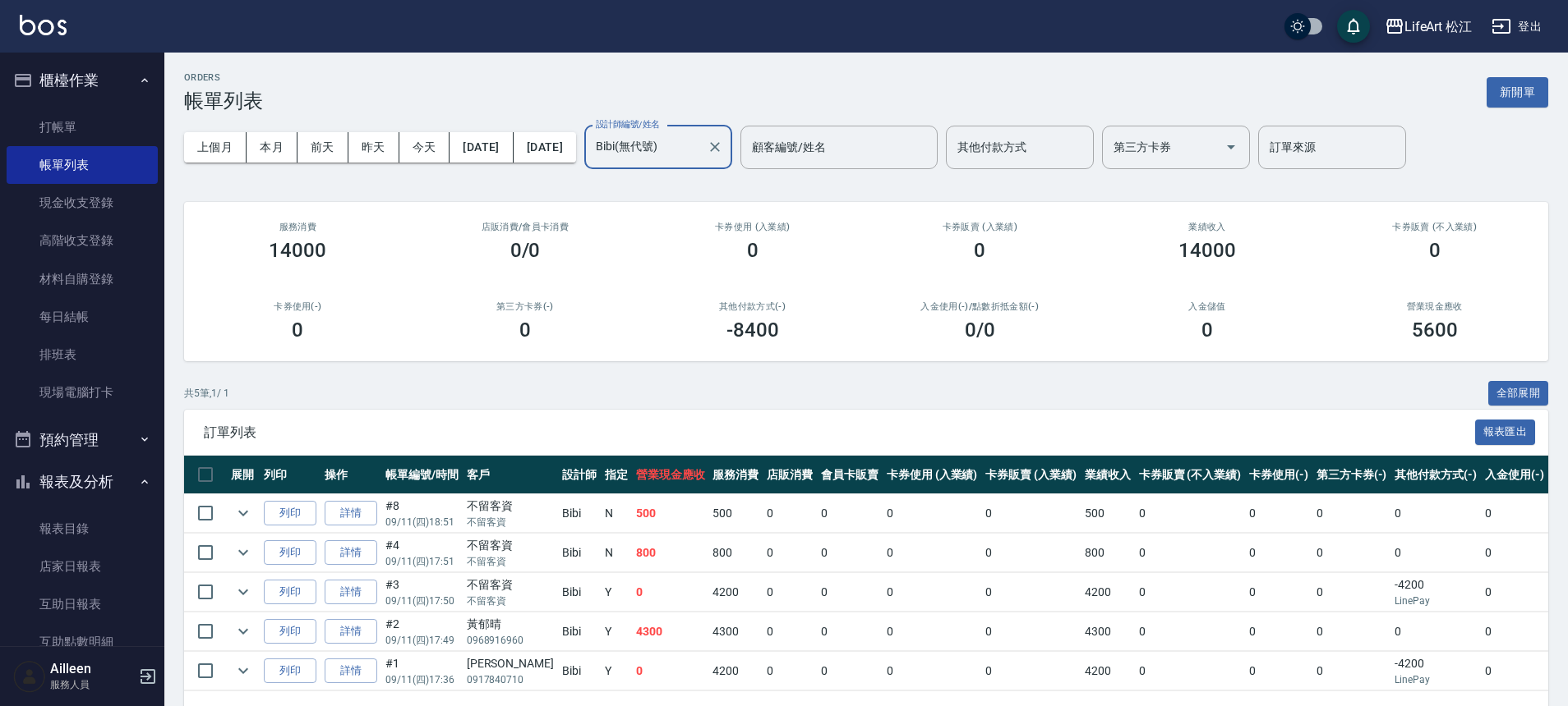
scroll to position [62, 0]
